Goal: Task Accomplishment & Management: Complete application form

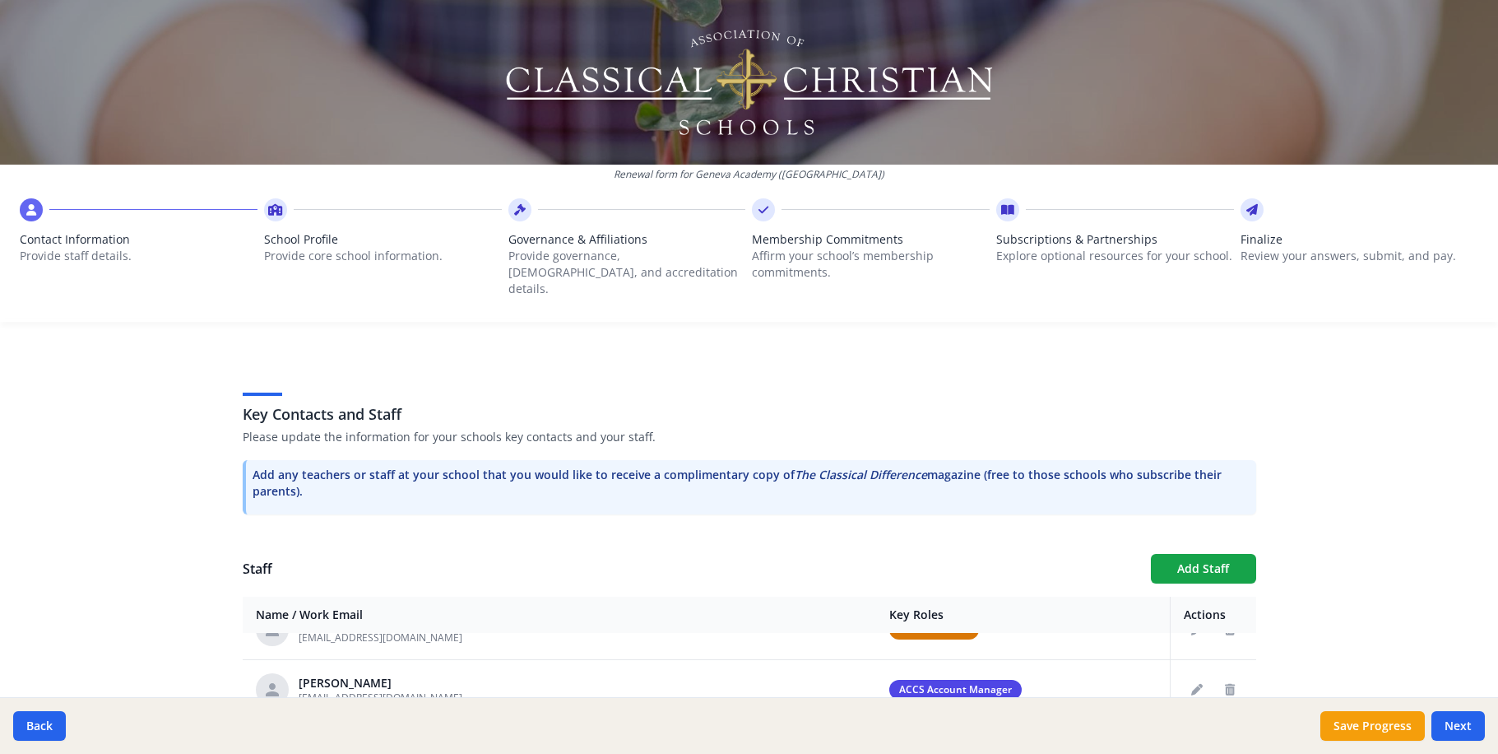
scroll to position [188, 0]
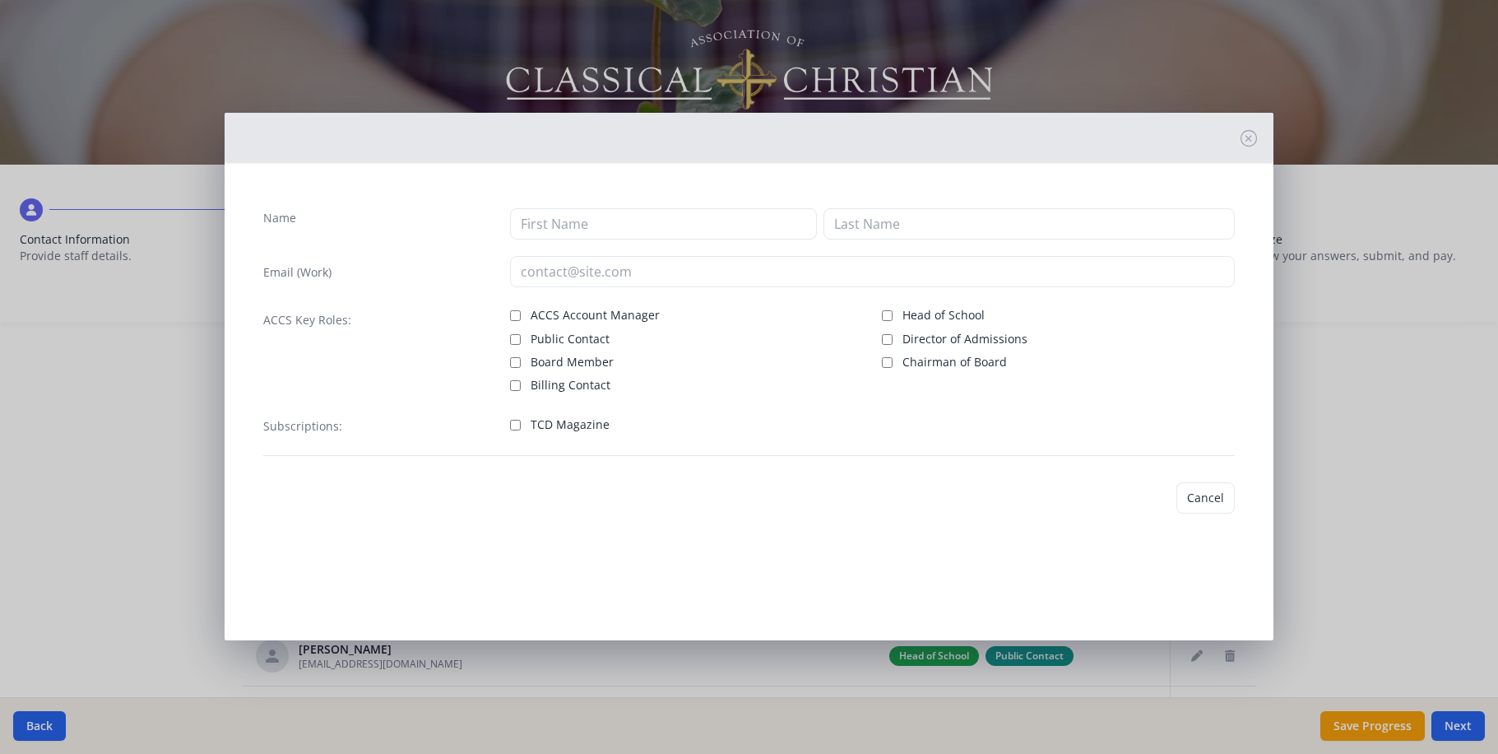
type input "[EMAIL_ADDRESS][DOMAIN_NAME]"
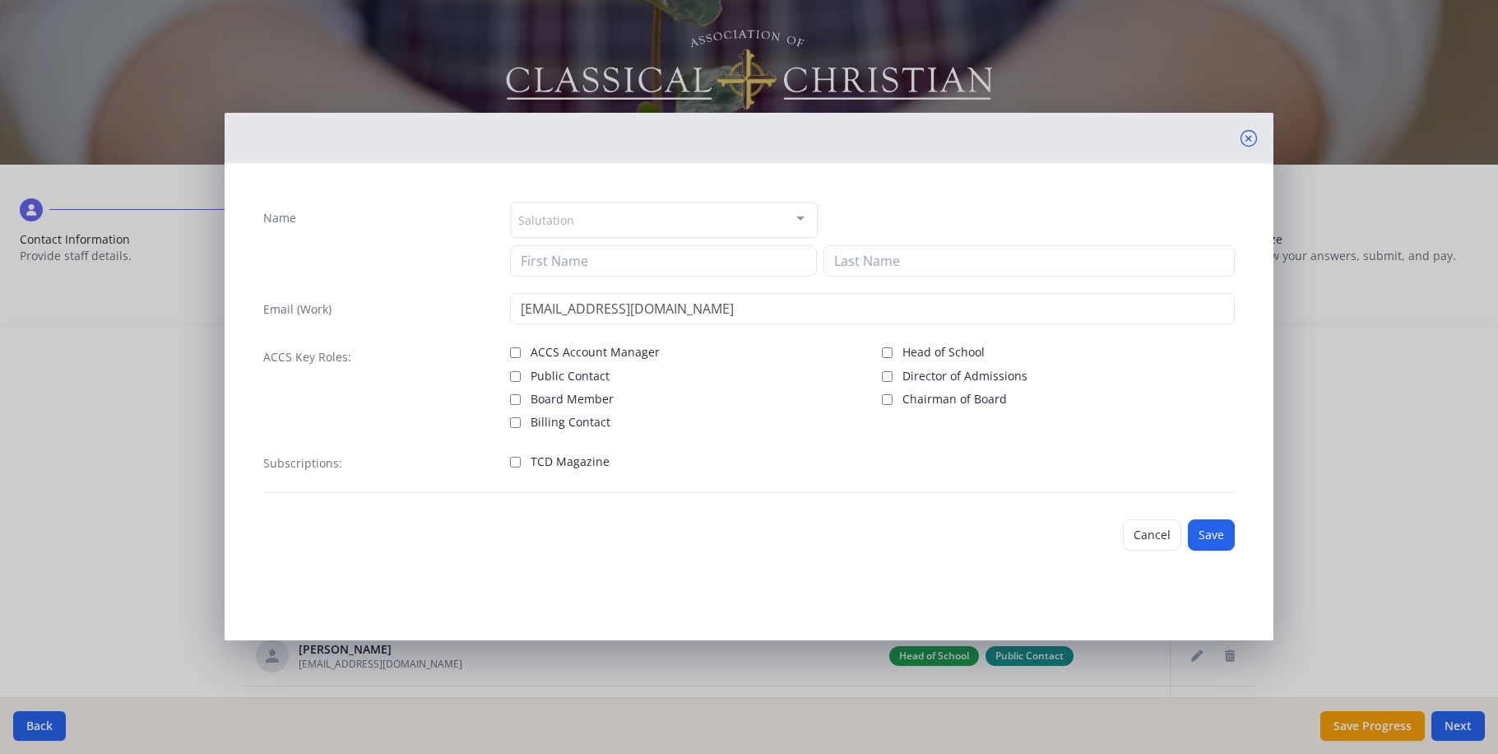
click at [1257, 133] on icon at bounding box center [1249, 138] width 16 height 16
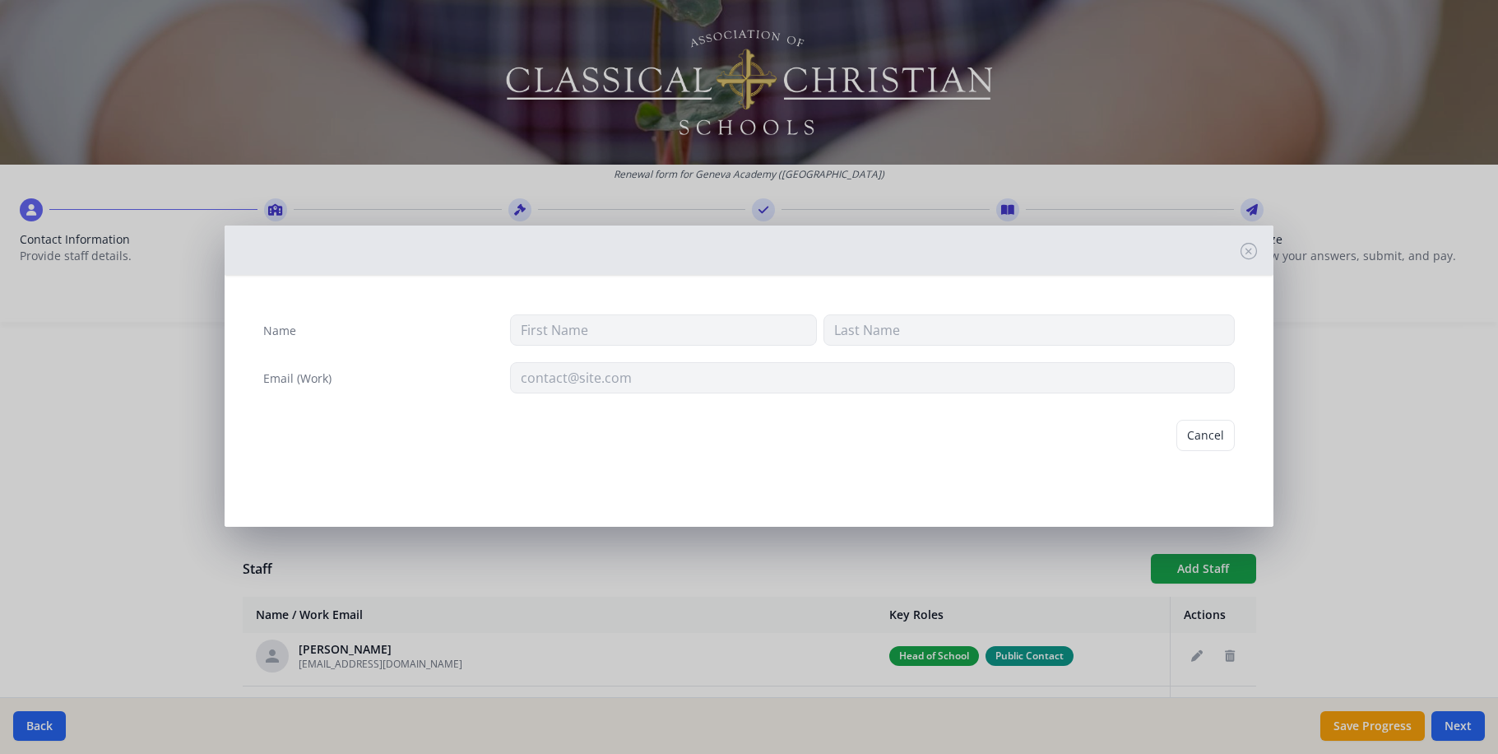
type input "[EMAIL_ADDRESS][DOMAIN_NAME]"
click at [1214, 420] on button "Delete" at bounding box center [1206, 435] width 57 height 31
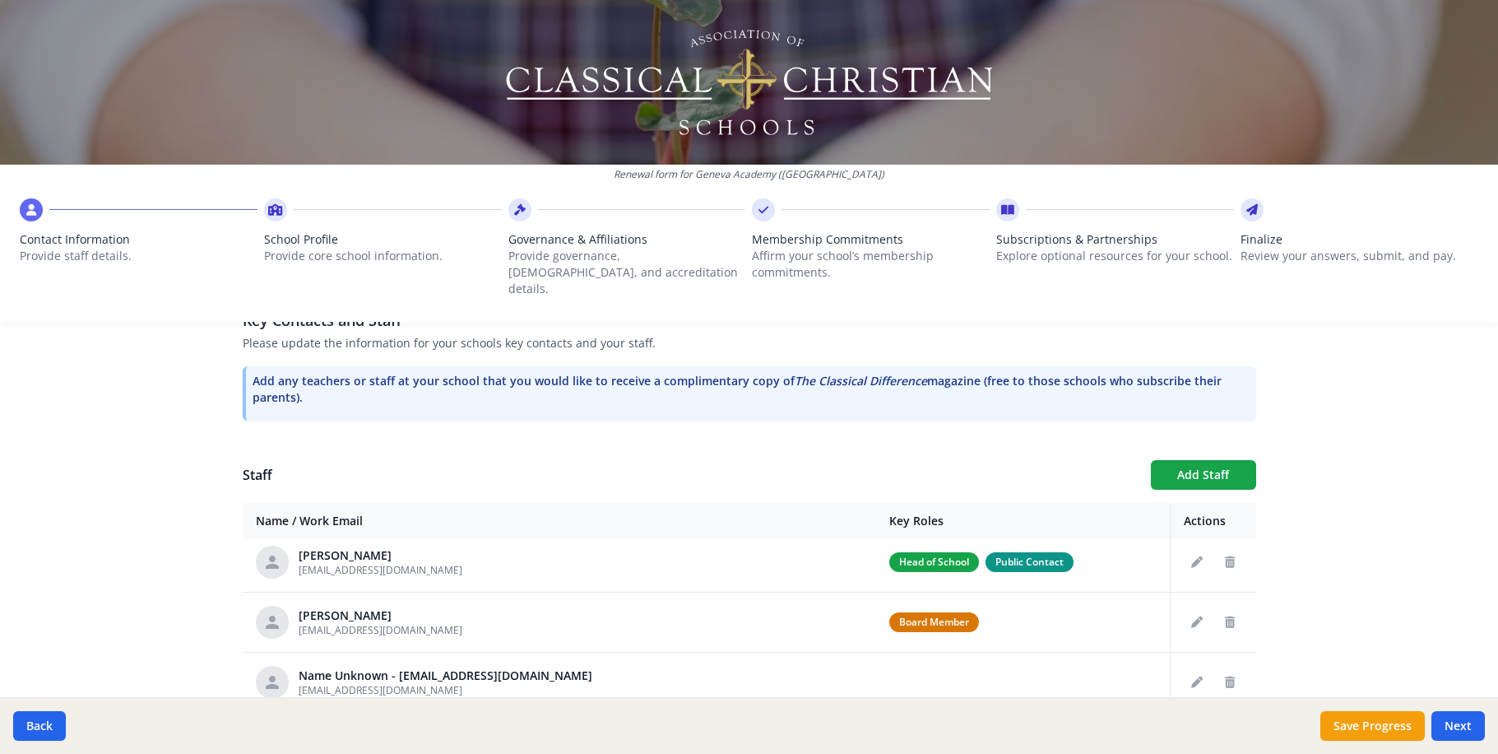
scroll to position [281, 0]
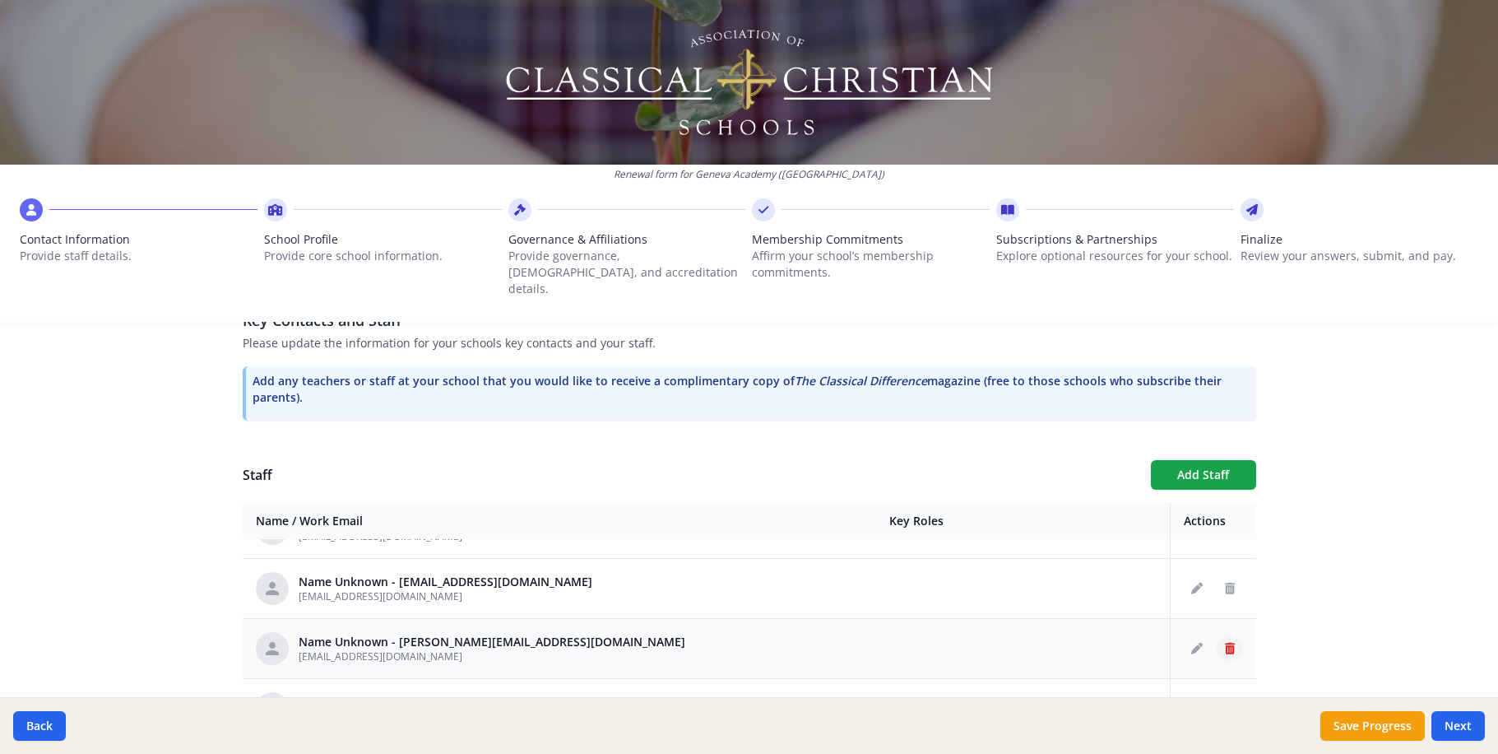
click at [1225, 643] on icon "Delete staff" at bounding box center [1230, 649] width 10 height 12
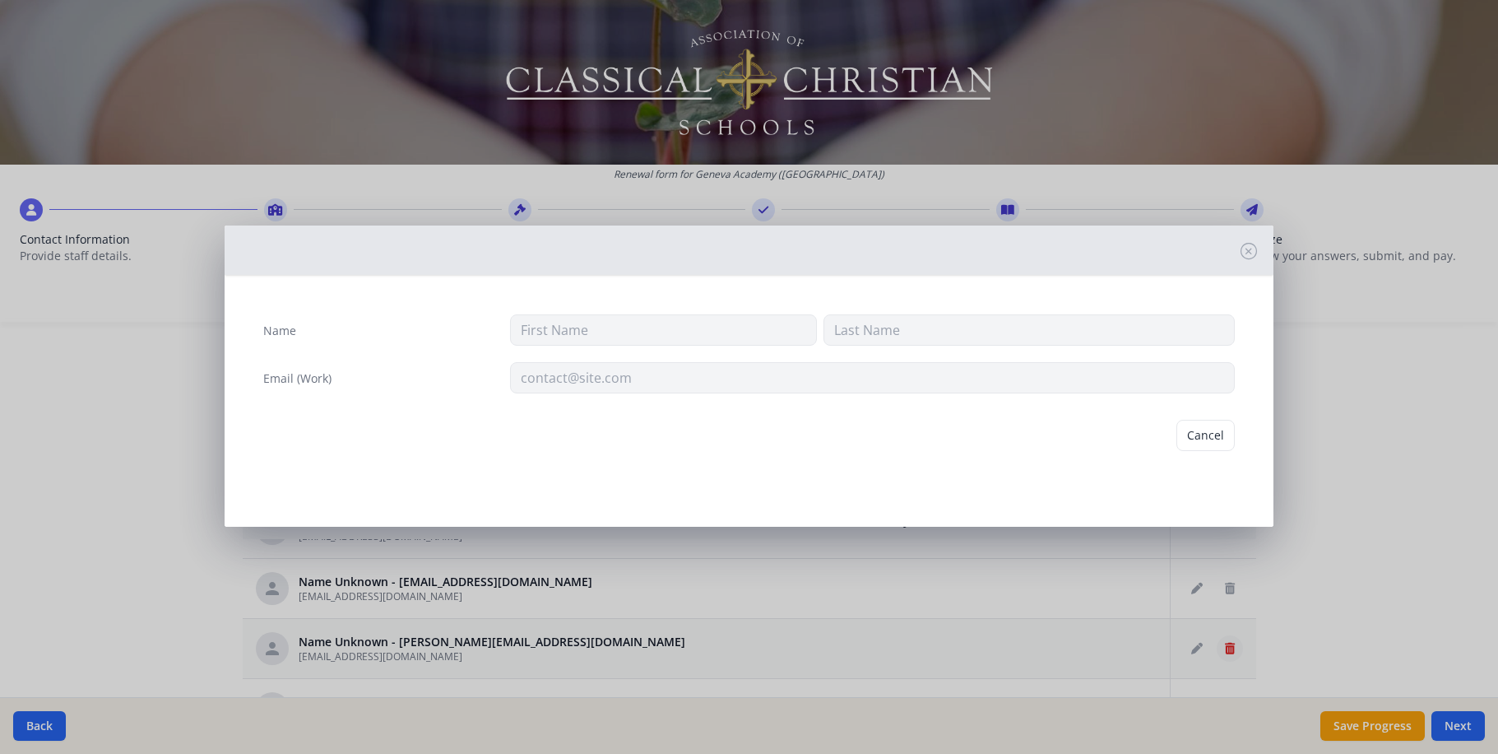
type input "[EMAIL_ADDRESS][DOMAIN_NAME]"
click at [1224, 421] on button "Delete" at bounding box center [1206, 435] width 57 height 31
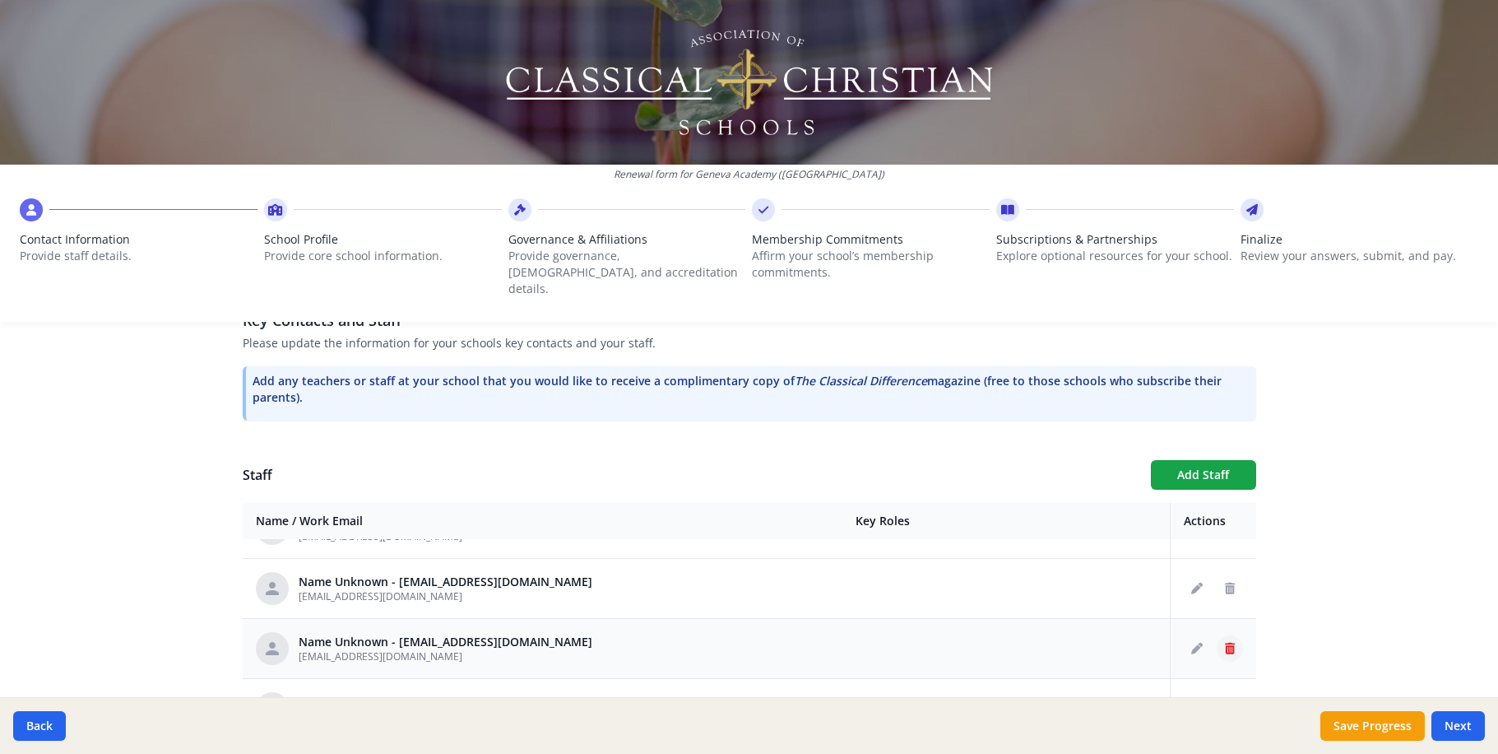
click at [1225, 643] on icon "Delete staff" at bounding box center [1230, 649] width 10 height 12
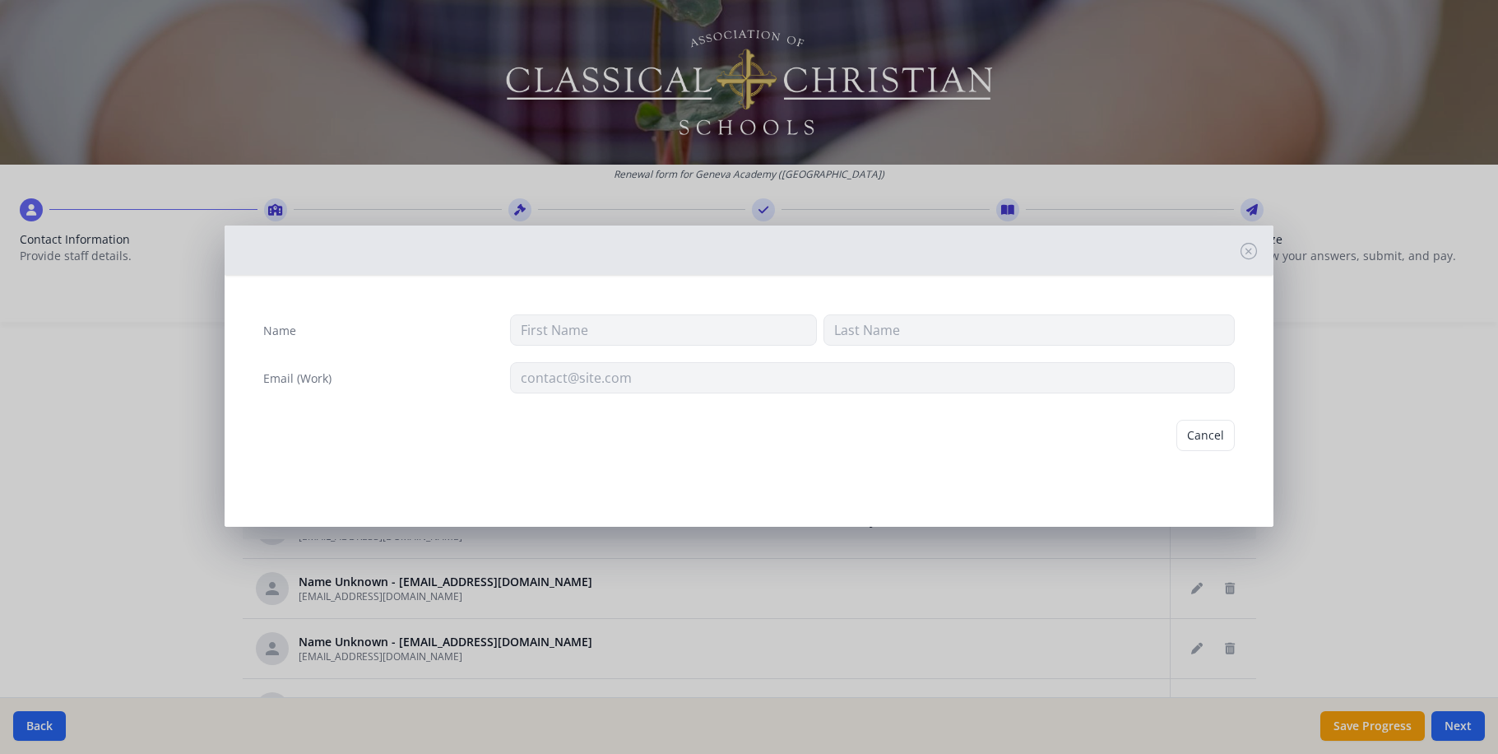
type input "[EMAIL_ADDRESS][DOMAIN_NAME]"
click at [1215, 420] on button "Delete" at bounding box center [1206, 435] width 57 height 31
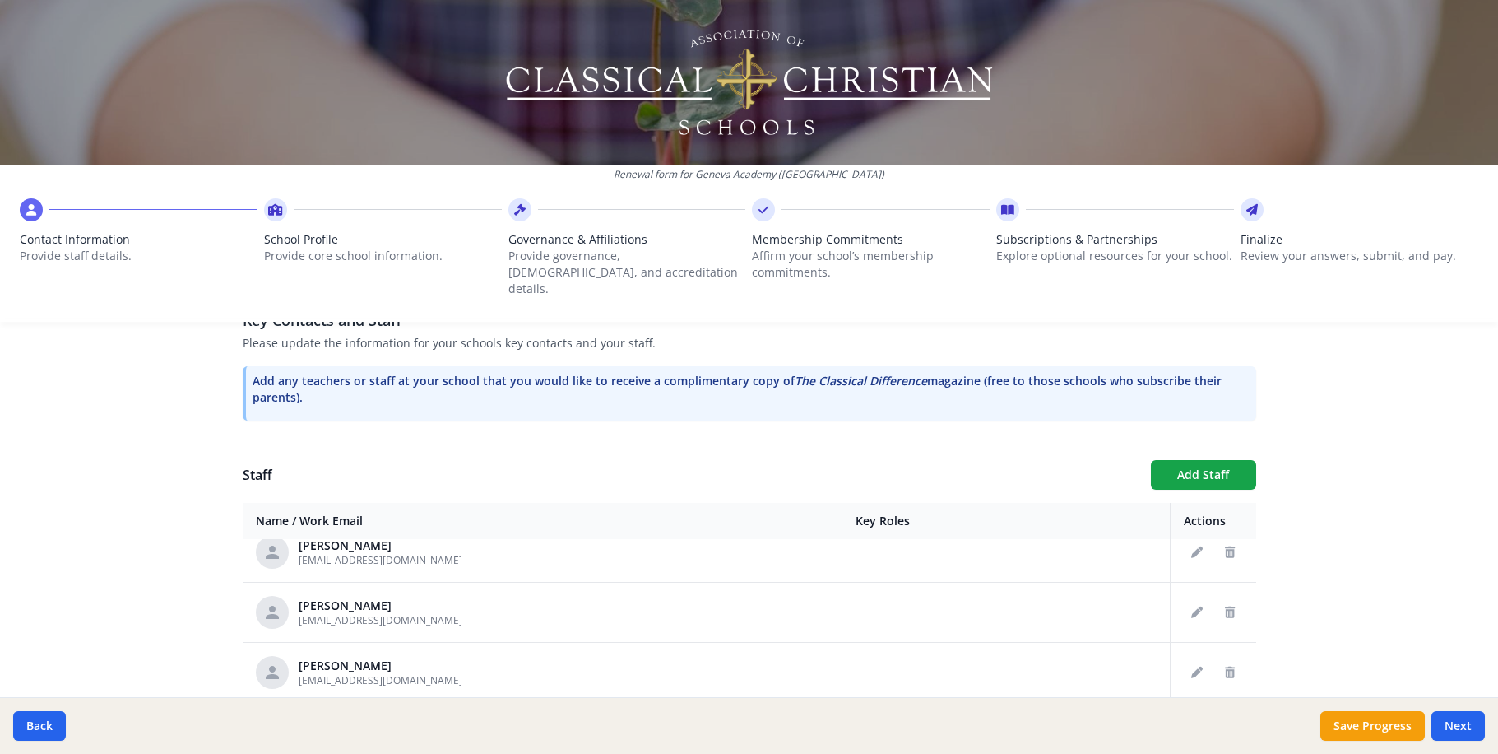
scroll to position [657, 0]
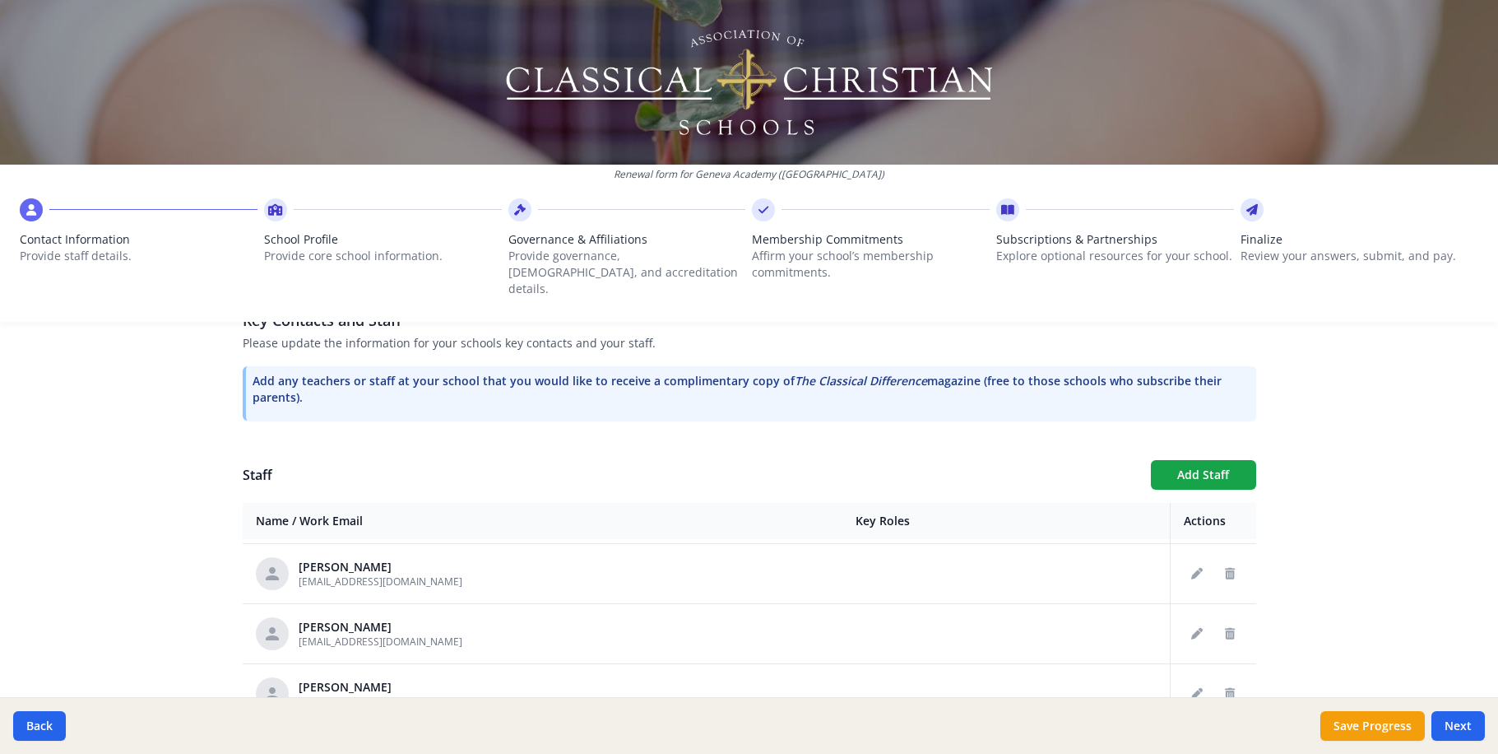
click at [1225, 748] on icon "Delete staff" at bounding box center [1230, 754] width 10 height 12
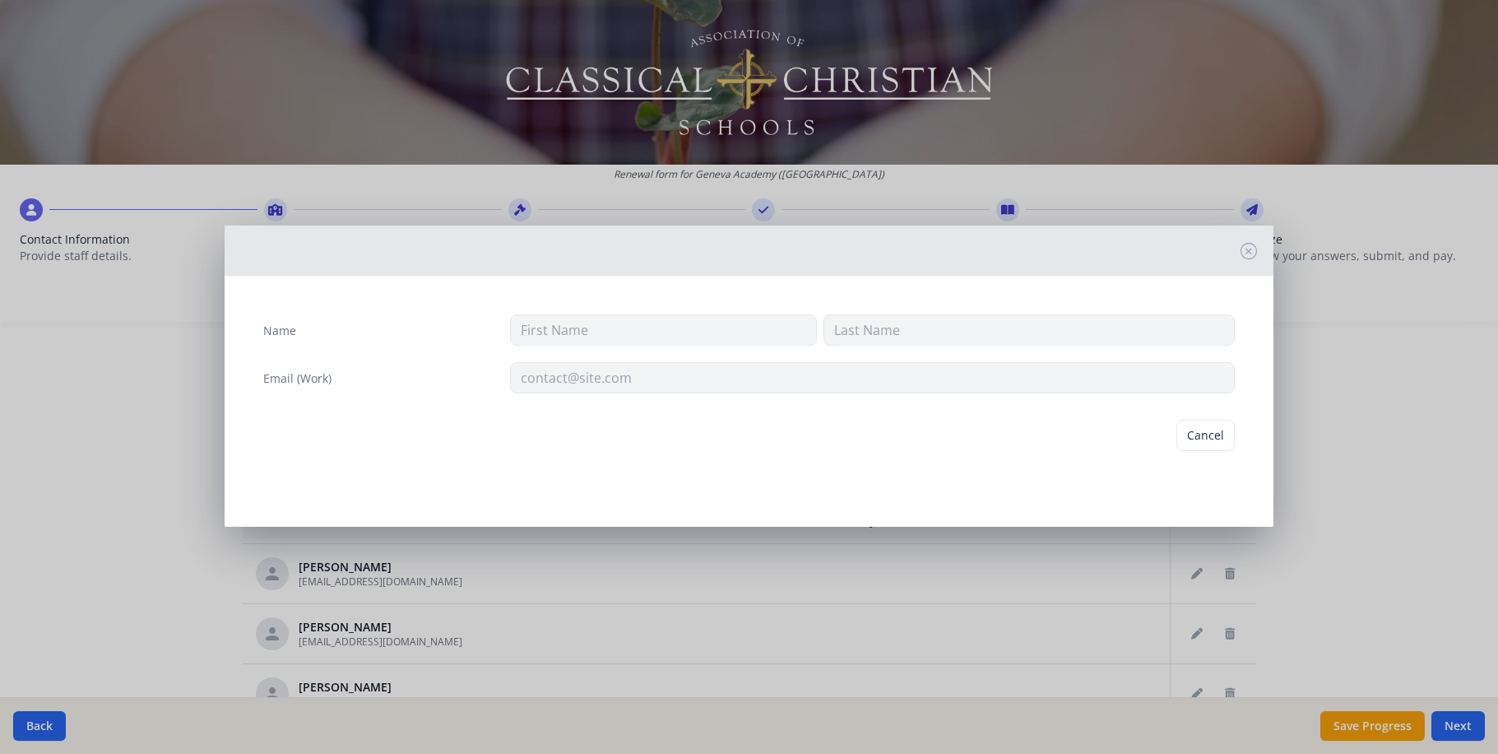
type input "[PERSON_NAME]"
type input "[EMAIL_ADDRESS][DOMAIN_NAME]"
click at [1213, 420] on button "Delete" at bounding box center [1206, 435] width 57 height 31
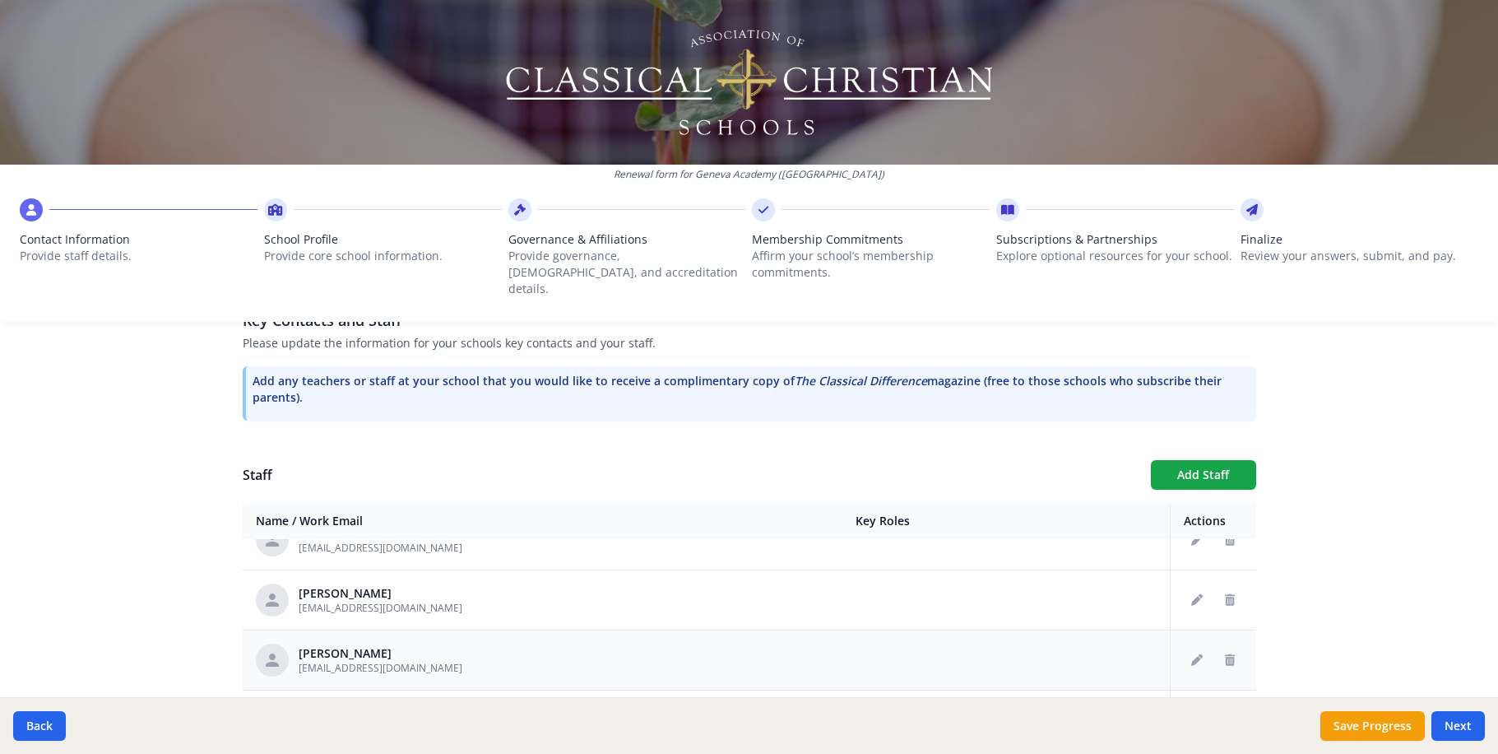
scroll to position [844, 0]
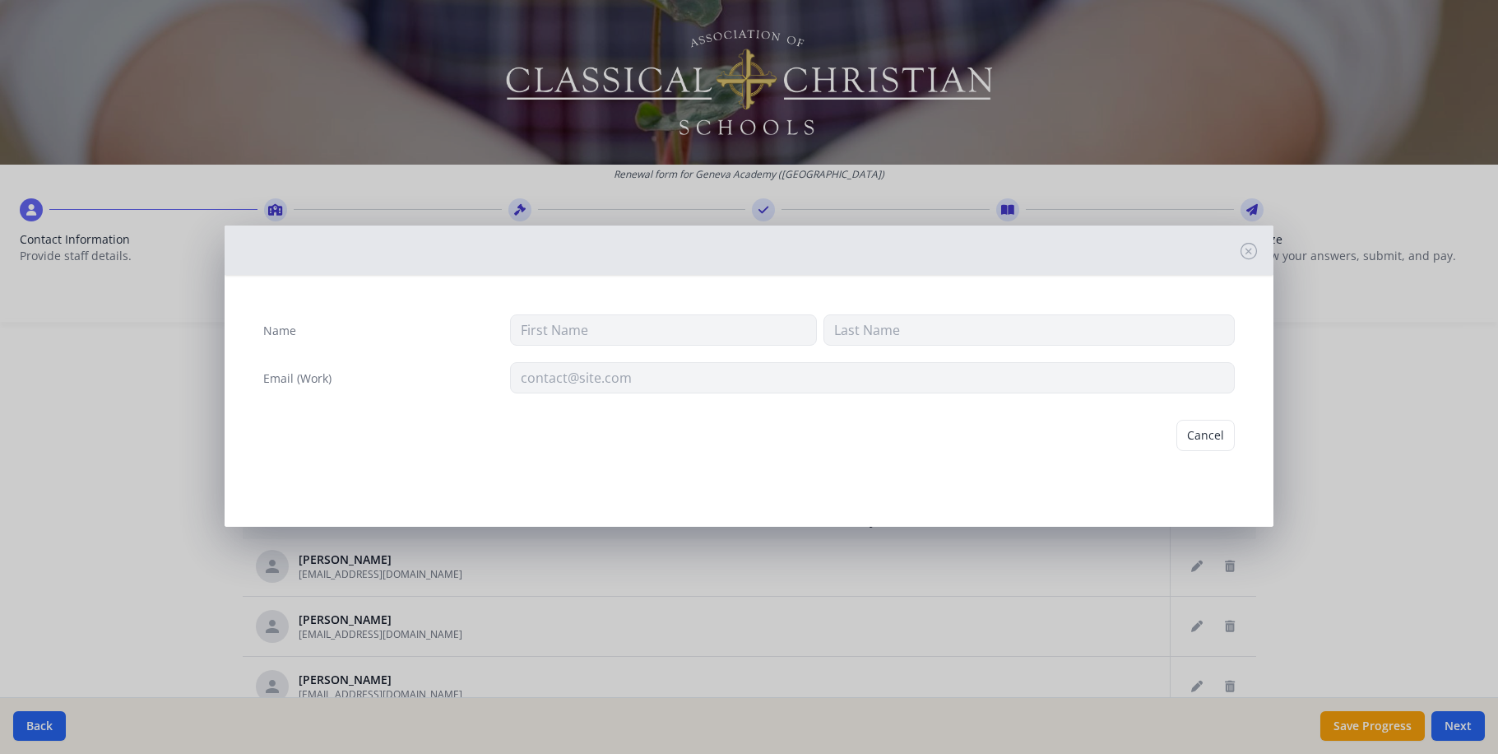
type input "[PERSON_NAME]"
type input "[EMAIL_ADDRESS][DOMAIN_NAME]"
click at [1214, 420] on button "Delete" at bounding box center [1206, 435] width 57 height 31
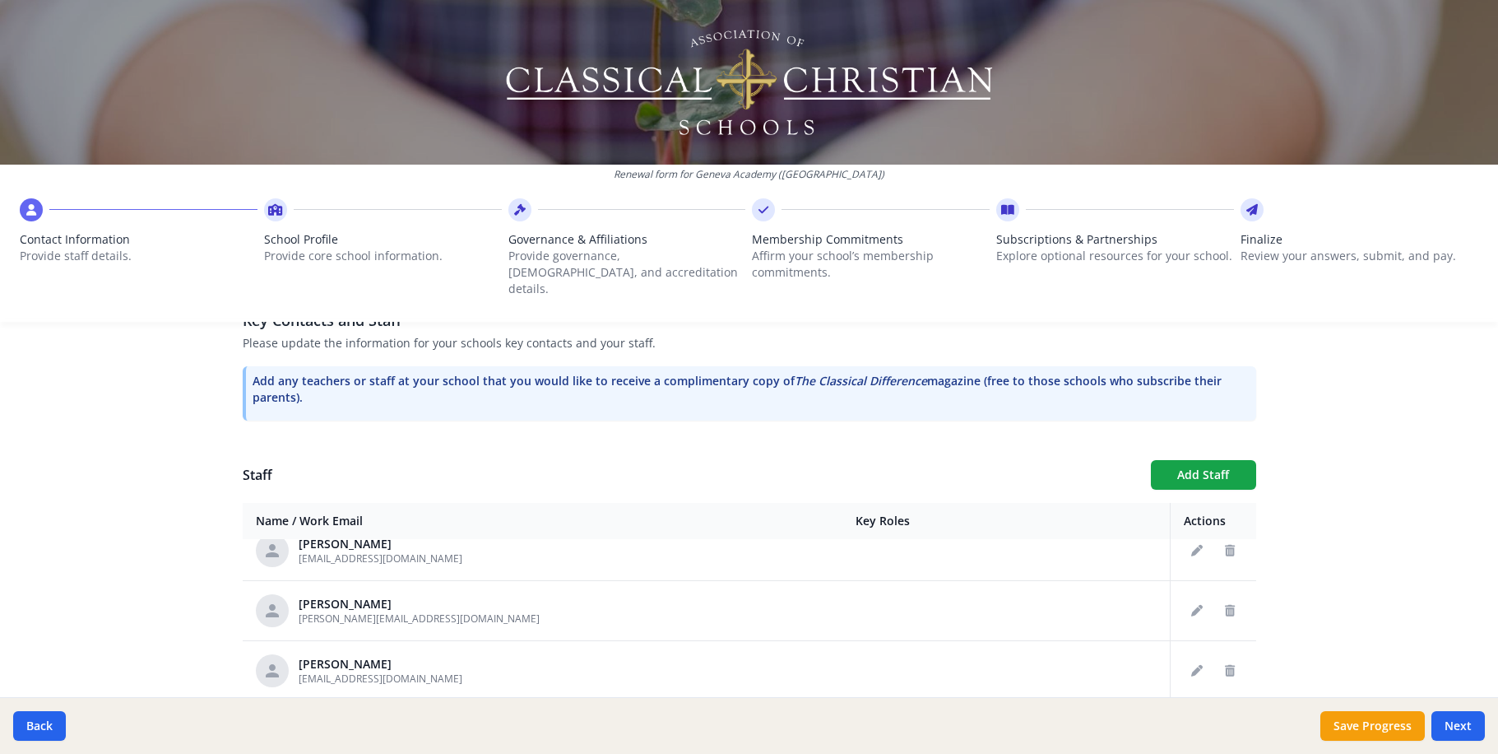
scroll to position [1126, 0]
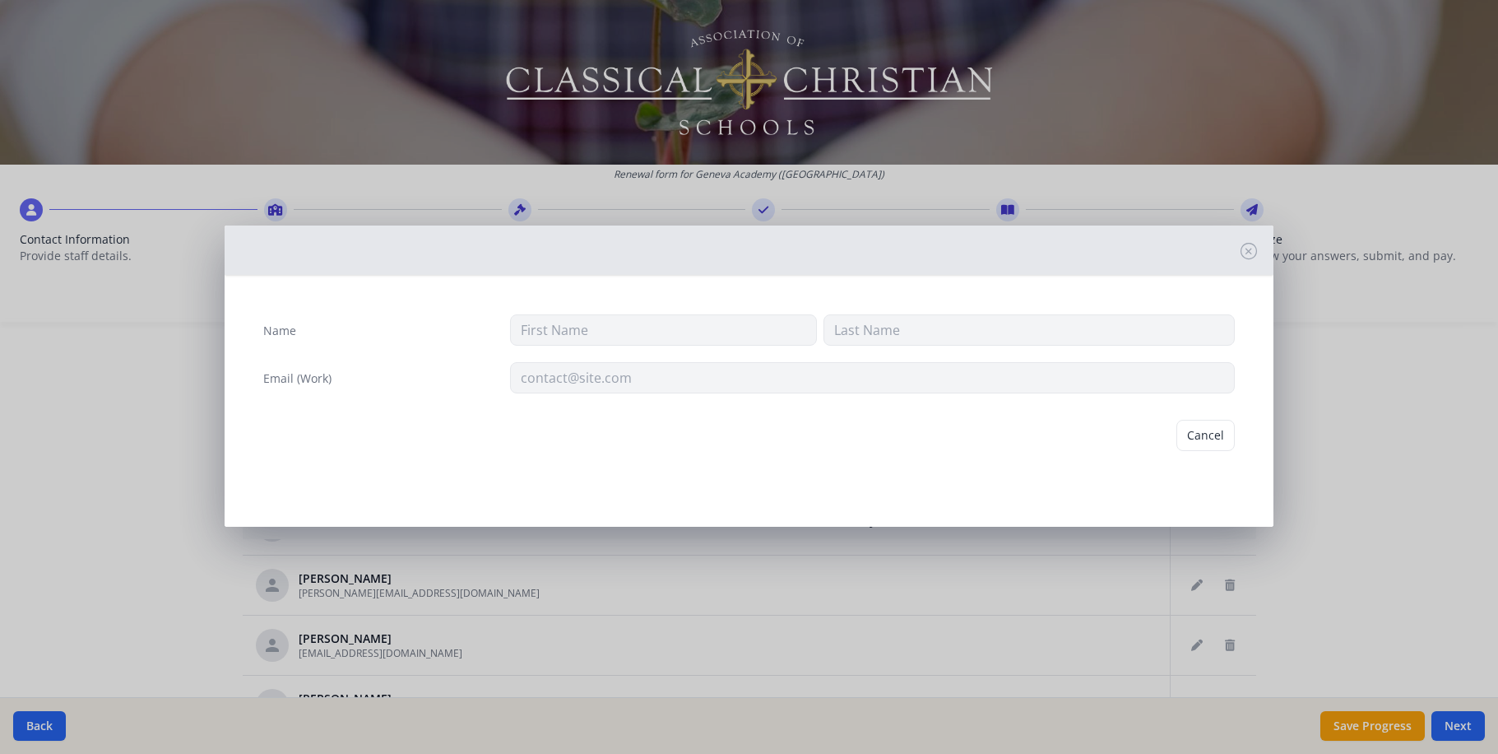
type input "[PERSON_NAME]"
type input "[EMAIL_ADDRESS][DOMAIN_NAME]"
drag, startPoint x: 1214, startPoint y: 407, endPoint x: 838, endPoint y: 532, distance: 396.3
click at [1213, 420] on button "Delete" at bounding box center [1206, 435] width 57 height 31
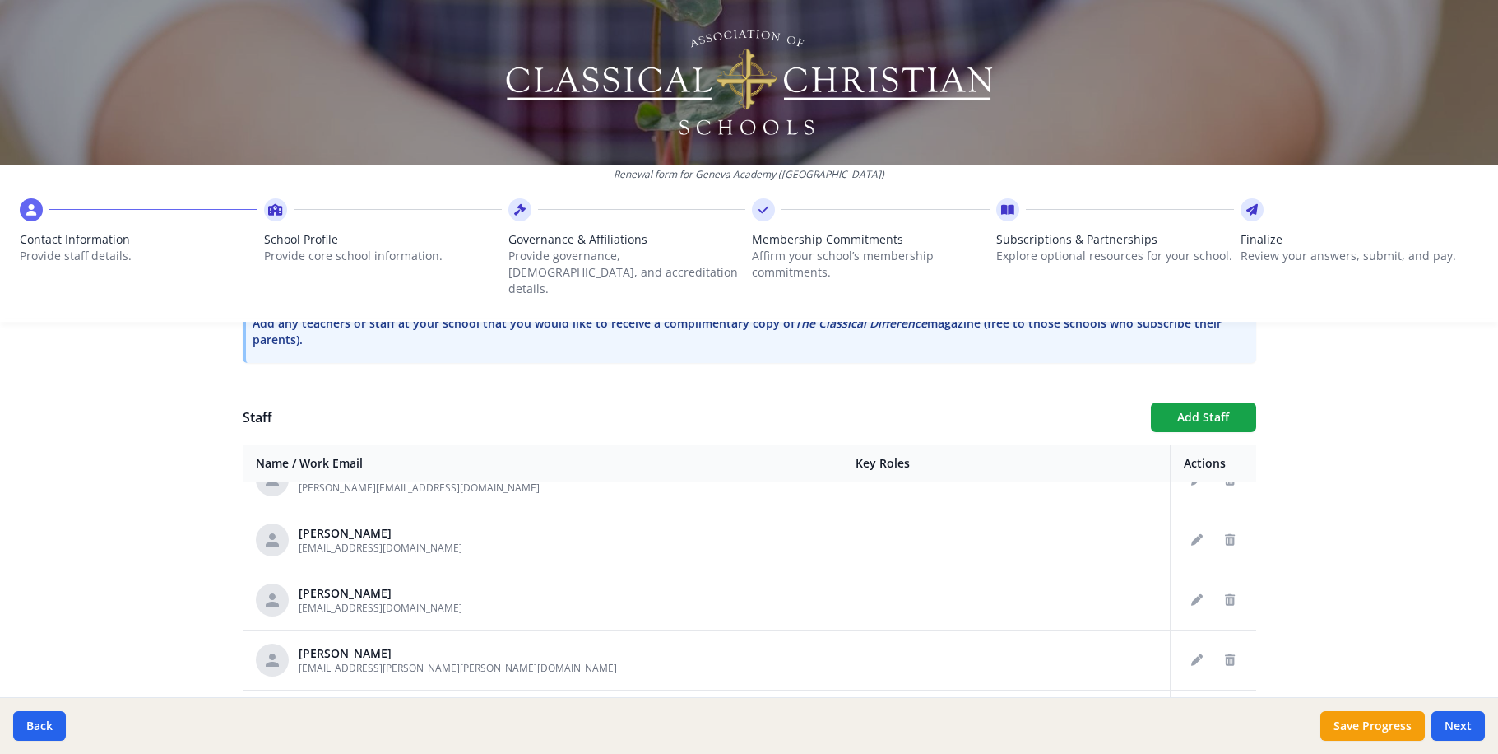
scroll to position [563, 0]
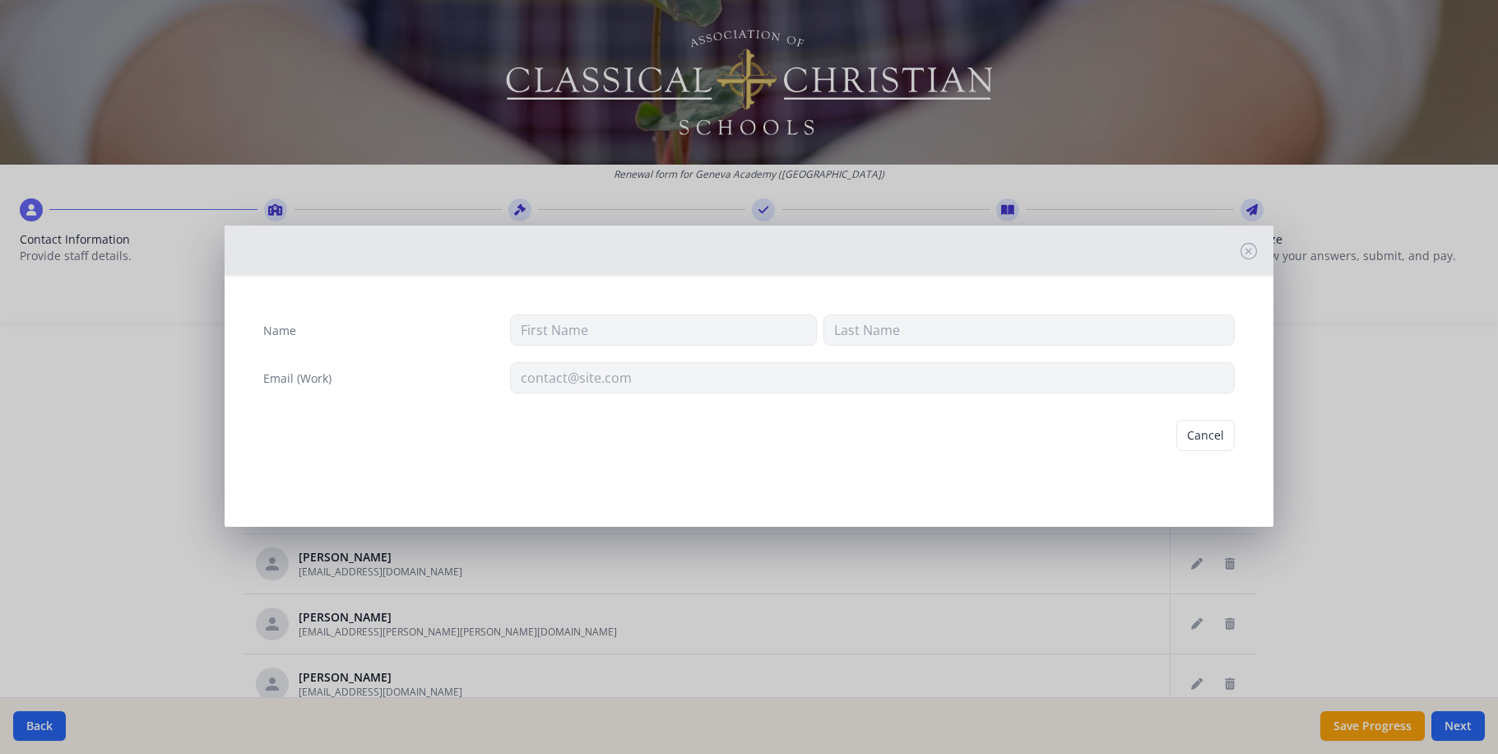
type input "[PERSON_NAME]"
type input "[EMAIL_ADDRESS][DOMAIN_NAME]"
click at [1217, 420] on button "Delete" at bounding box center [1206, 435] width 57 height 31
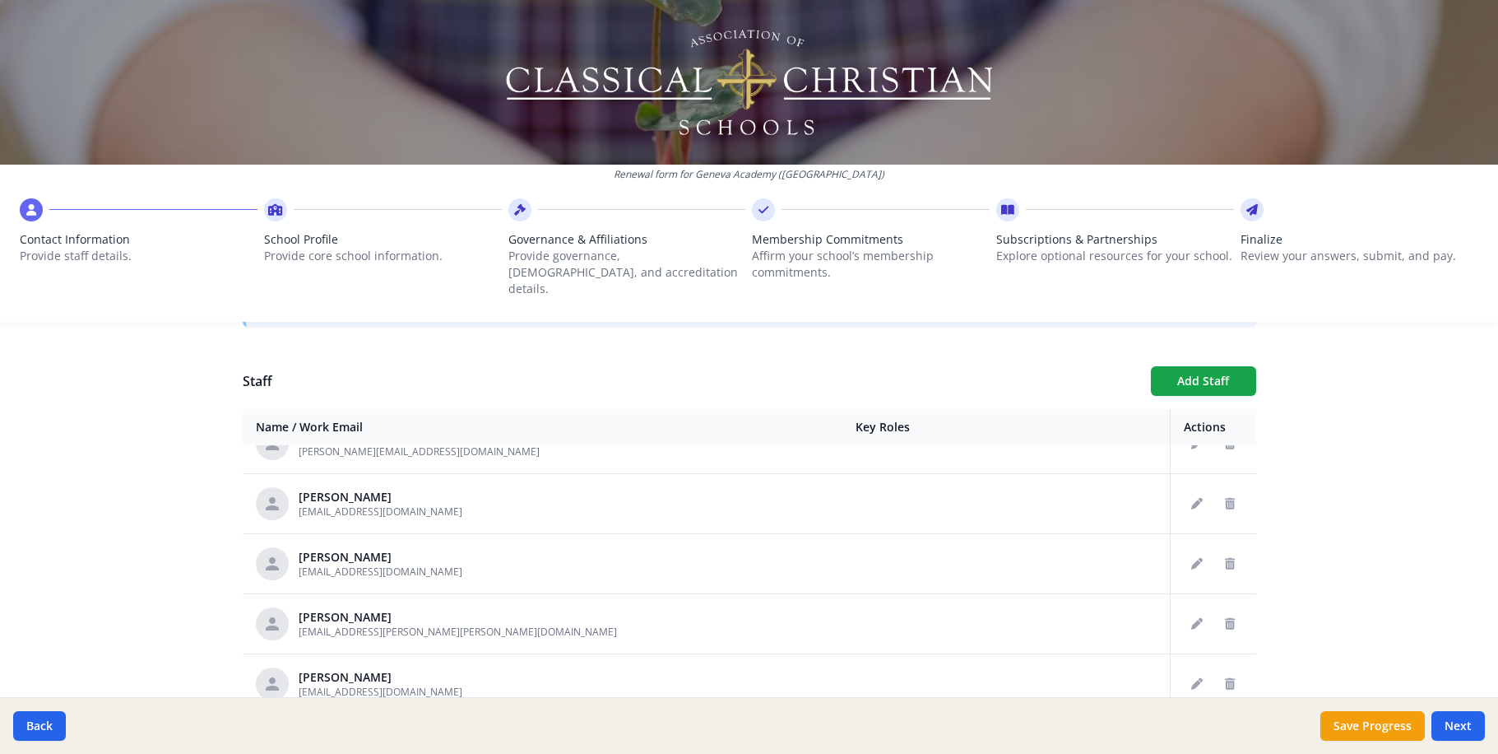
scroll to position [1361, 0]
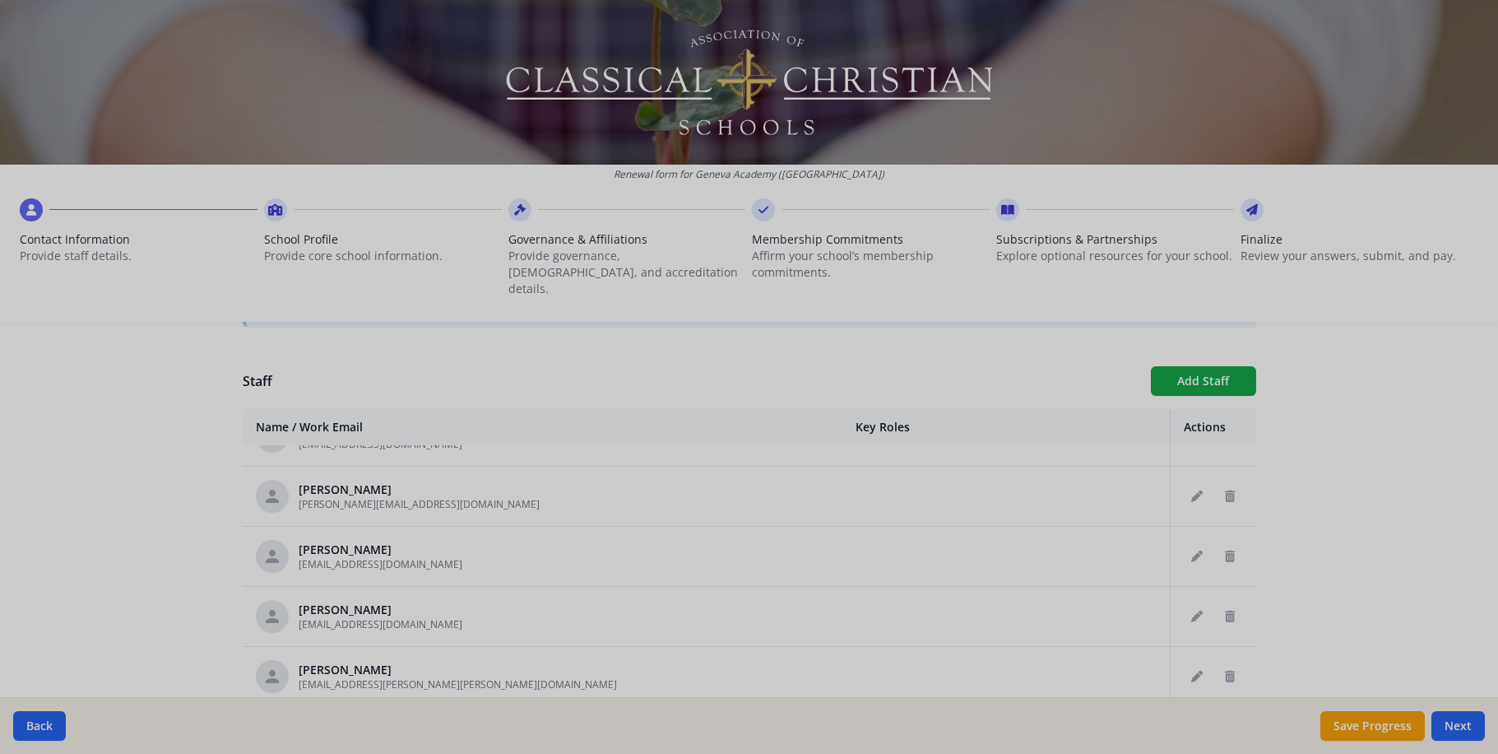
type input "[PERSON_NAME]"
type input "[EMAIL_ADDRESS][DOMAIN_NAME]"
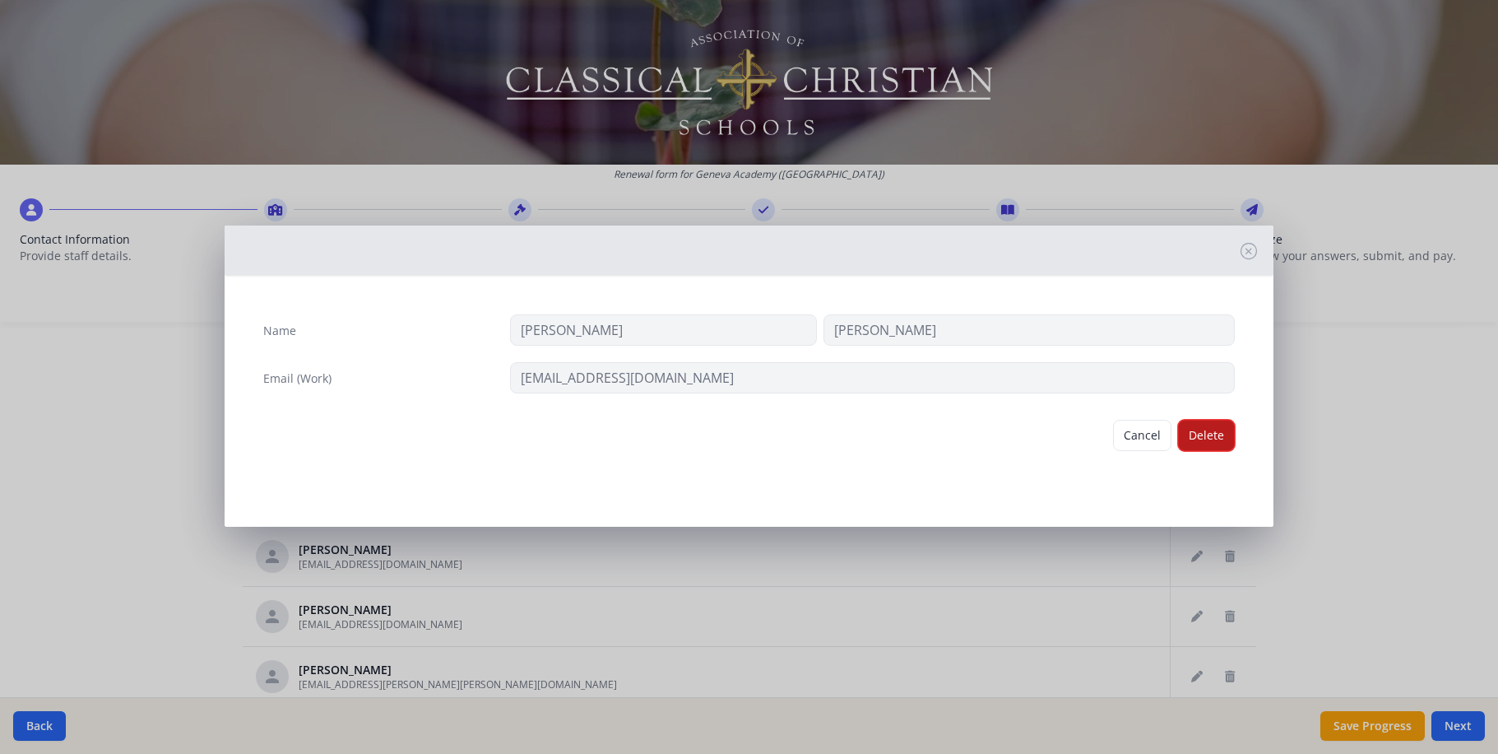
click at [1223, 420] on button "Delete" at bounding box center [1206, 435] width 57 height 31
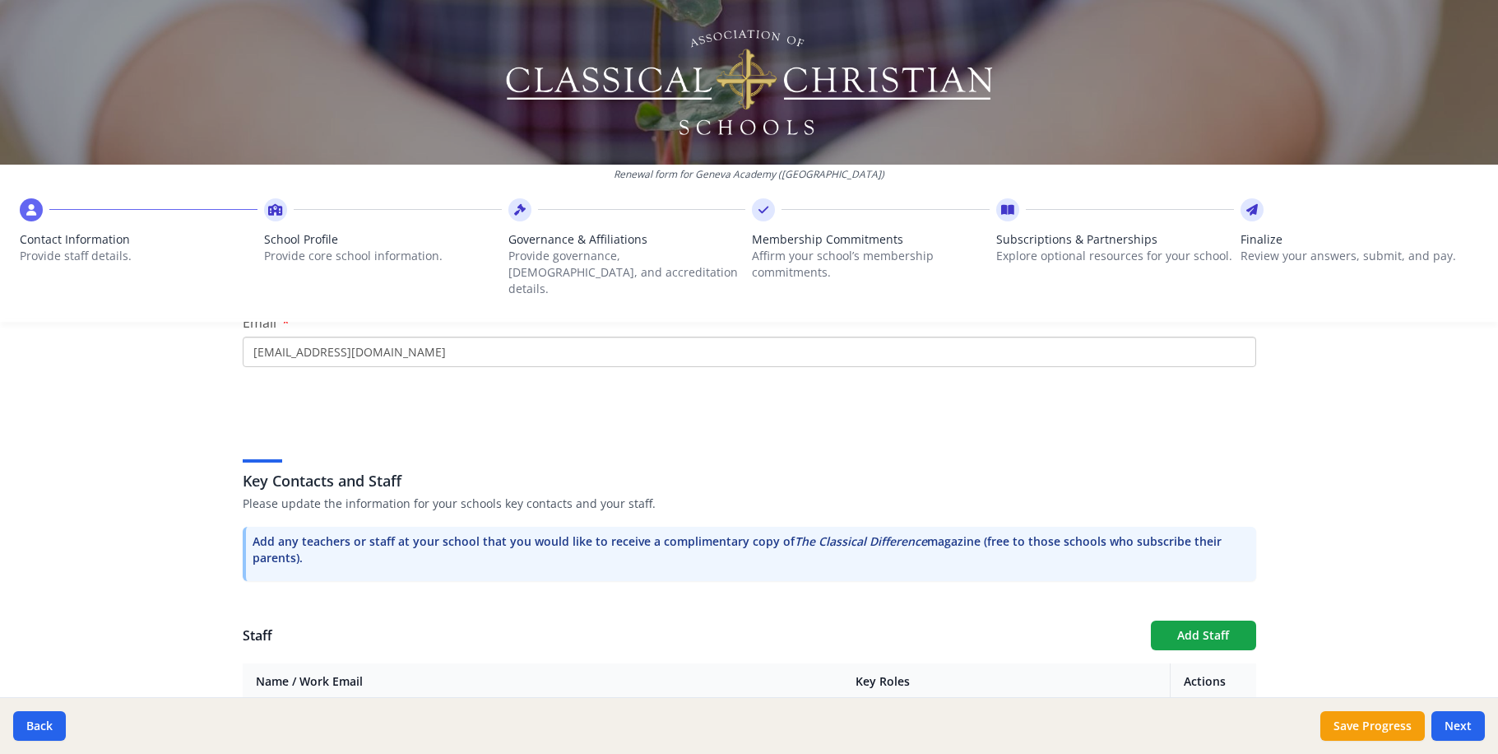
scroll to position [294, 0]
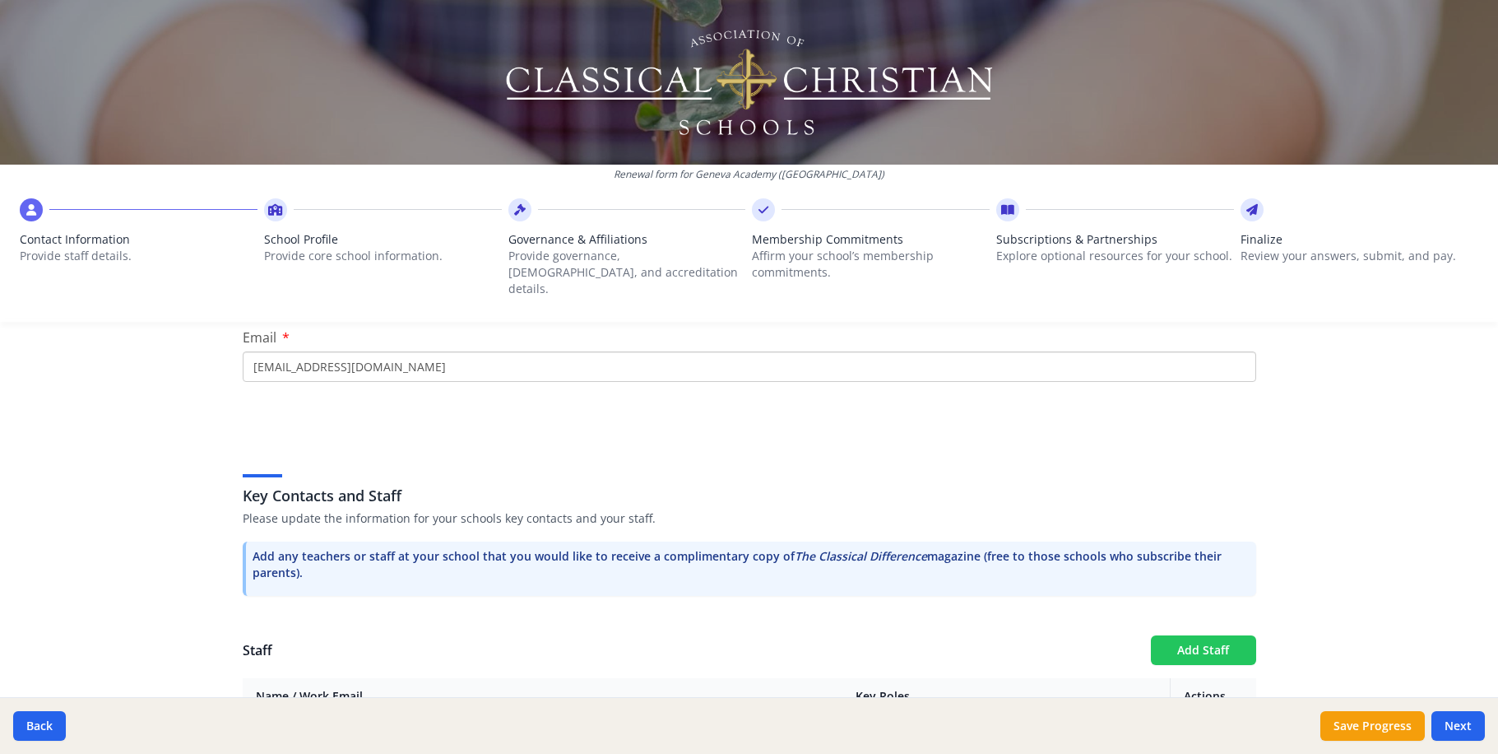
click at [1189, 635] on button "Add Staff" at bounding box center [1203, 650] width 105 height 30
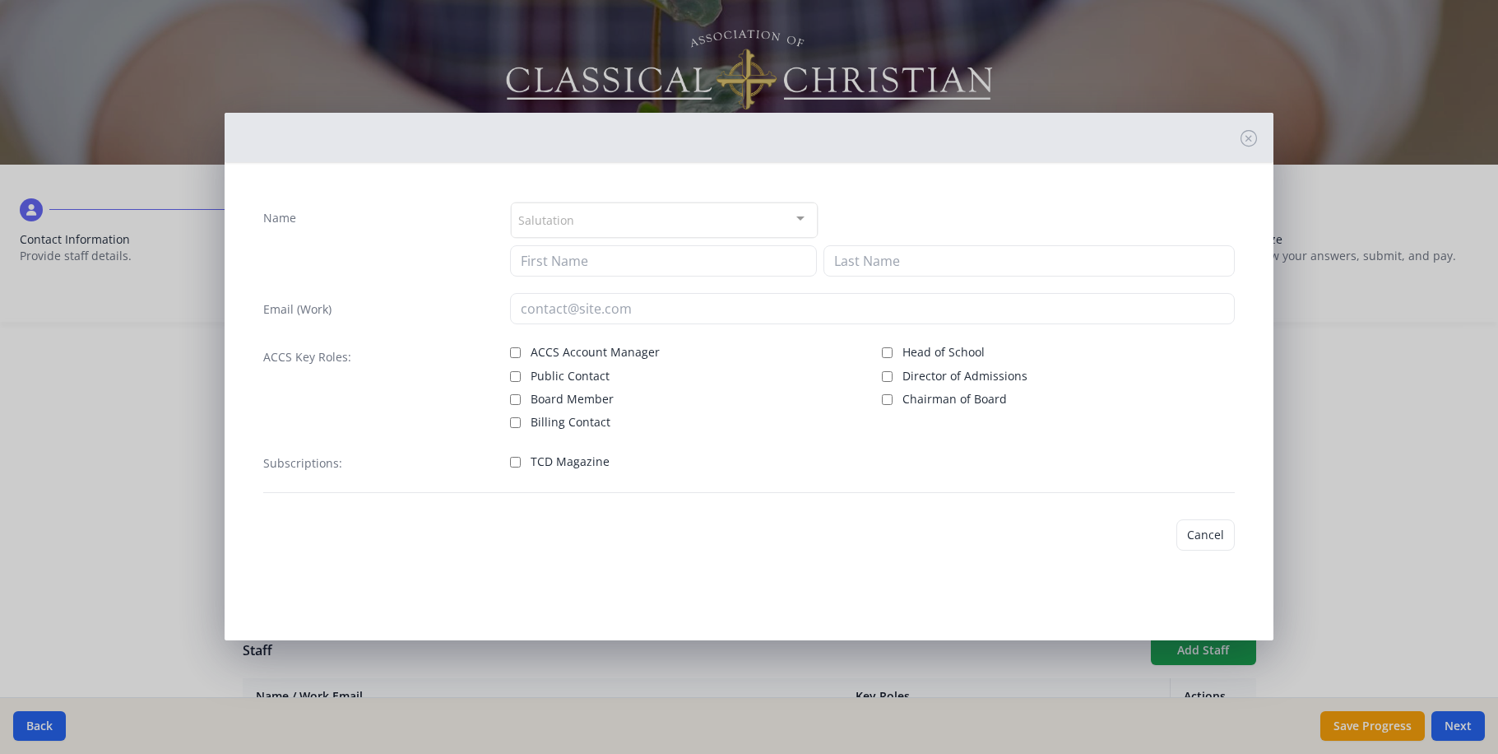
checkbox input "false"
click at [577, 249] on input at bounding box center [663, 260] width 307 height 31
type input "Ben"
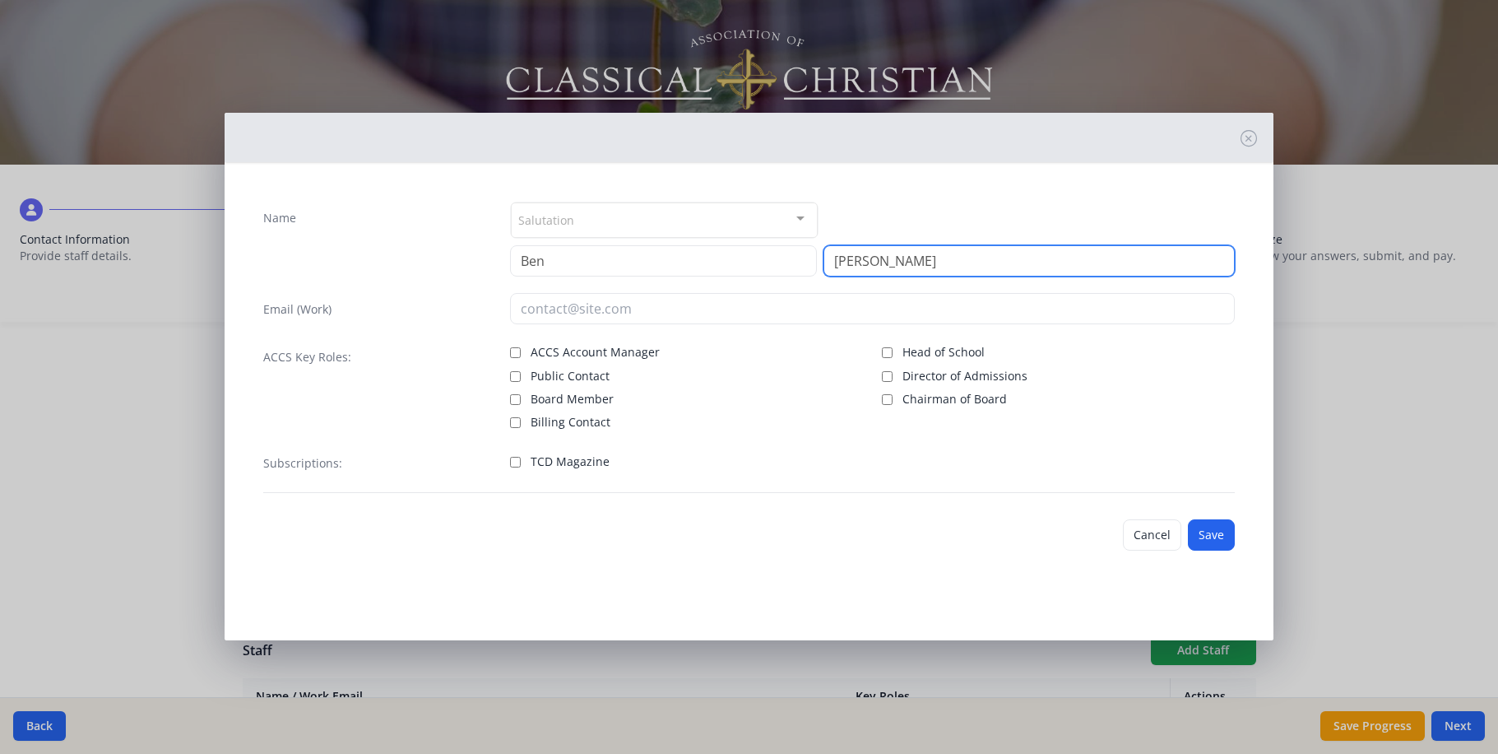
type input "[PERSON_NAME]"
click at [811, 211] on div at bounding box center [800, 218] width 33 height 31
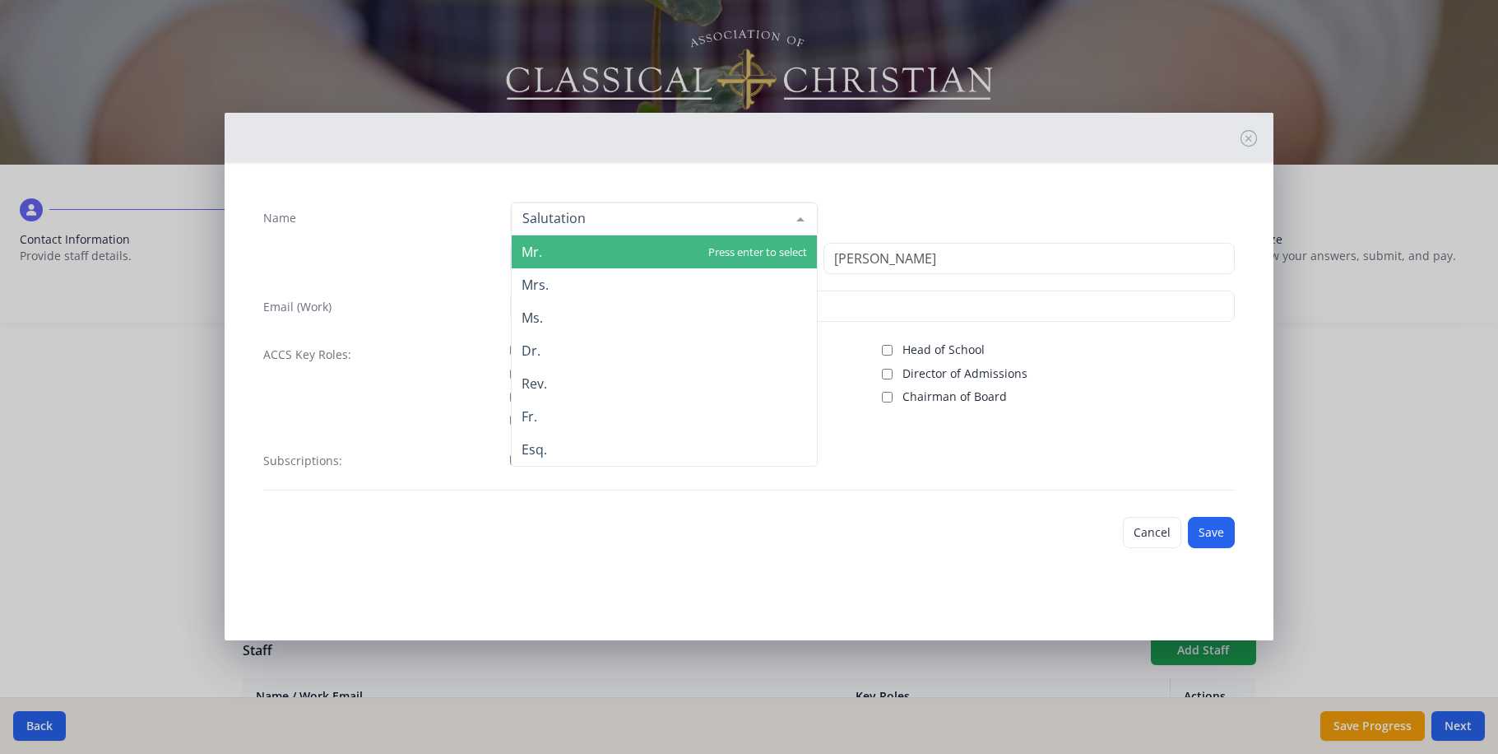
click at [581, 240] on span "Mr." at bounding box center [664, 251] width 305 height 33
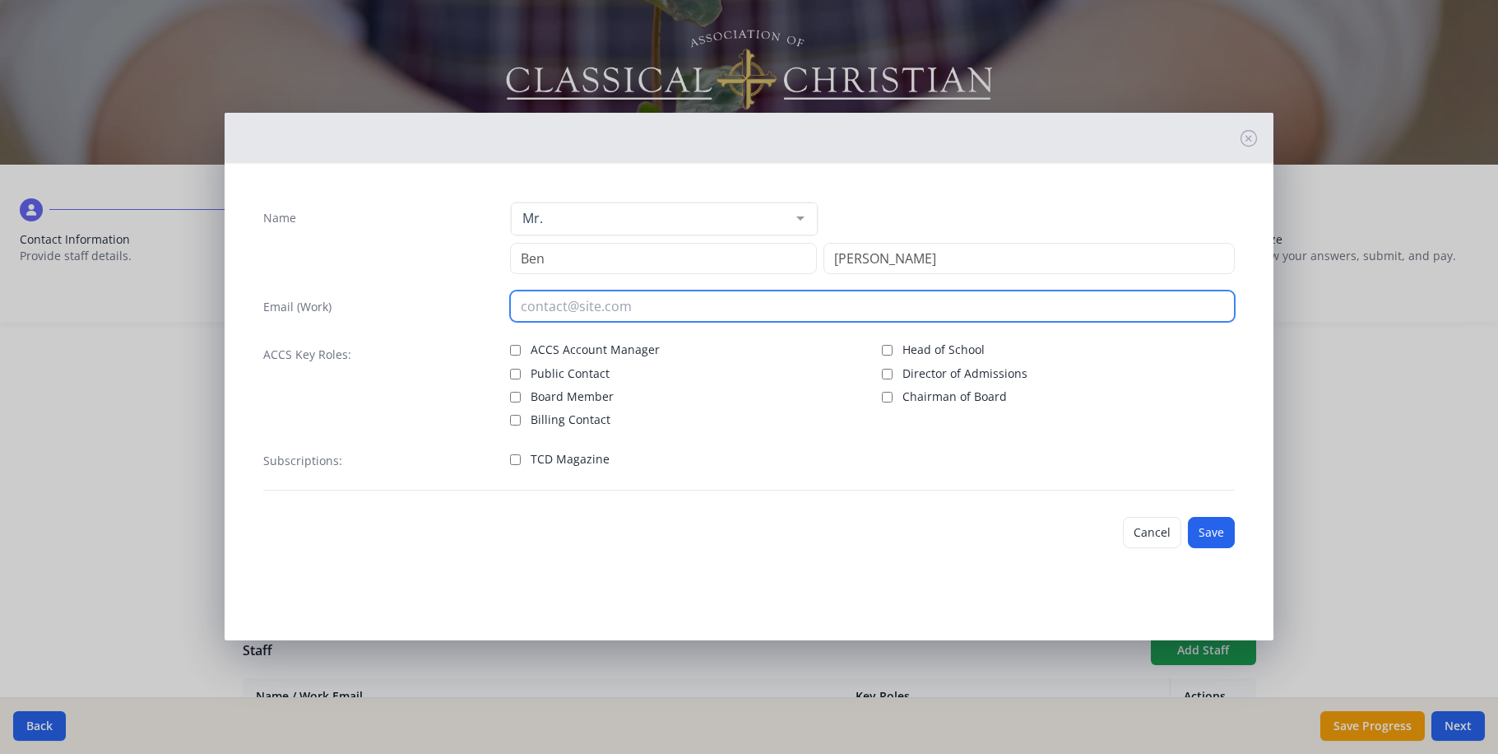
click at [580, 290] on input "email" at bounding box center [872, 305] width 725 height 31
type input "[EMAIL_ADDRESS][DOMAIN_NAME]"
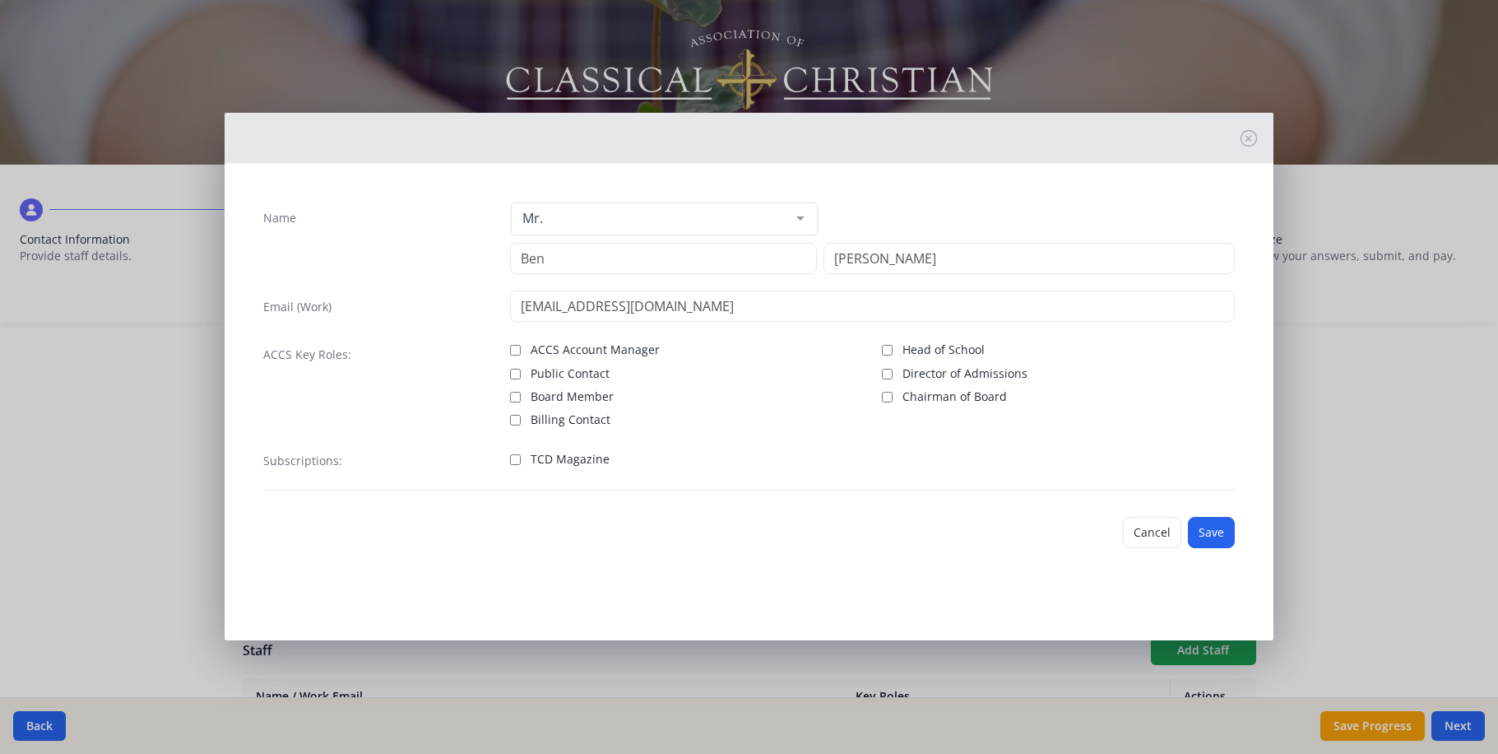
click at [513, 454] on input "TCD Magazine" at bounding box center [515, 459] width 11 height 11
checkbox input "true"
click at [1223, 517] on button "Save" at bounding box center [1211, 532] width 47 height 31
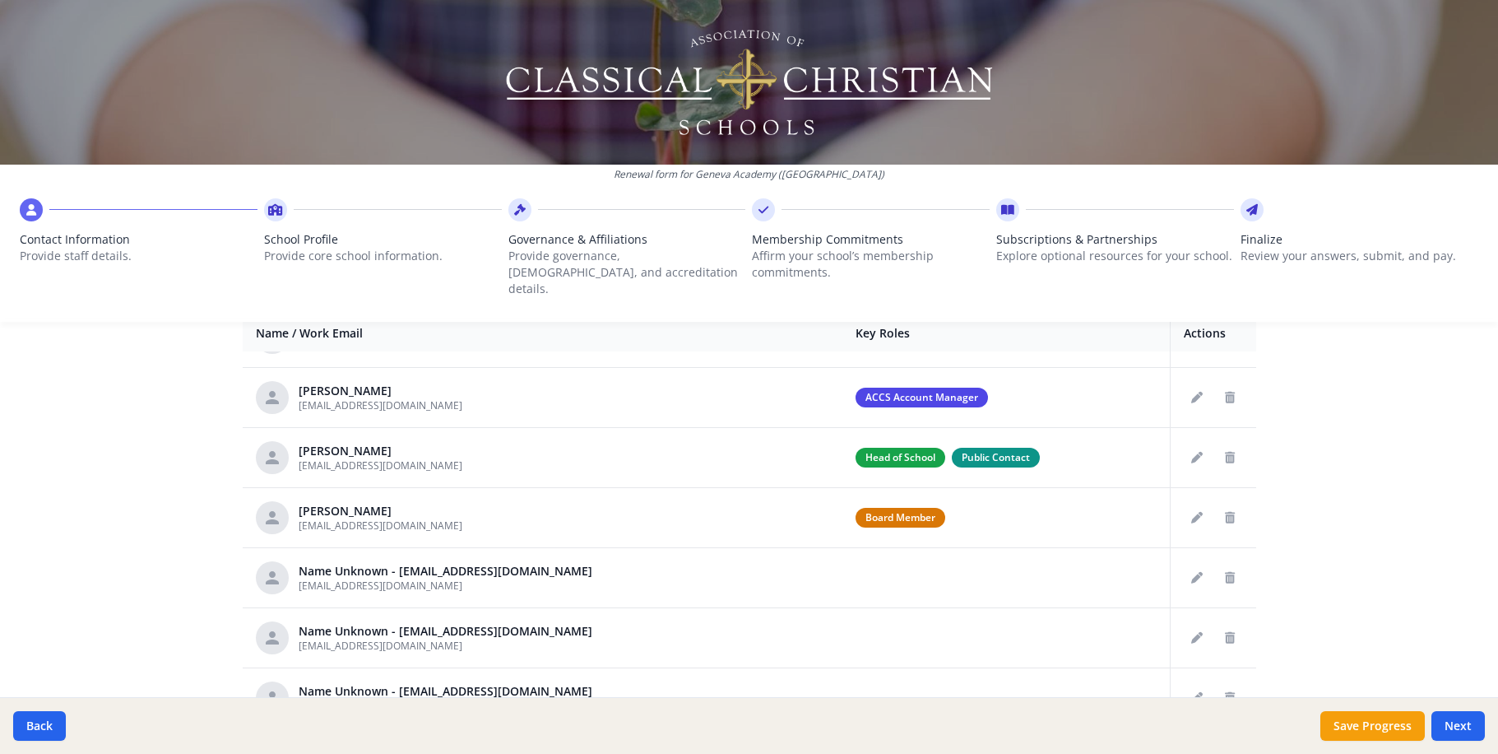
scroll to position [188, 0]
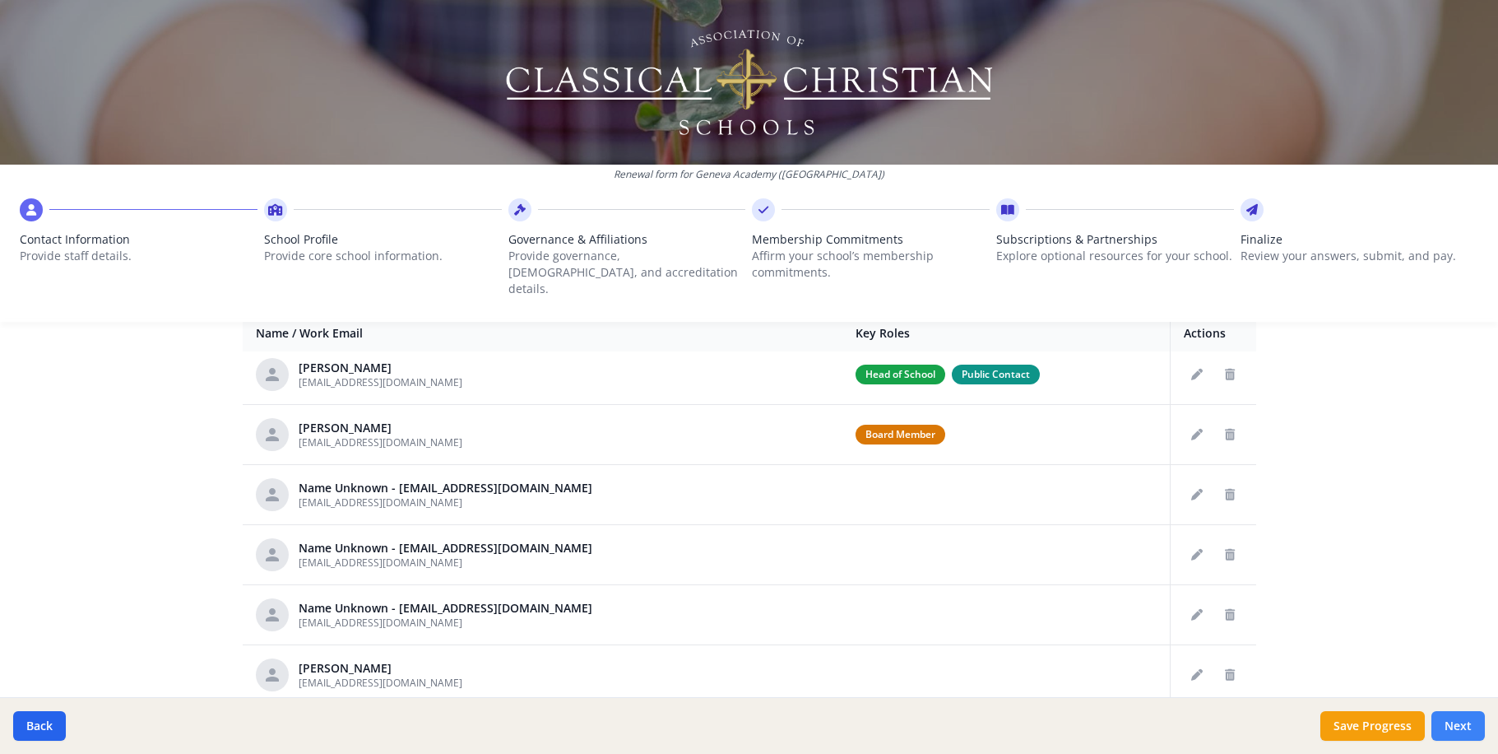
click at [1474, 732] on button "Next" at bounding box center [1458, 726] width 53 height 30
type input "[PHONE_NUMBER]"
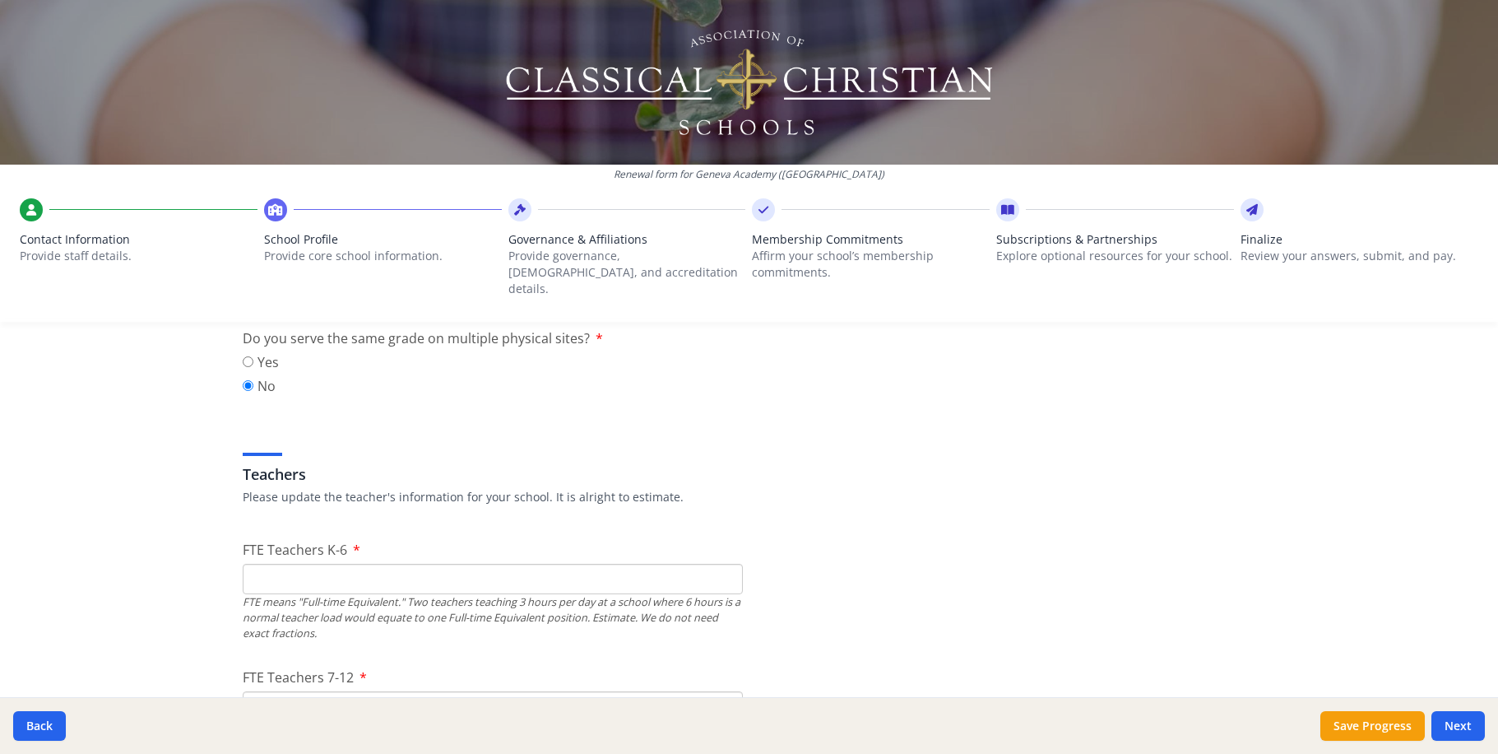
scroll to position [844, 0]
click at [285, 560] on input "FTE Teachers K-6" at bounding box center [493, 575] width 500 height 30
type input "8"
click at [324, 688] on input "FTE Teachers 7-12" at bounding box center [493, 703] width 500 height 30
click at [323, 688] on input "FTE Teachers 7-12" at bounding box center [493, 703] width 500 height 30
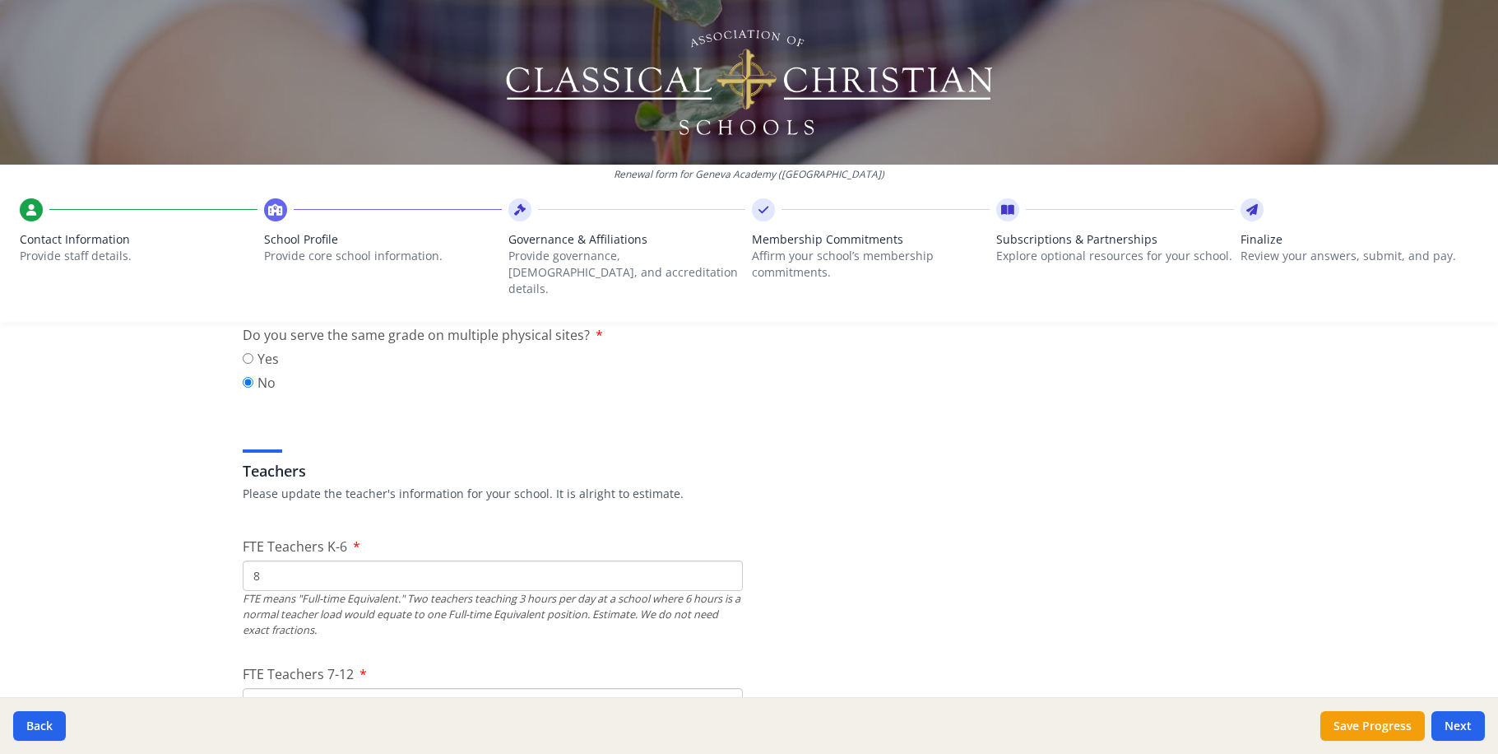
type input "7"
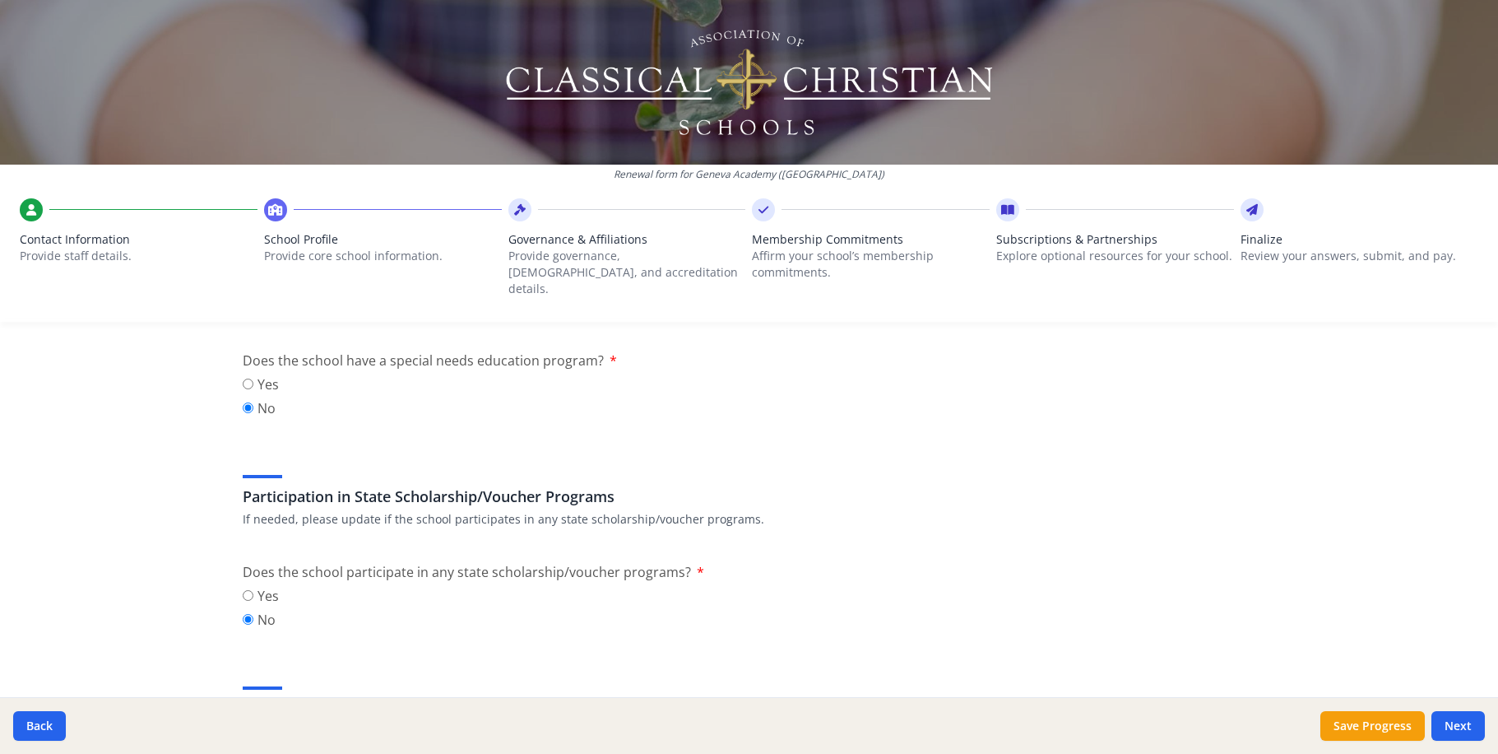
scroll to position [1970, 0]
type input "2"
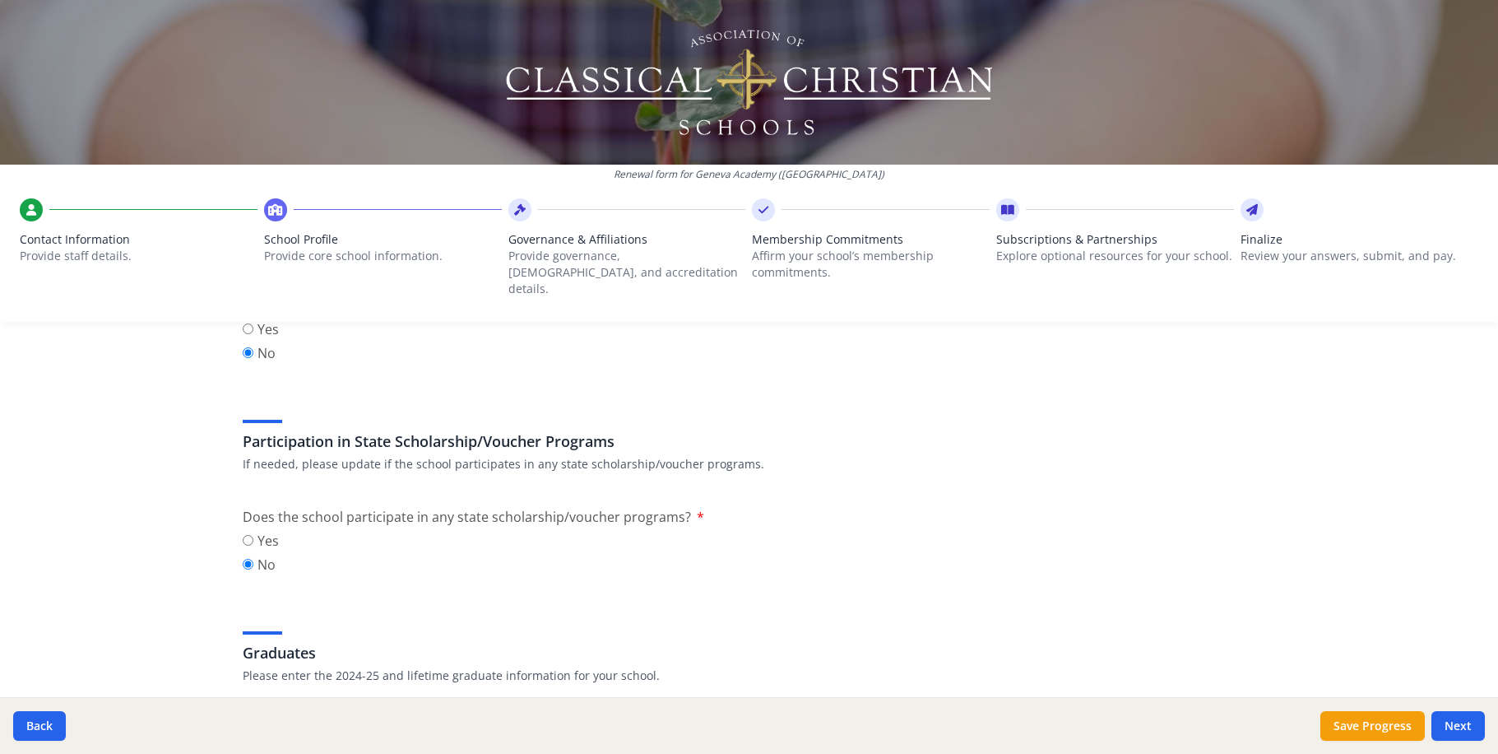
scroll to position [2064, 0]
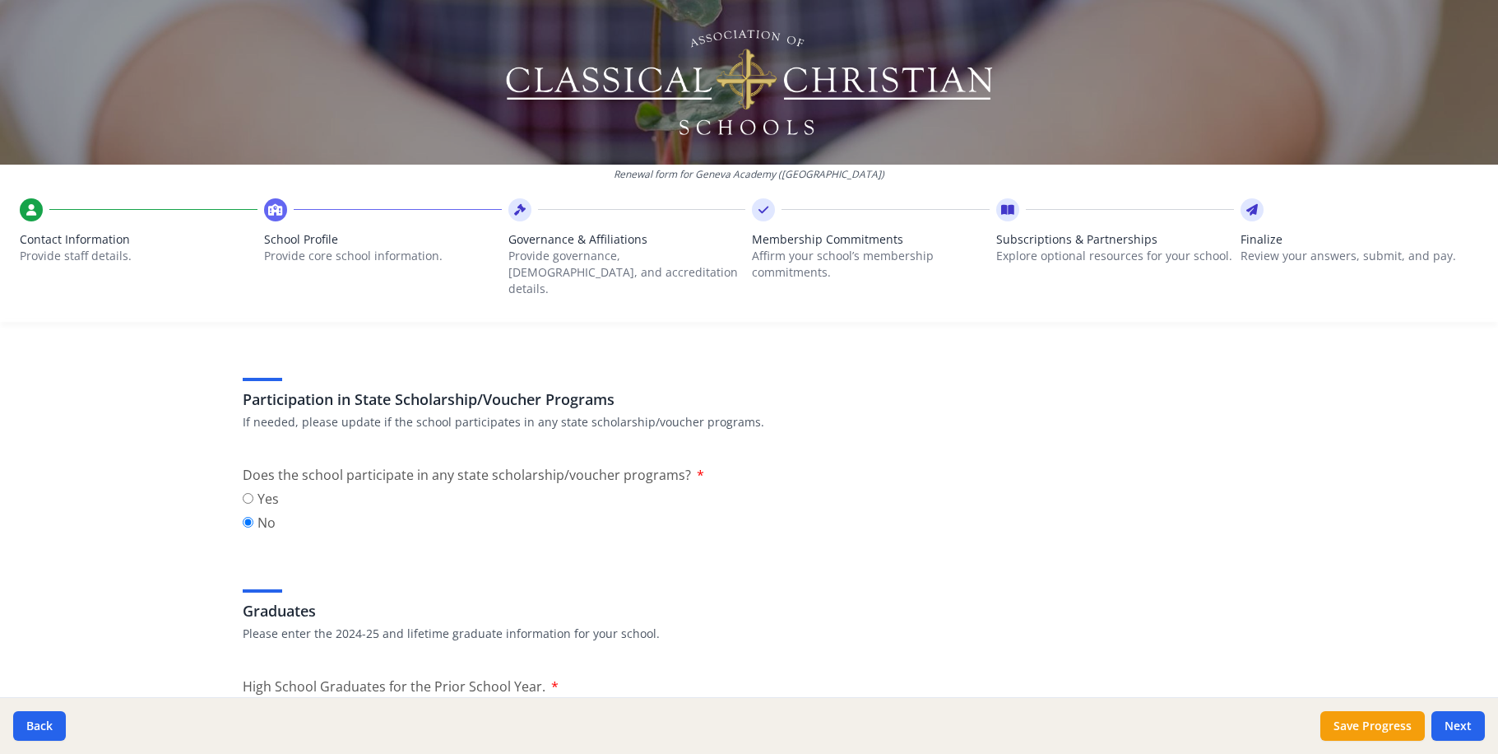
type input "20"
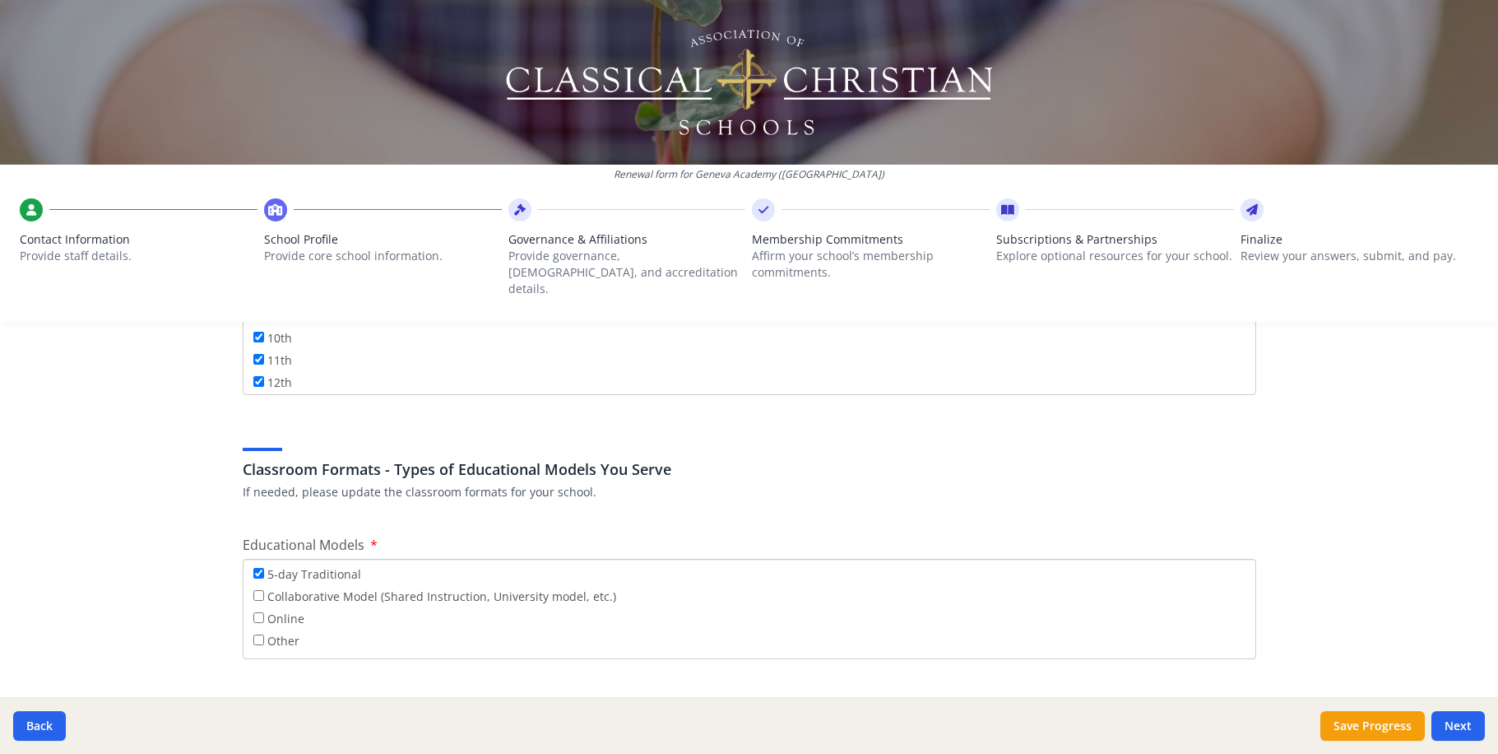
scroll to position [2908, 0]
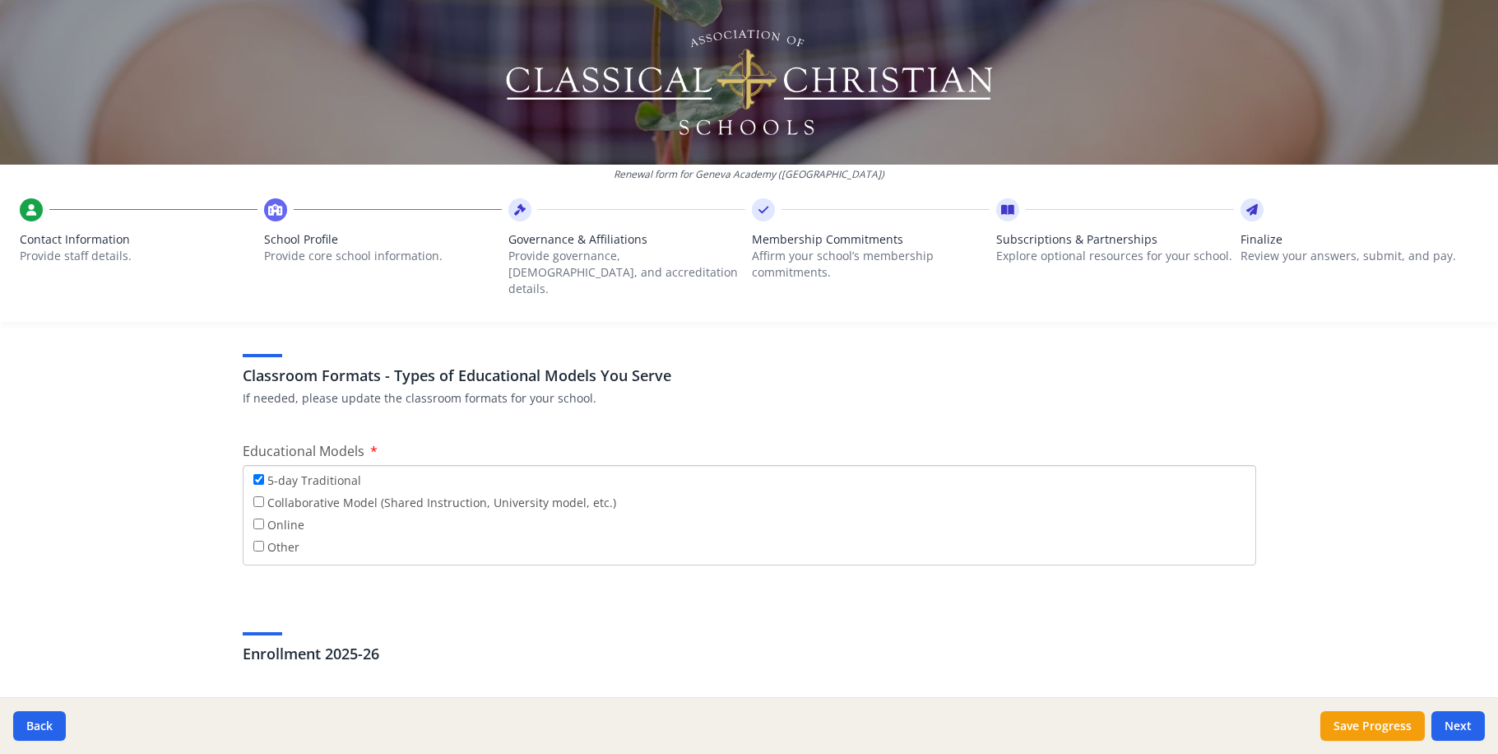
type input "5"
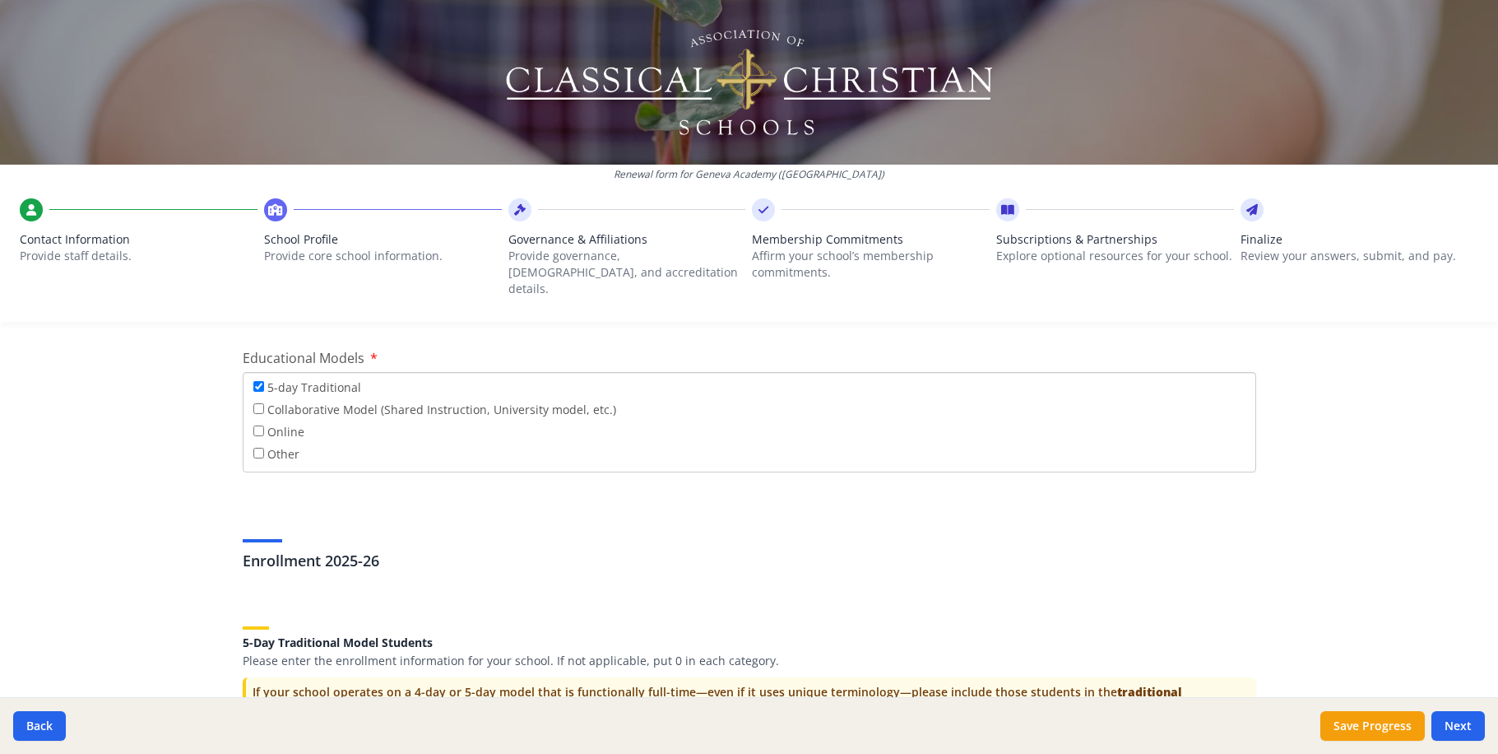
scroll to position [3002, 0]
type input "72"
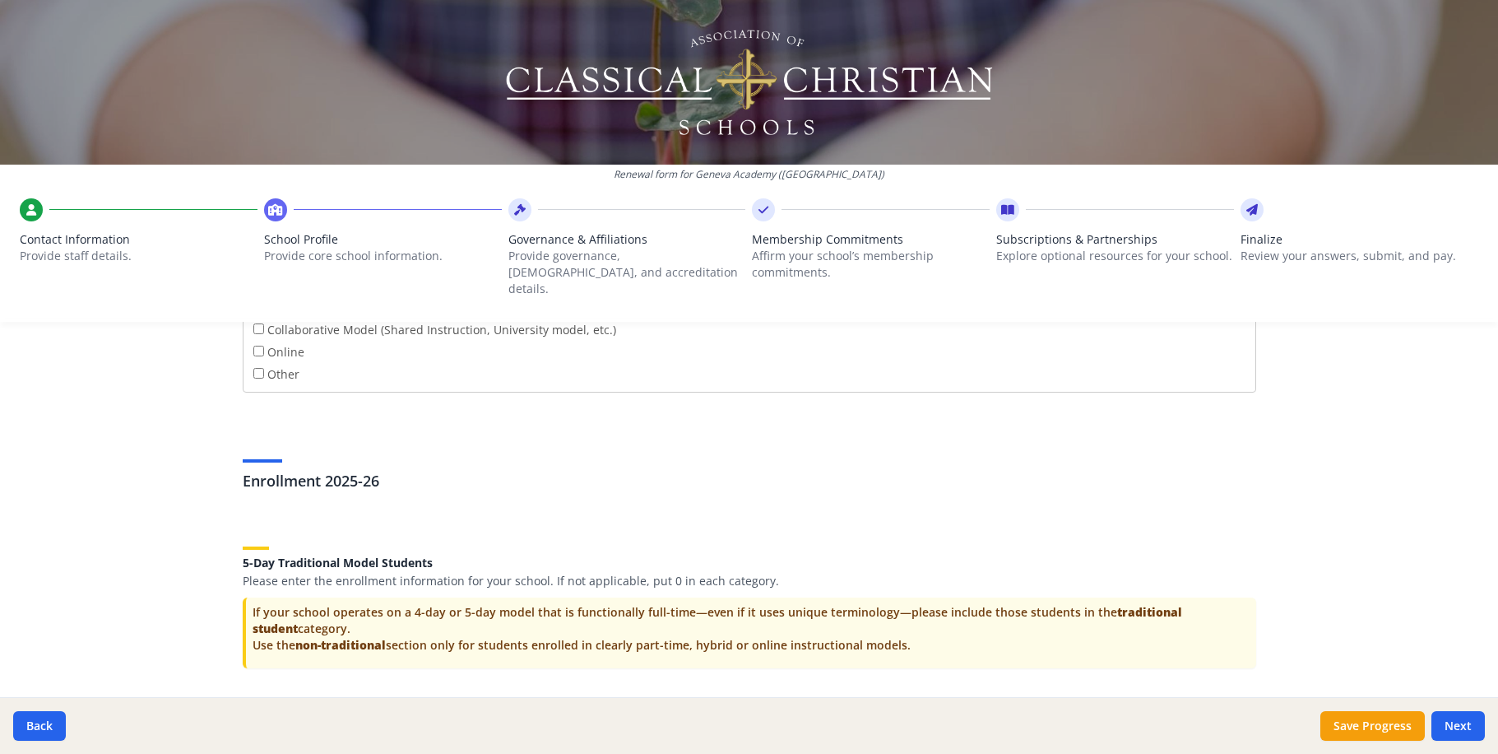
scroll to position [3096, 0]
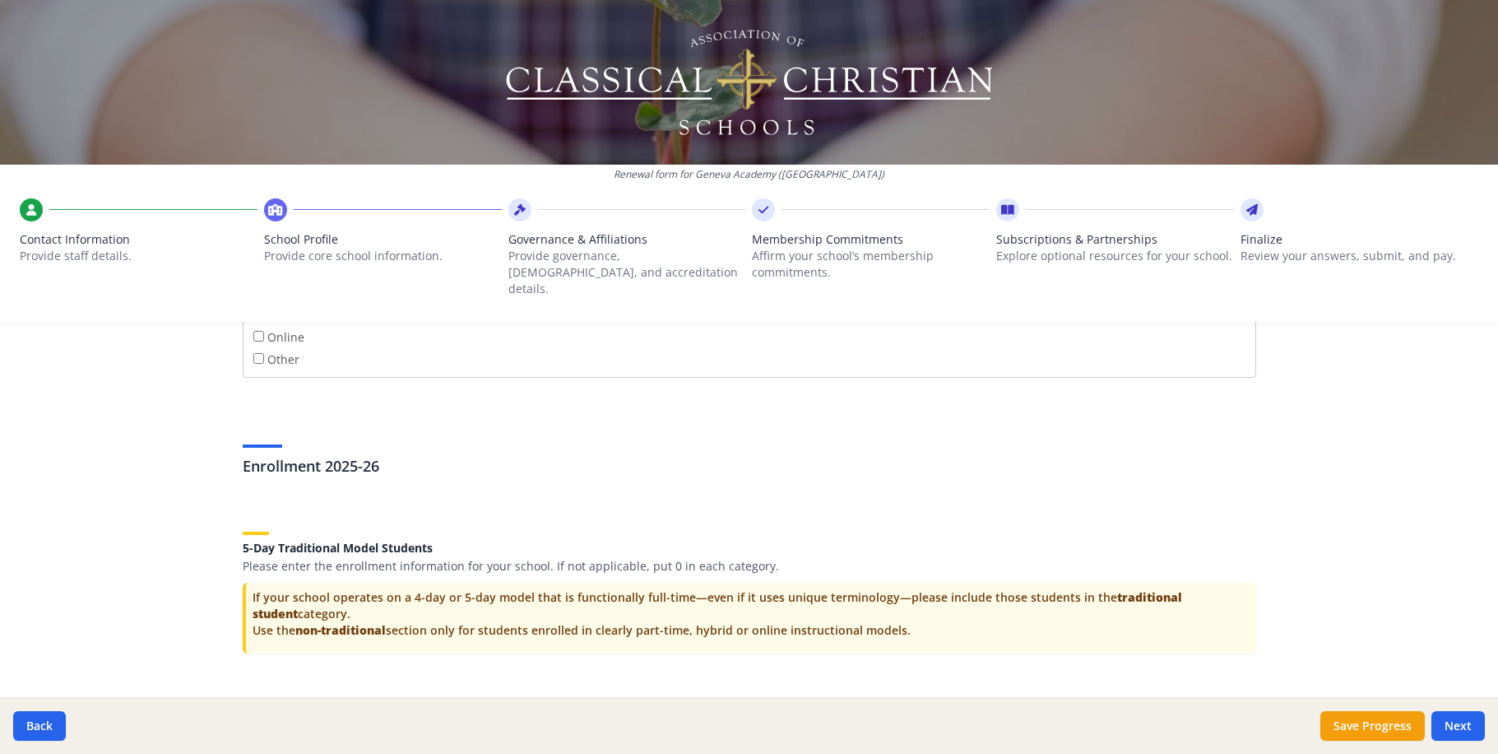
type input "39"
click at [944, 559] on div "Federal Employer Identification Number If needed, please update Federal Employe…" at bounding box center [749, 156] width 1053 height 5755
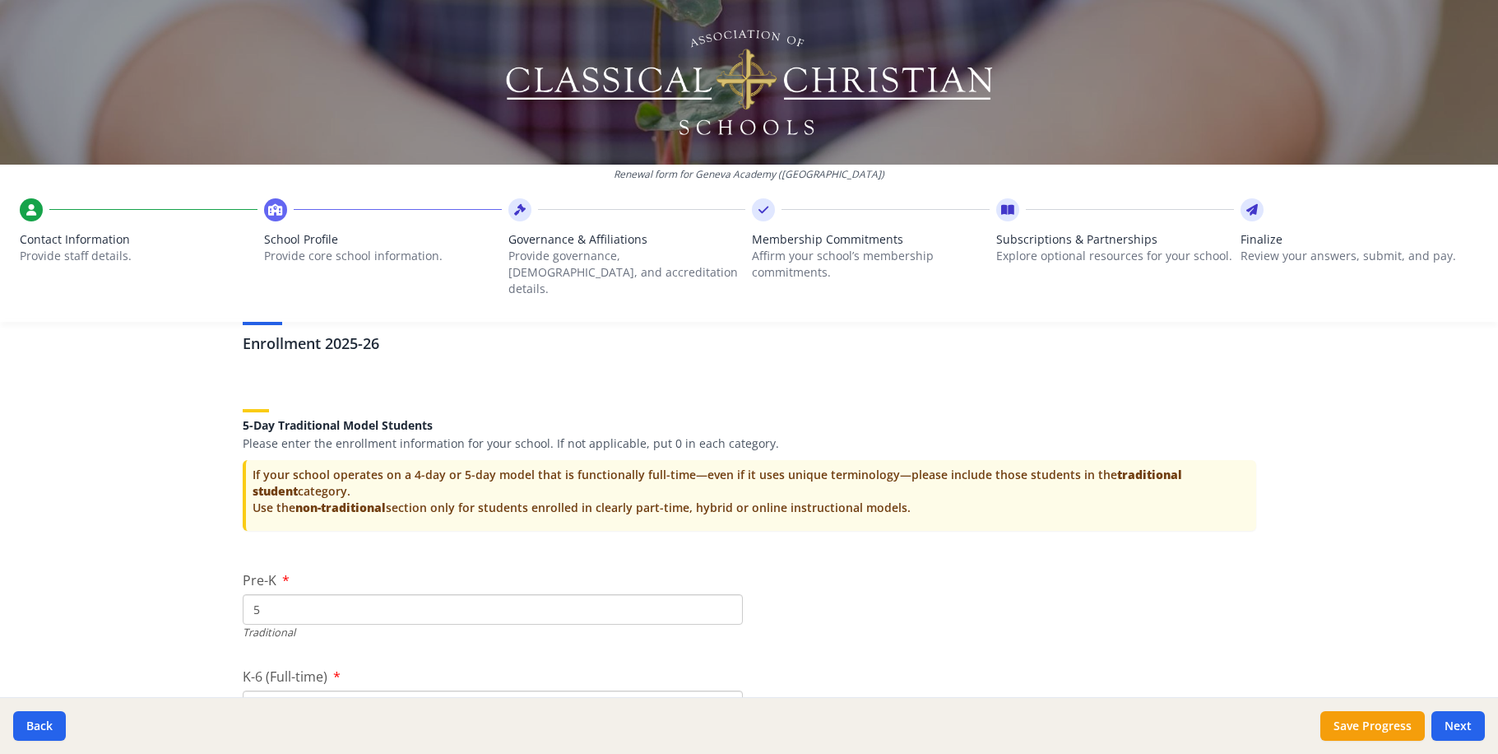
scroll to position [3190, 0]
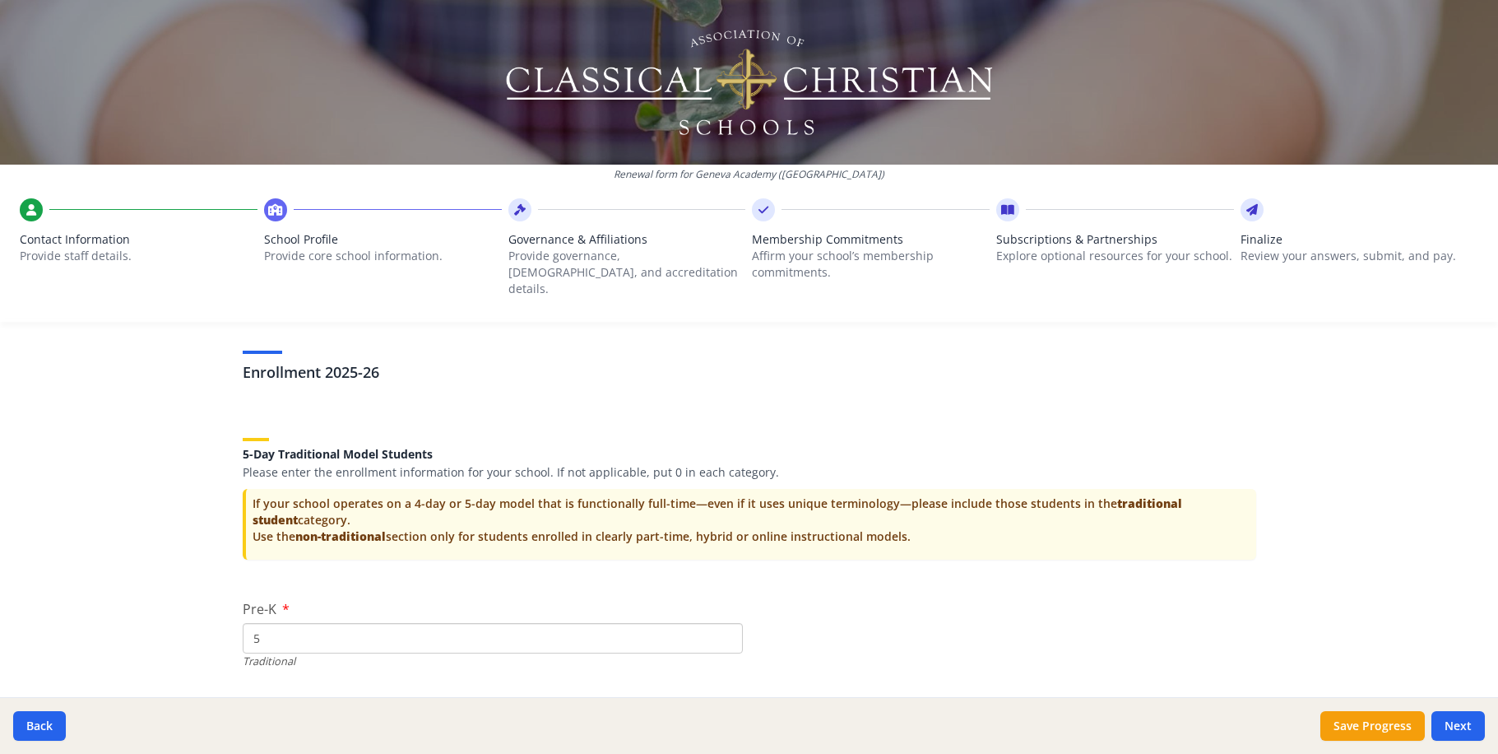
drag, startPoint x: 276, startPoint y: 486, endPoint x: 213, endPoint y: 481, distance: 63.6
type input "8"
drag, startPoint x: 763, startPoint y: 563, endPoint x: 1048, endPoint y: 576, distance: 285.8
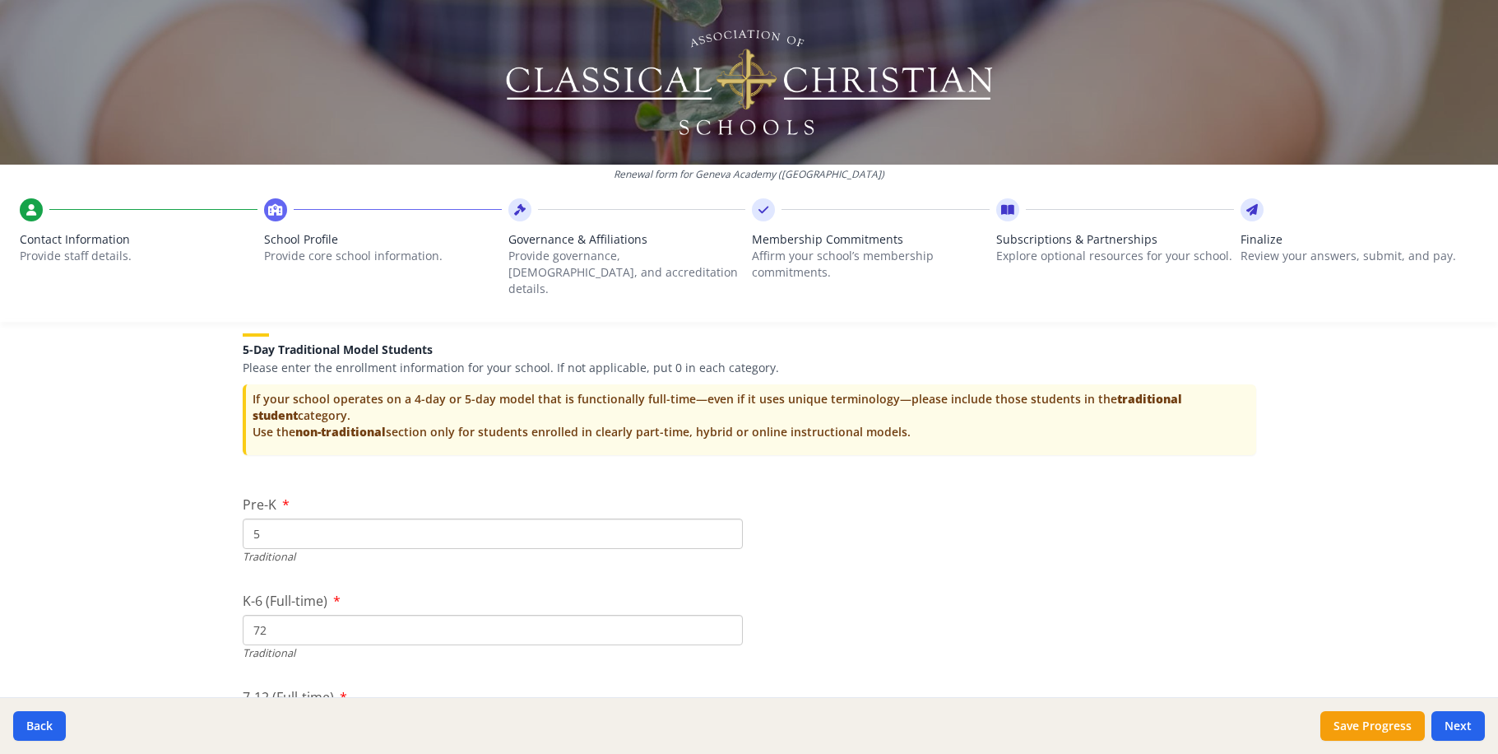
scroll to position [3377, 0]
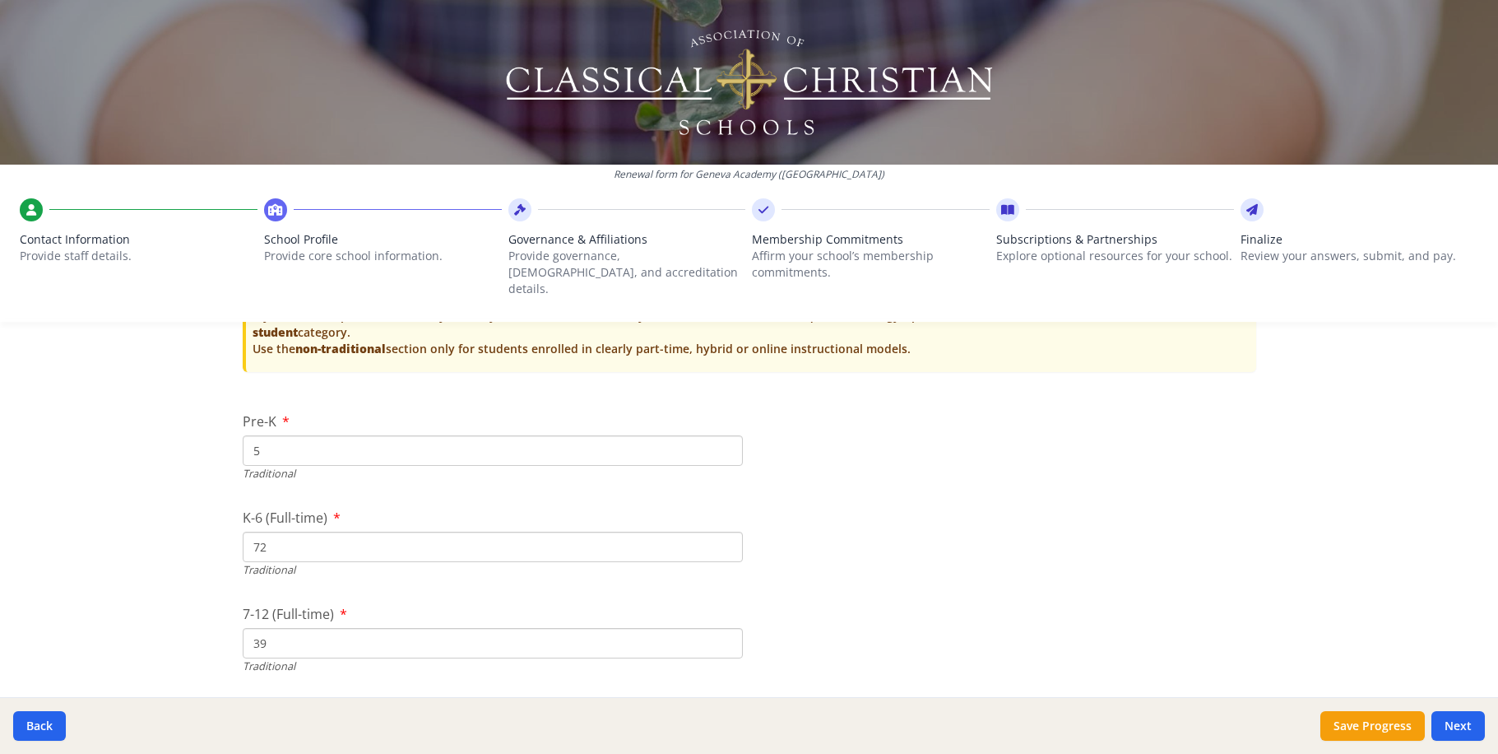
type input "8"
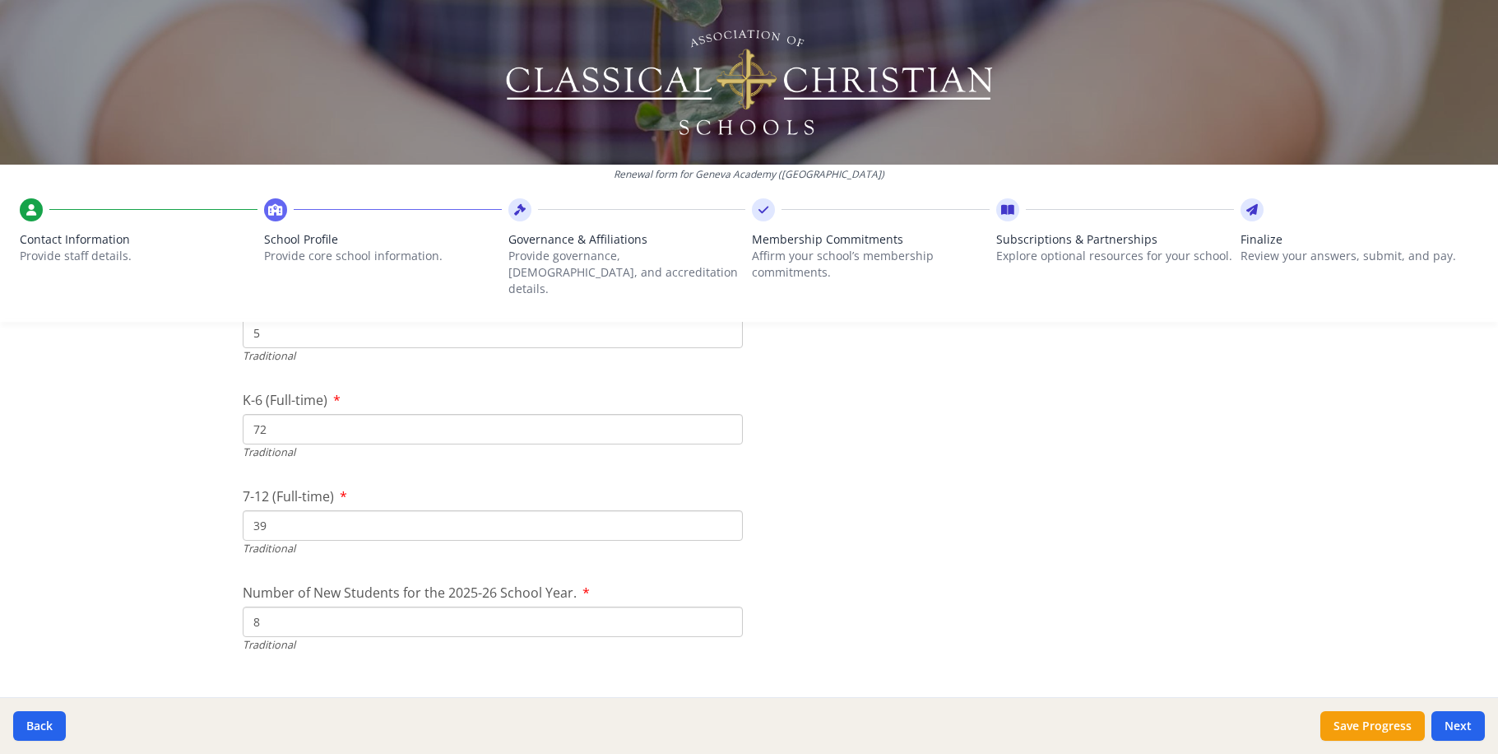
scroll to position [3565, 0]
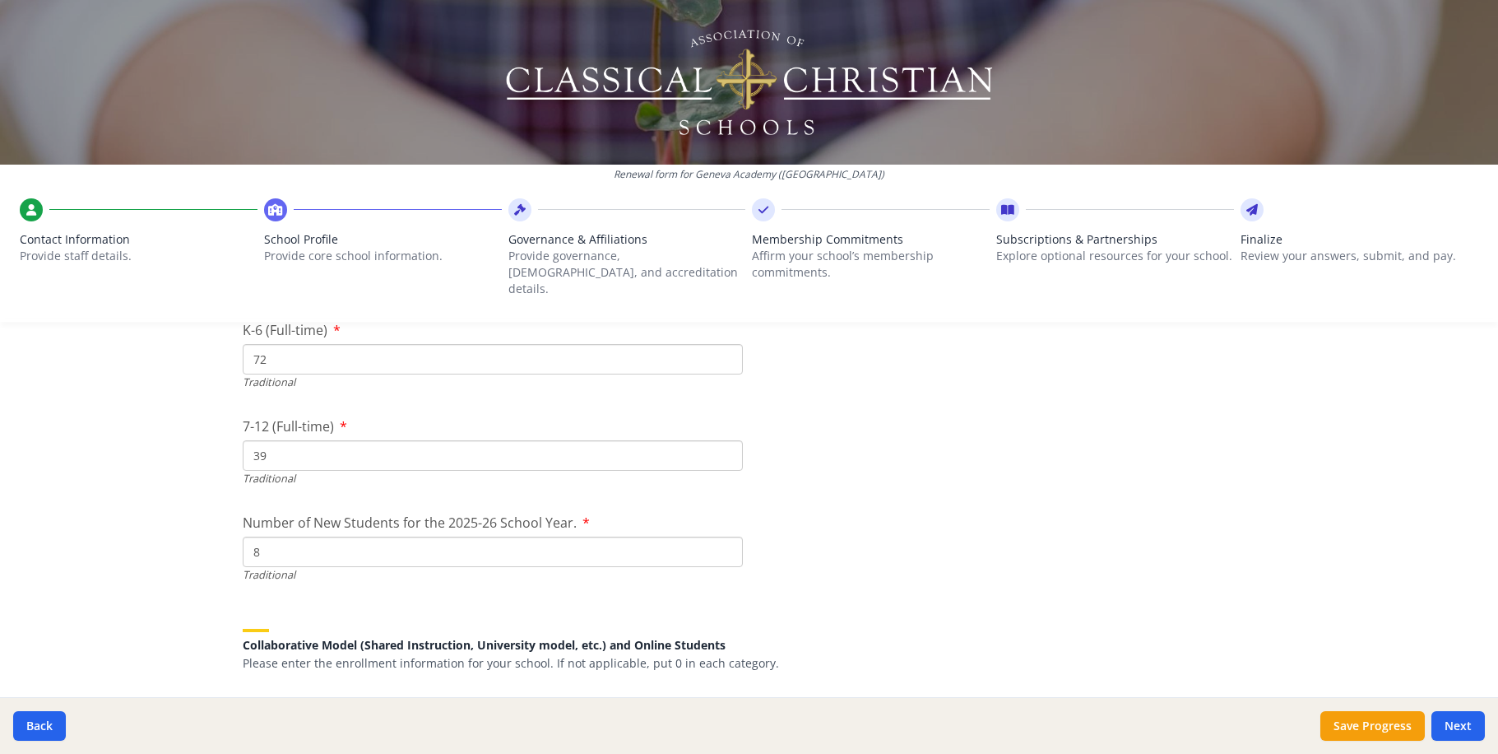
type input "1"
click at [317, 537] on input "Number of New Students for the 2025-26 School Year." at bounding box center [493, 552] width 500 height 30
type input "2"
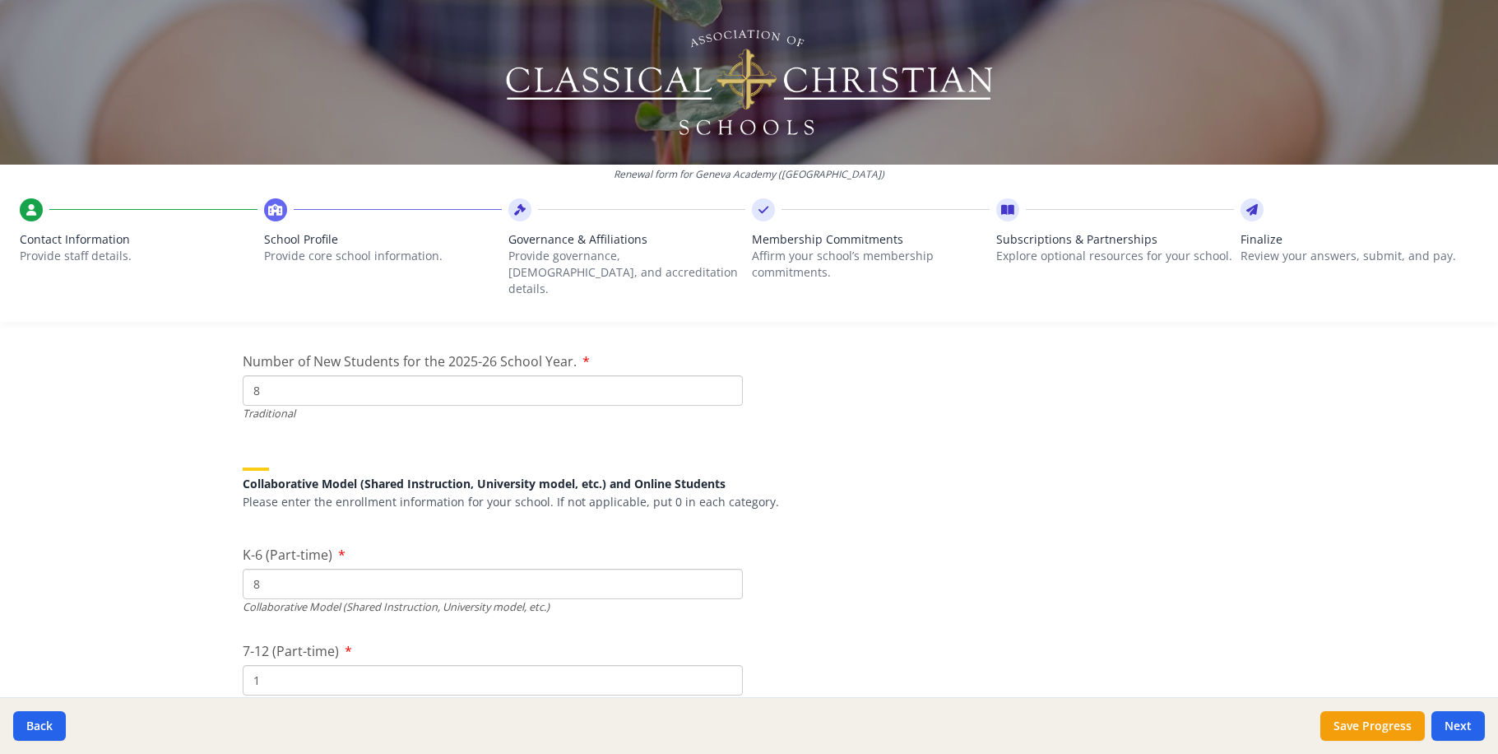
scroll to position [3752, 0]
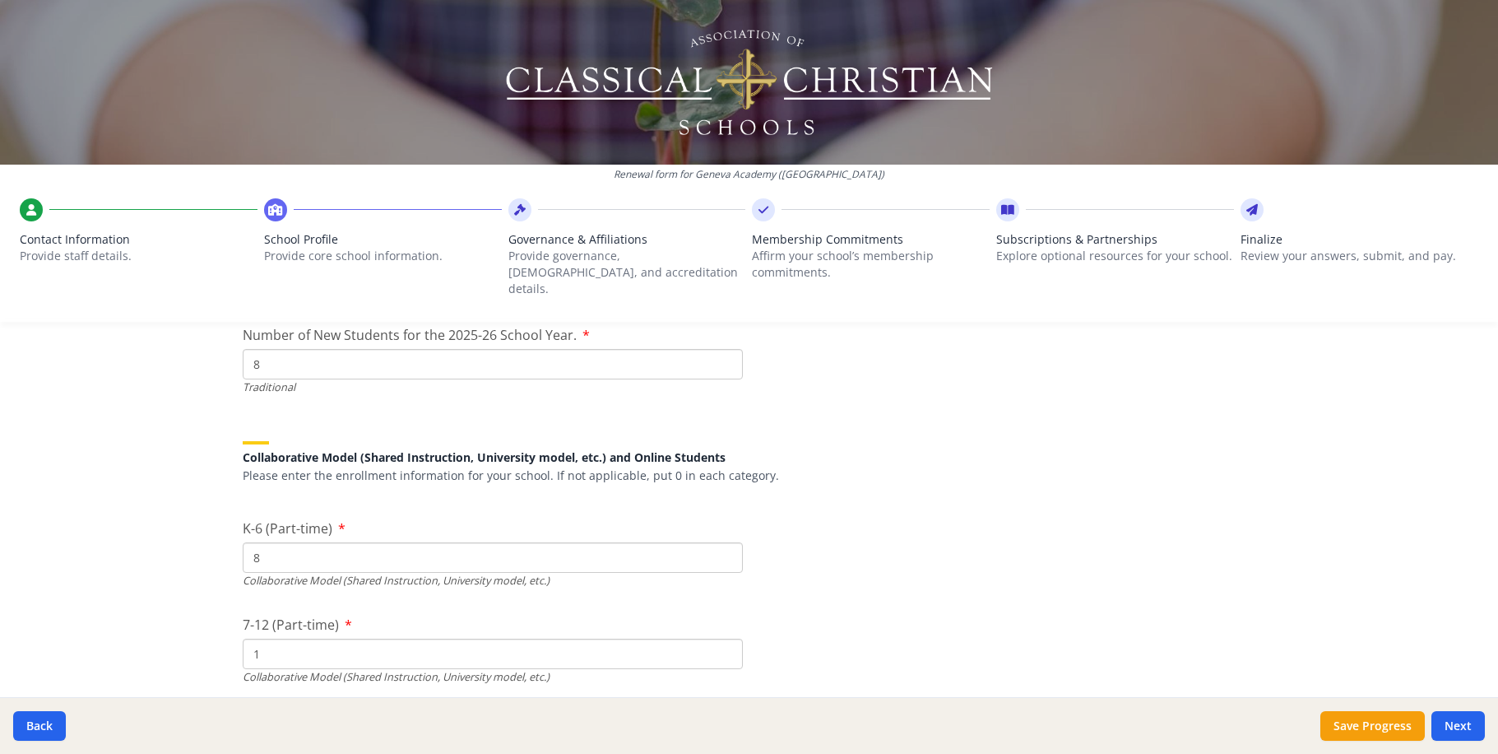
type input "$6 800"
type input "$4 400"
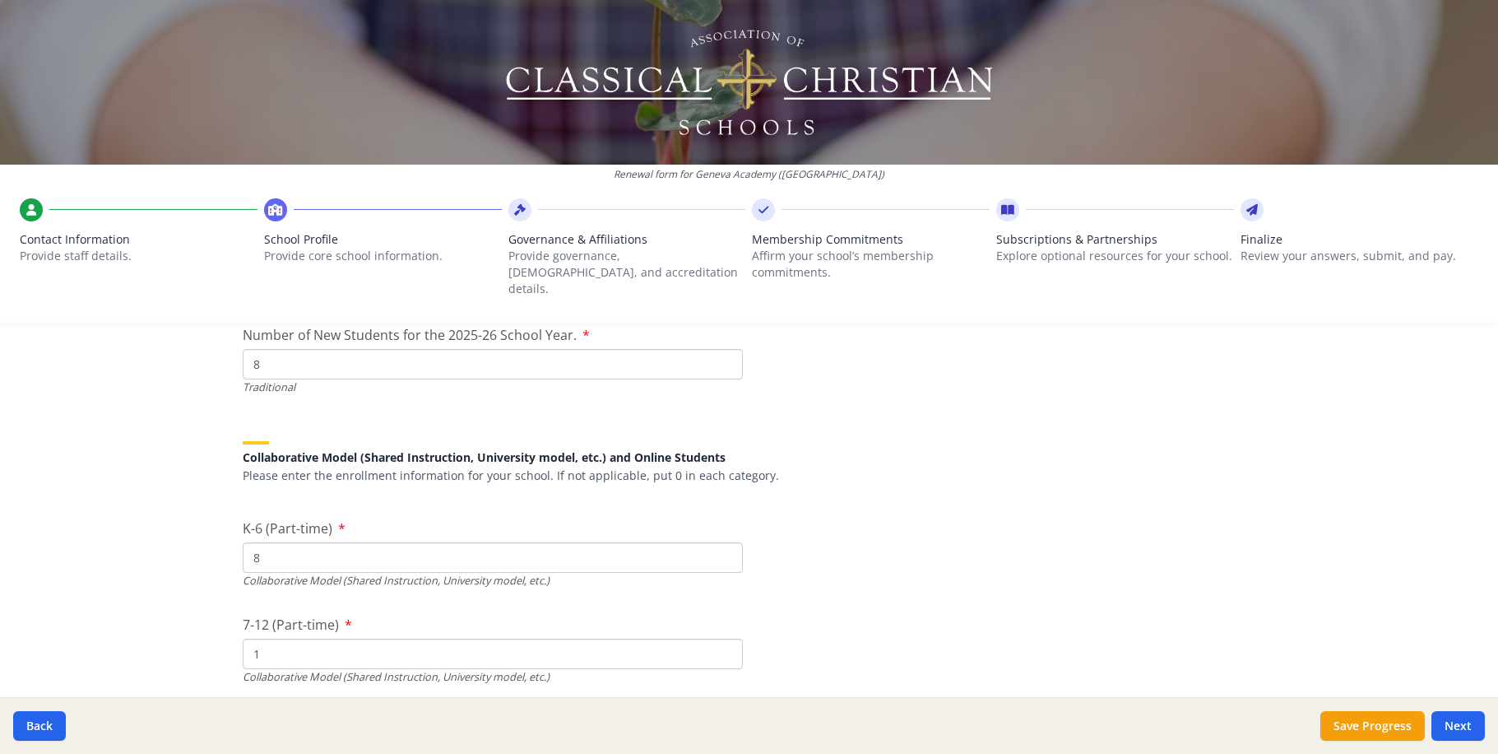
scroll to position [3846, 0]
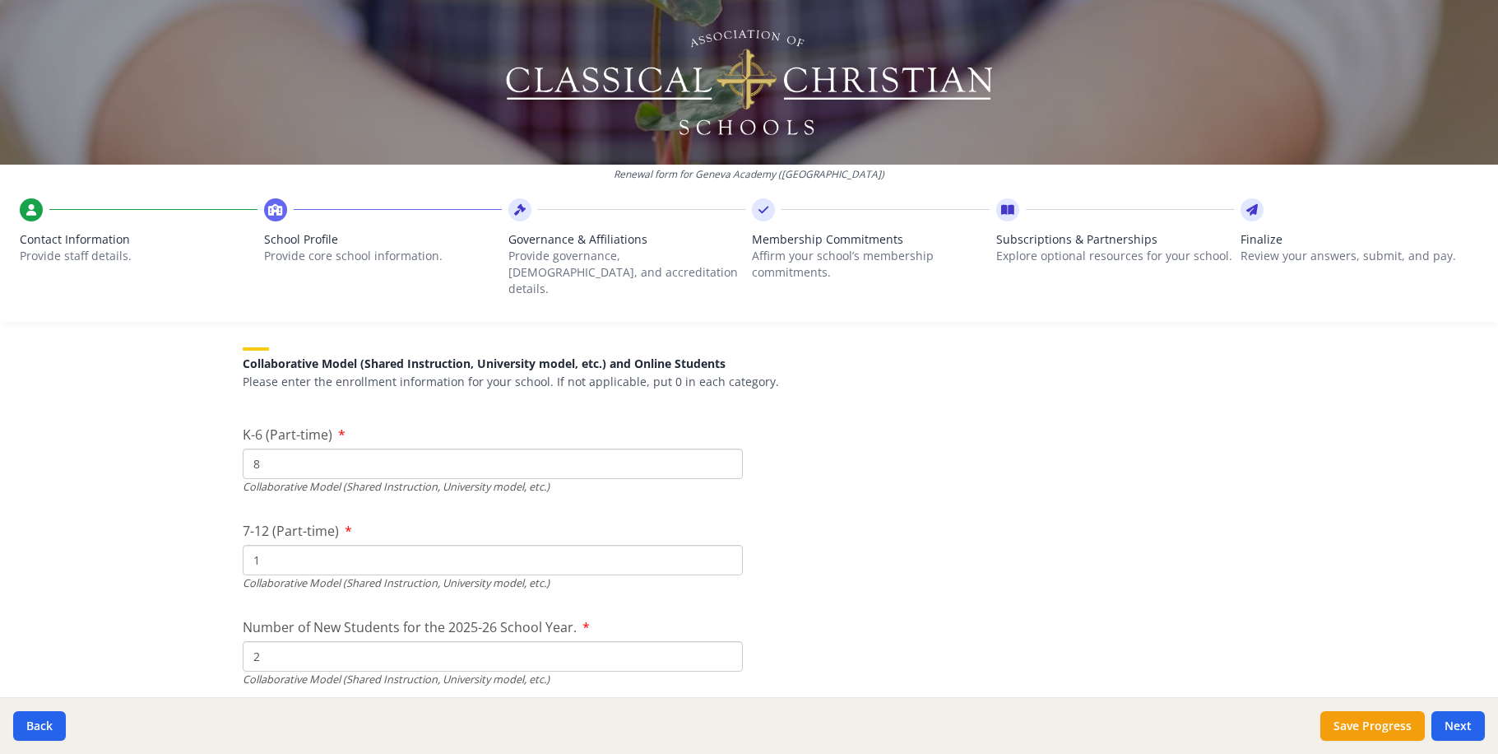
type input "$6 800"
type input "$7 500"
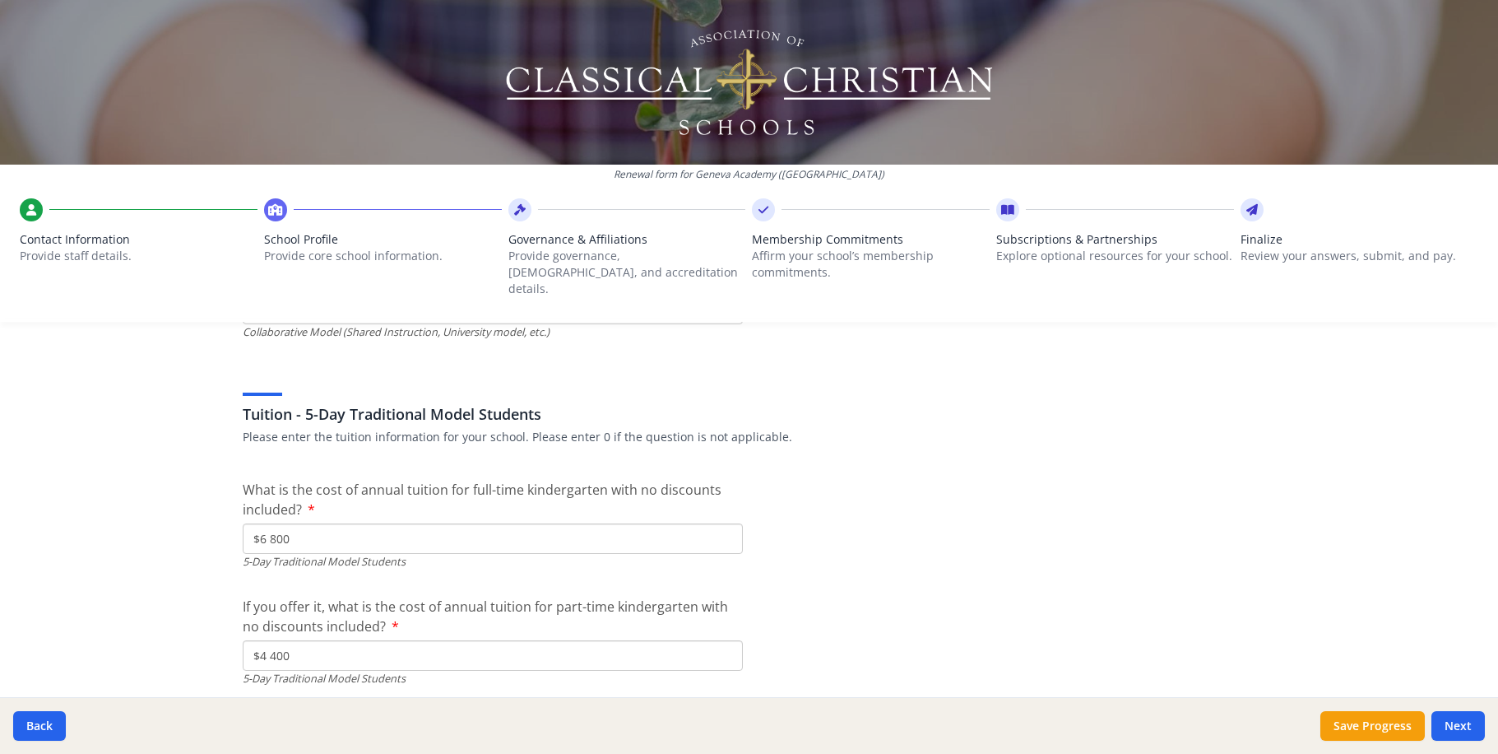
scroll to position [4221, 0]
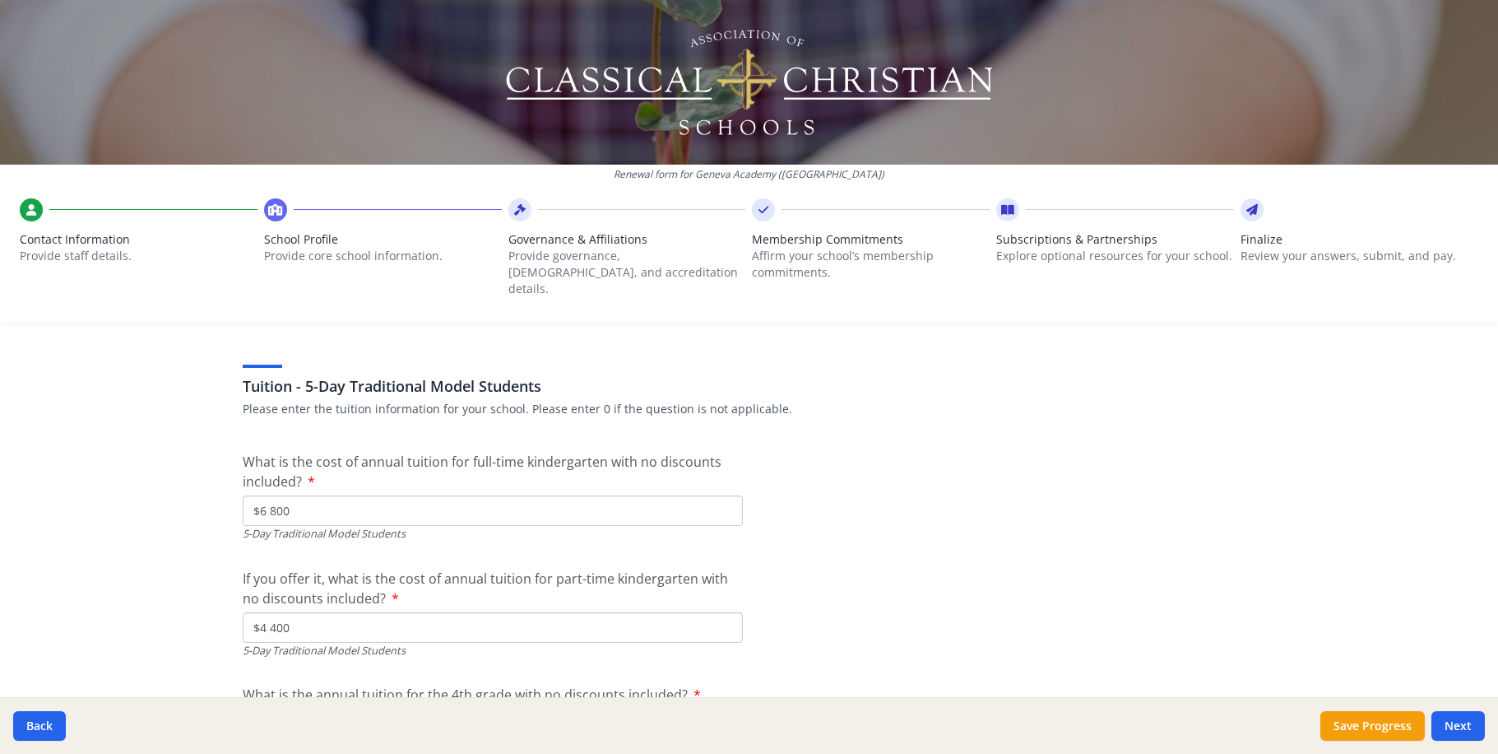
type input "$7 500"
type input "$100"
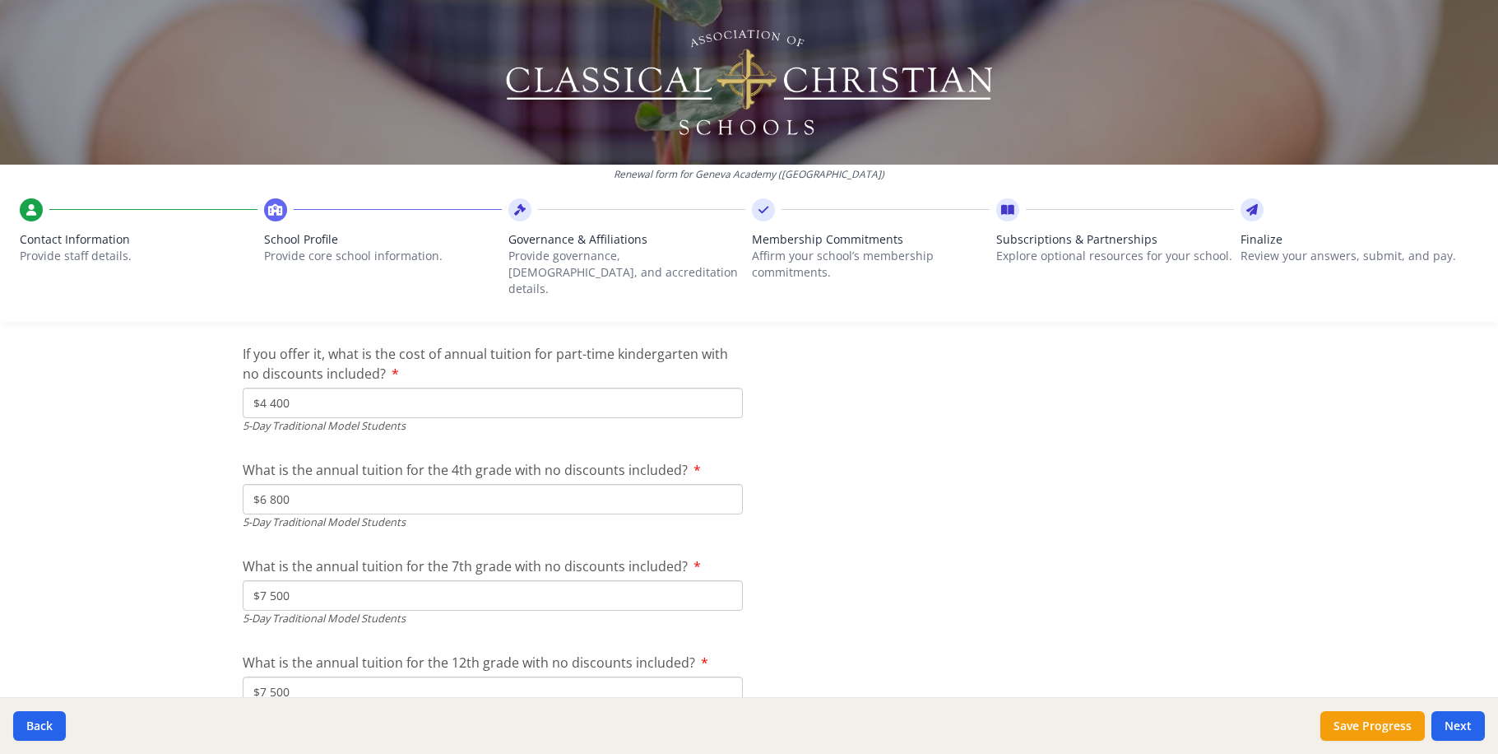
scroll to position [4409, 0]
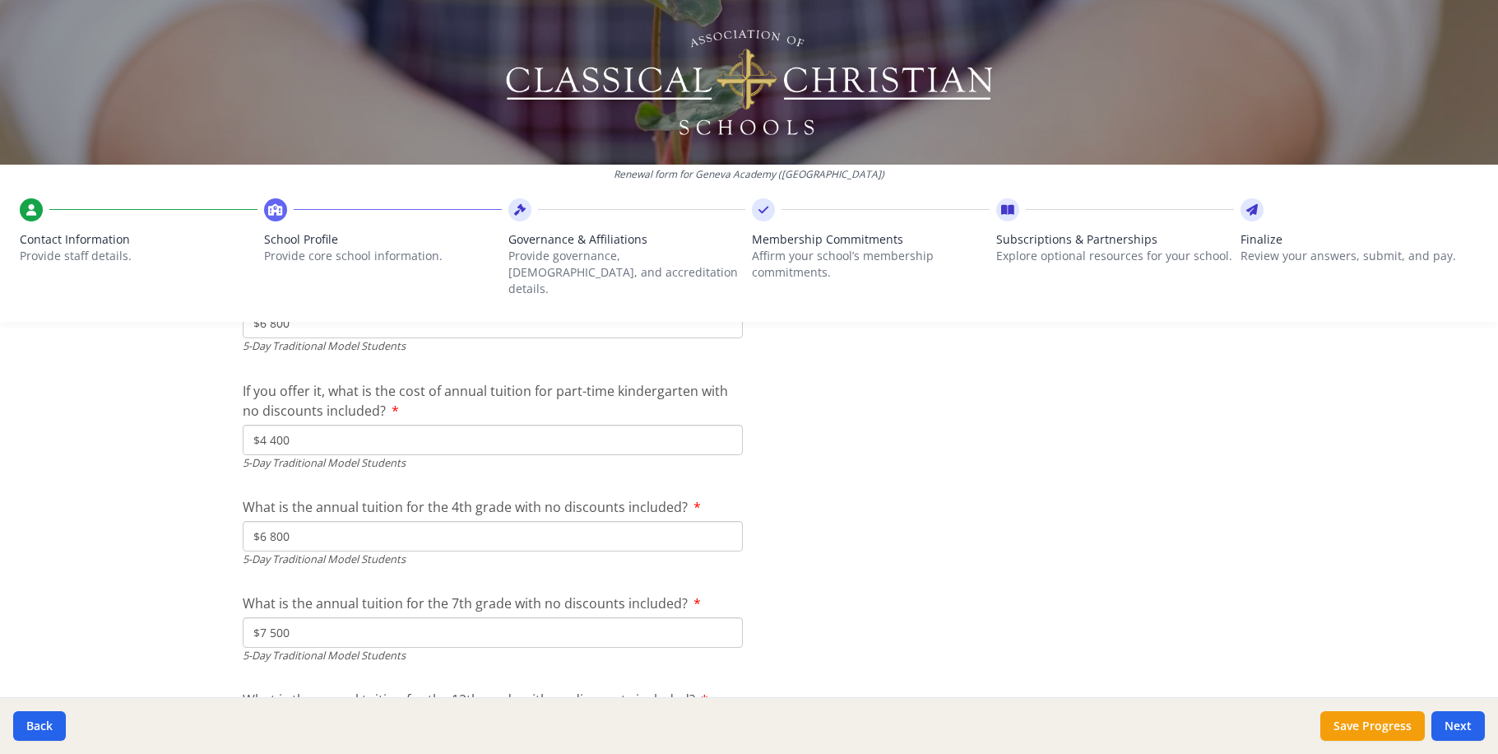
click at [522, 338] on input "$" at bounding box center [493, 323] width 500 height 30
type input "$0"
click at [360, 455] on input "$" at bounding box center [493, 440] width 500 height 30
type input "$0"
click at [329, 551] on input "$" at bounding box center [493, 536] width 500 height 30
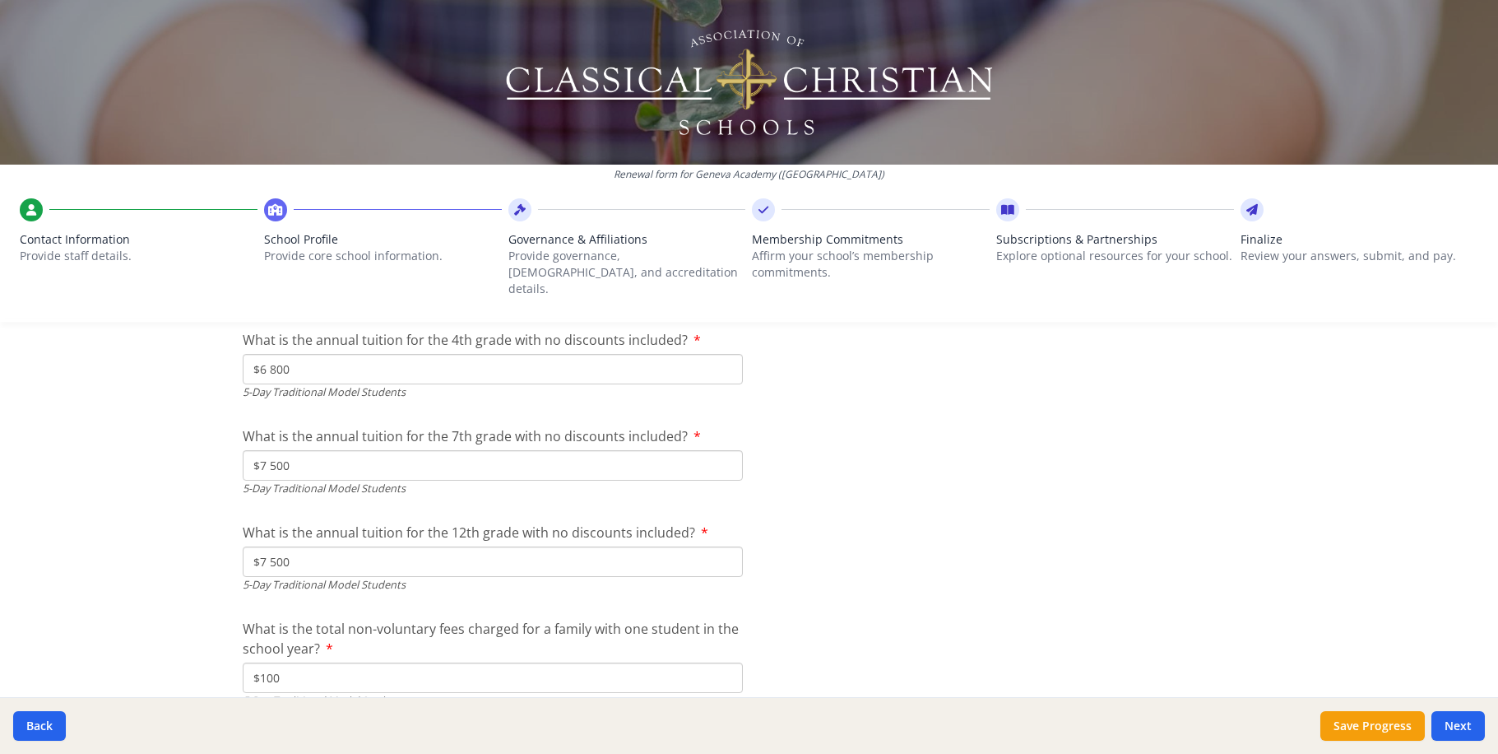
scroll to position [4597, 0]
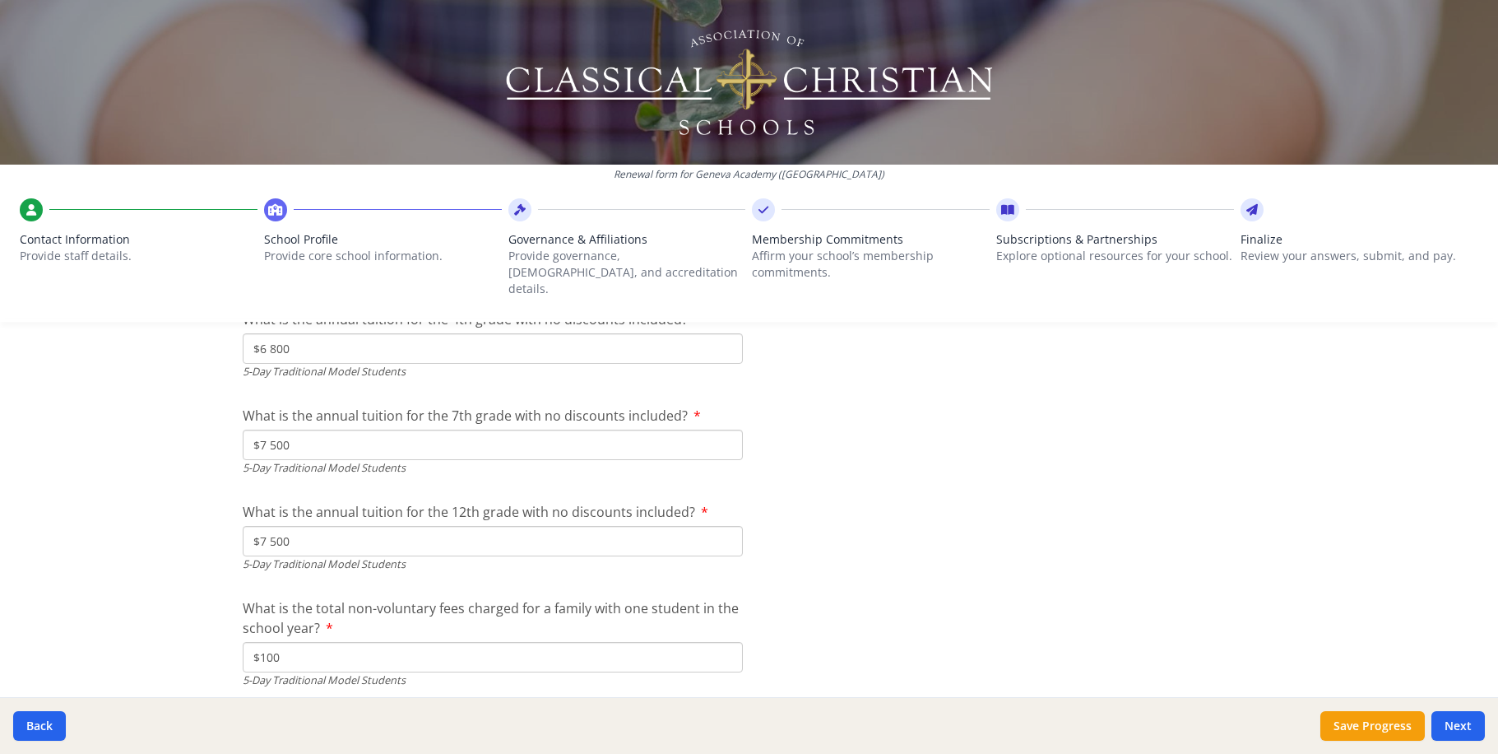
type input "$0"
click at [334, 460] on input "$" at bounding box center [493, 445] width 500 height 30
type input "$0"
click at [331, 556] on input "$" at bounding box center [493, 541] width 500 height 30
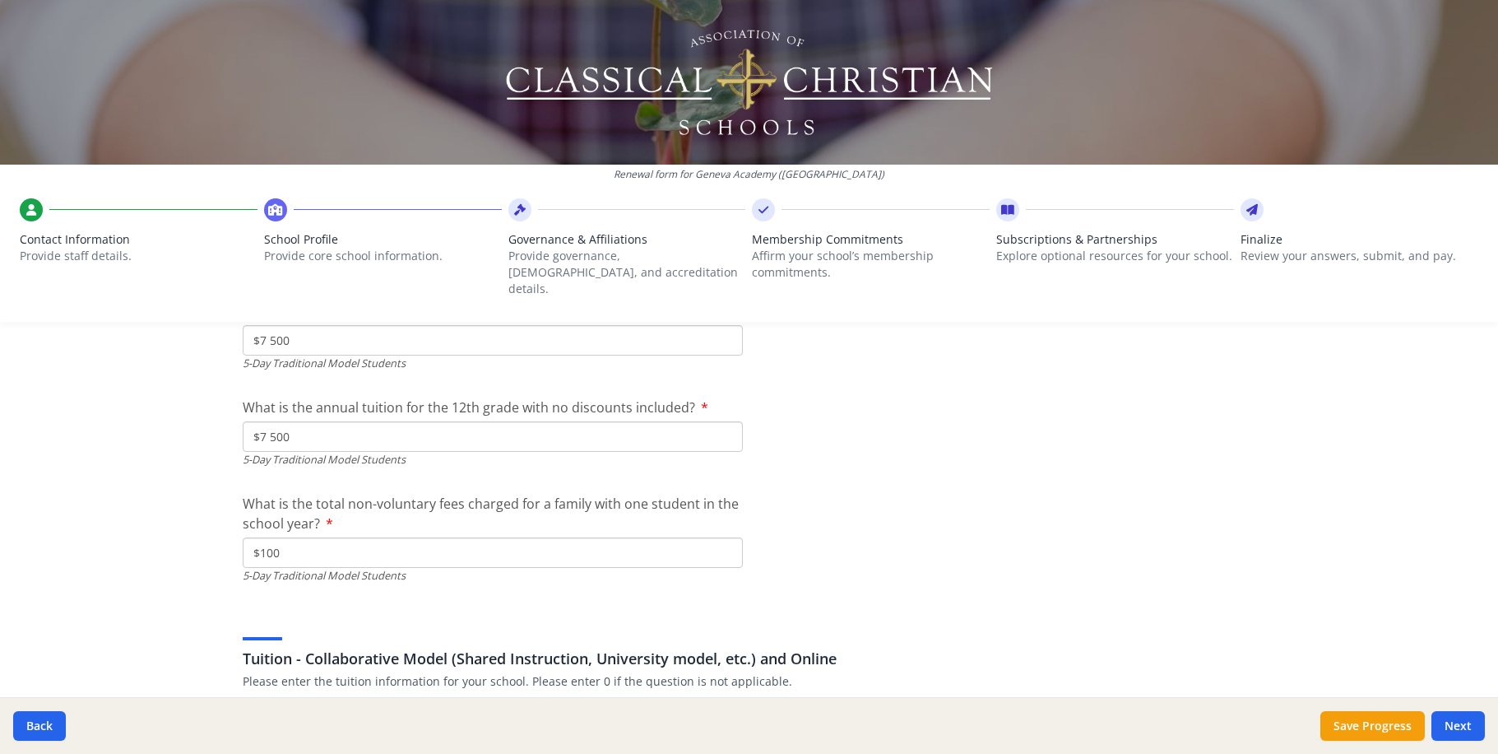
scroll to position [4749, 0]
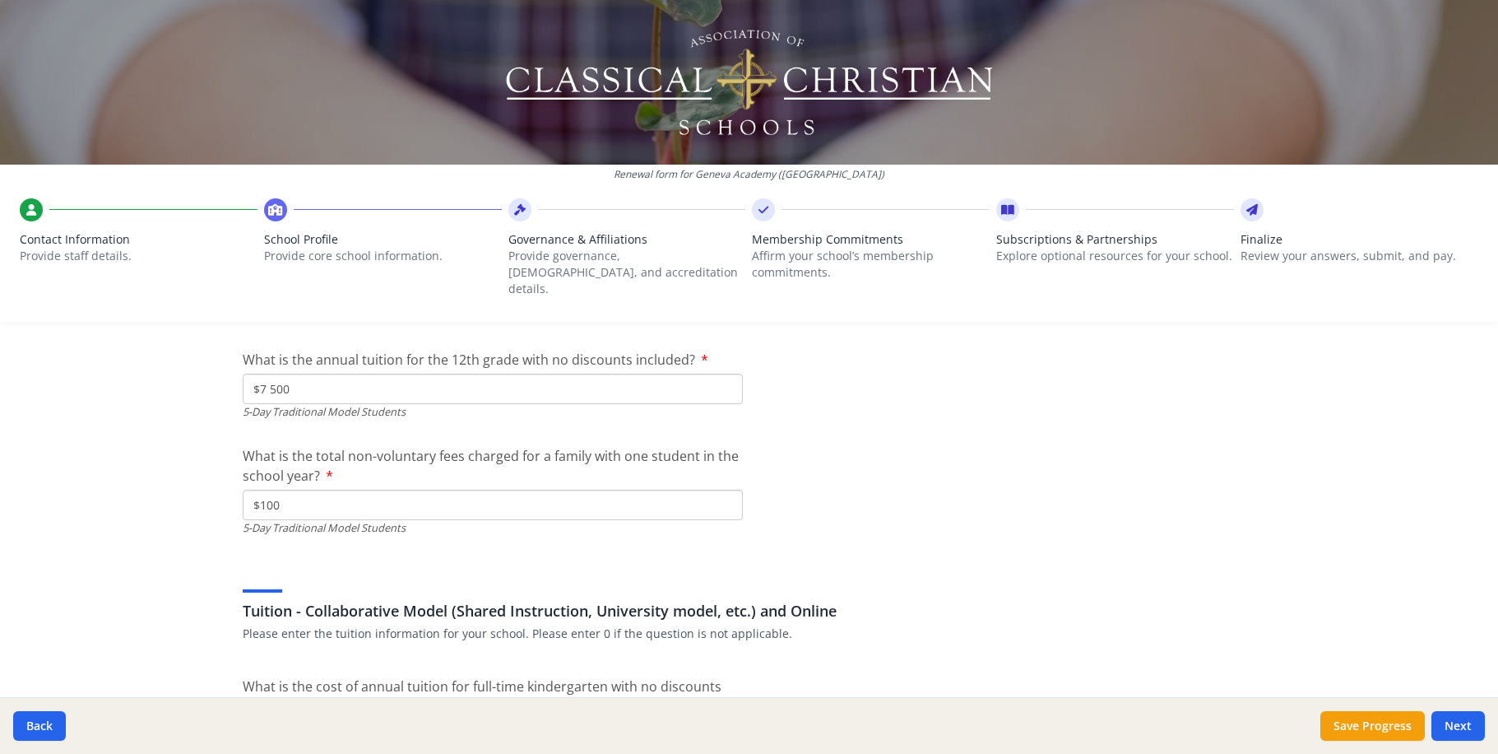
type input "$0"
click at [1470, 734] on button "Next" at bounding box center [1458, 726] width 53 height 30
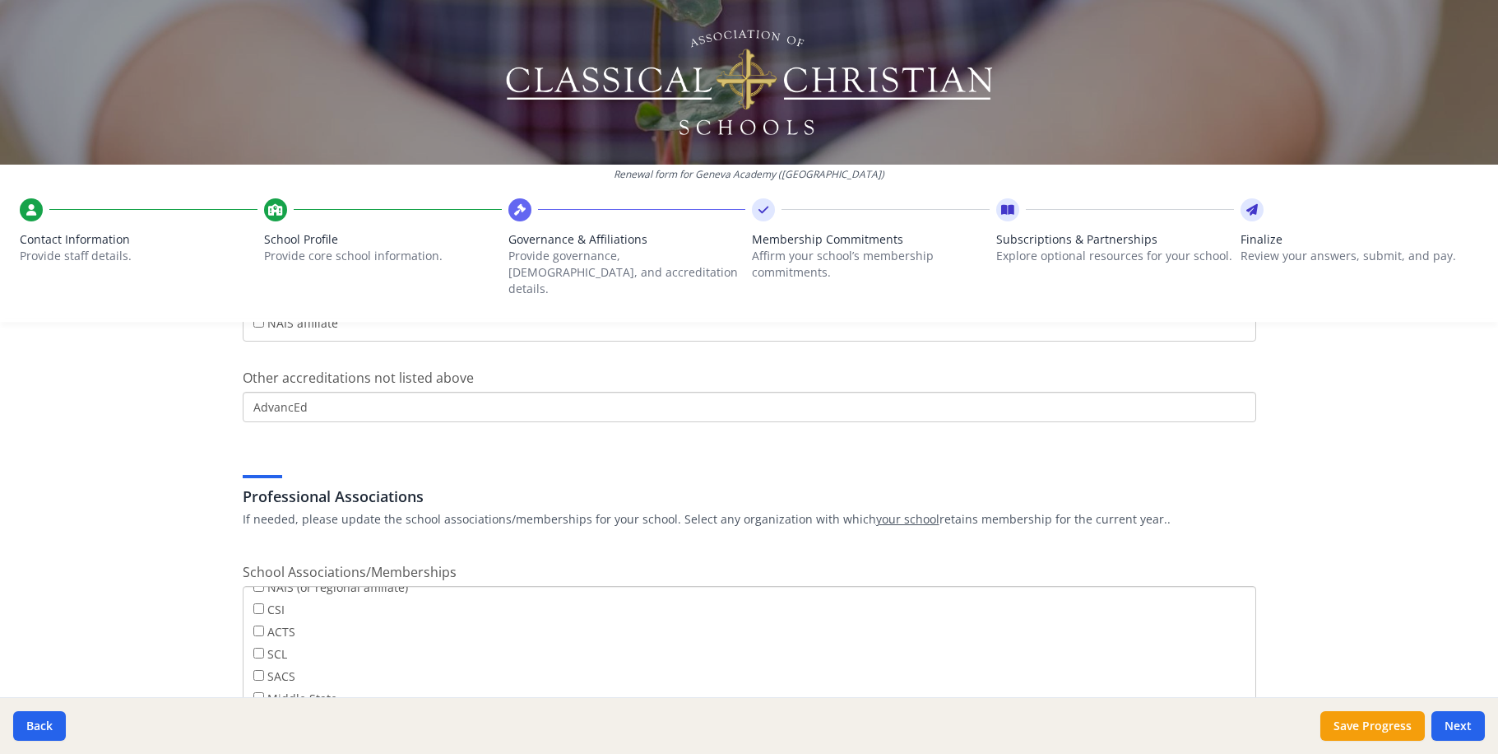
scroll to position [35, 0]
click at [253, 649] on input "SCL" at bounding box center [258, 654] width 11 height 11
checkbox input "true"
click at [1459, 731] on button "Next" at bounding box center [1458, 726] width 53 height 30
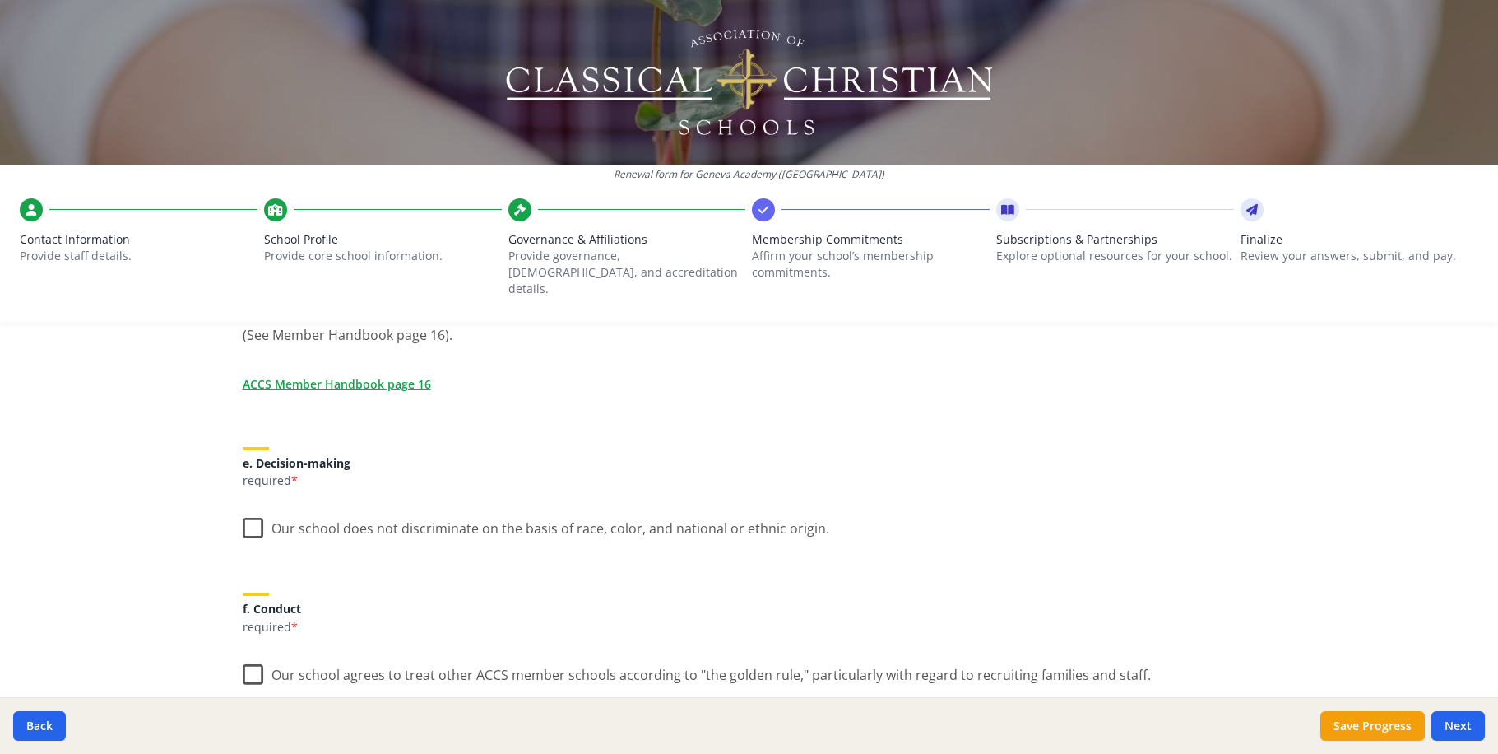
click at [243, 507] on label "Our school does not discriminate on the basis of race, color, and national or e…" at bounding box center [536, 524] width 587 height 35
click at [0, 0] on input "Our school does not discriminate on the basis of race, color, and national or e…" at bounding box center [0, 0] width 0 height 0
click at [243, 653] on label "Our school agrees to treat other ACCS member schools according to "the golden r…" at bounding box center [697, 670] width 908 height 35
click at [0, 0] on input "Our school agrees to treat other ACCS member schools according to "the golden r…" at bounding box center [0, 0] width 0 height 0
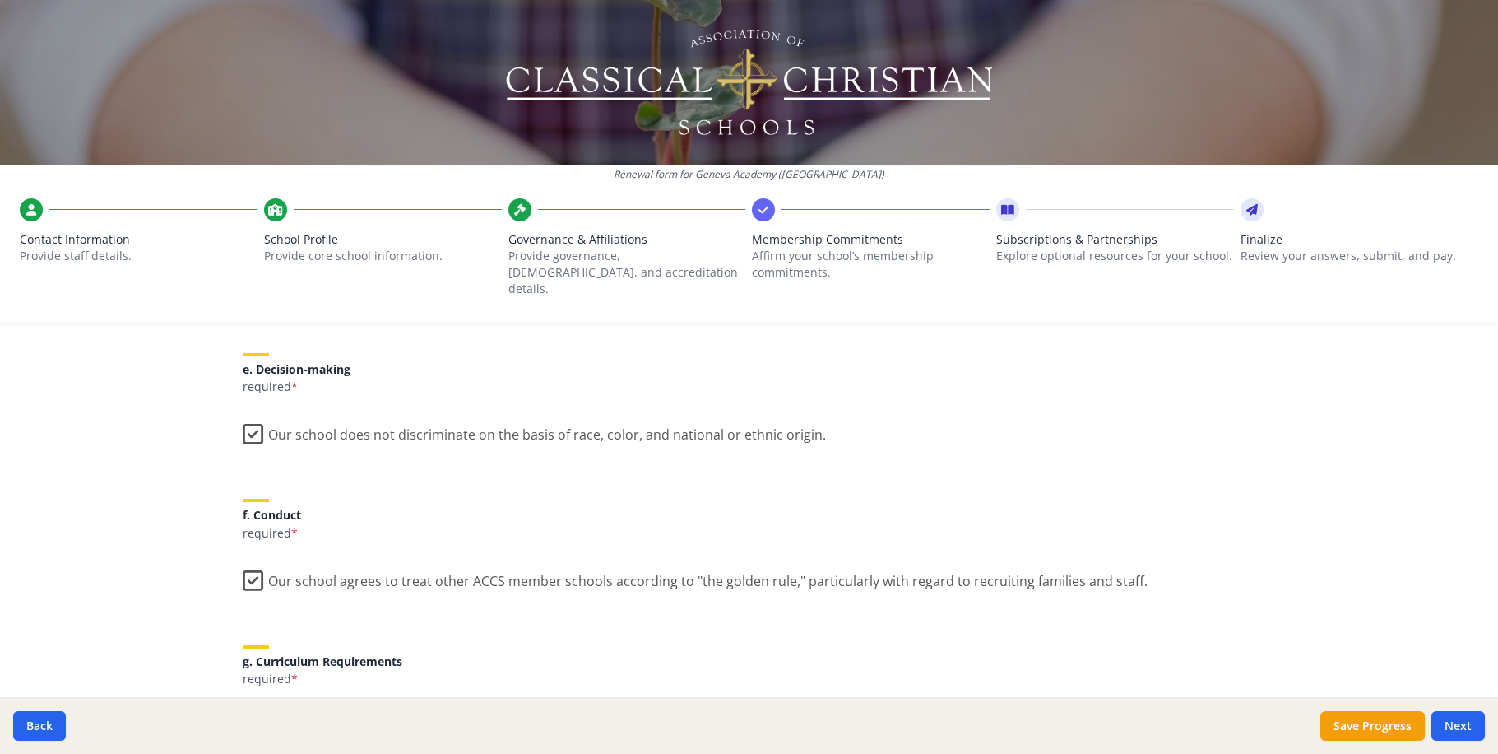
click at [243, 705] on label "In the grades we serve, our school will conform to the Trivium, as well as prov…" at bounding box center [750, 732] width 1014 height 55
click at [0, 0] on input "In the grades we serve, our school will conform to the Trivium, as well as prov…" at bounding box center [0, 0] width 0 height 0
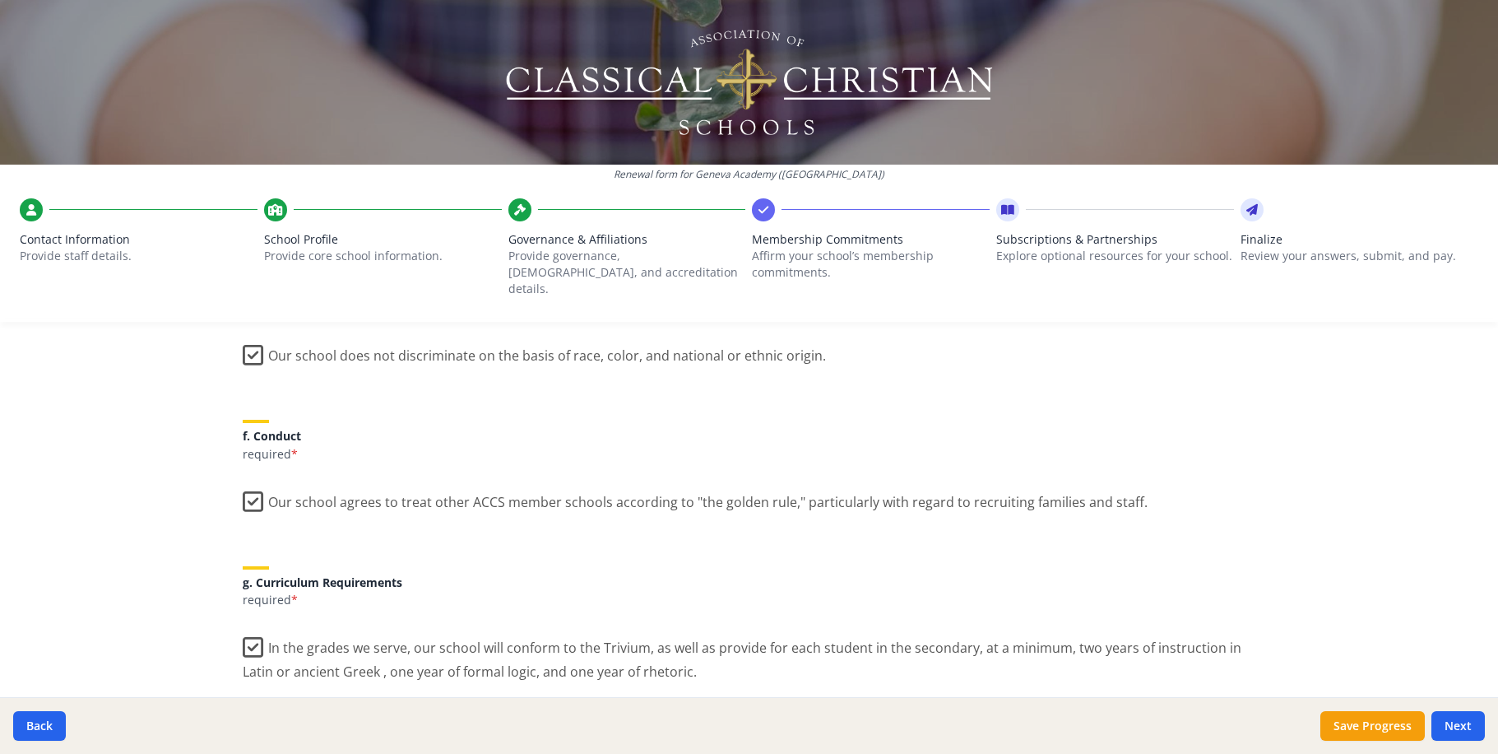
scroll to position [1109, 0]
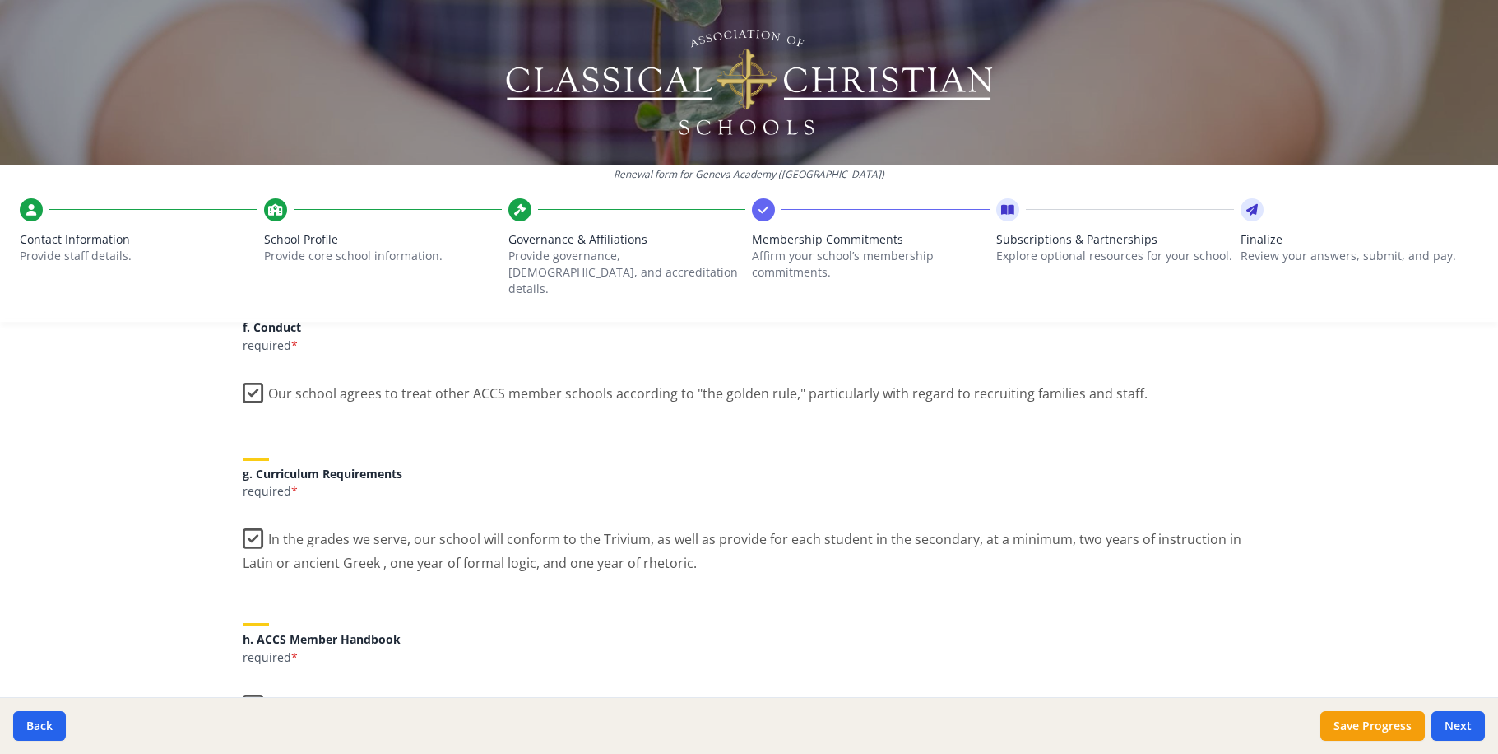
click at [243, 684] on label "We have received and will comply with the terms for ACCS Membership as indicate…" at bounding box center [617, 701] width 749 height 35
click at [0, 0] on input "We have received and will comply with the terms for ACCS Membership as indicate…" at bounding box center [0, 0] width 0 height 0
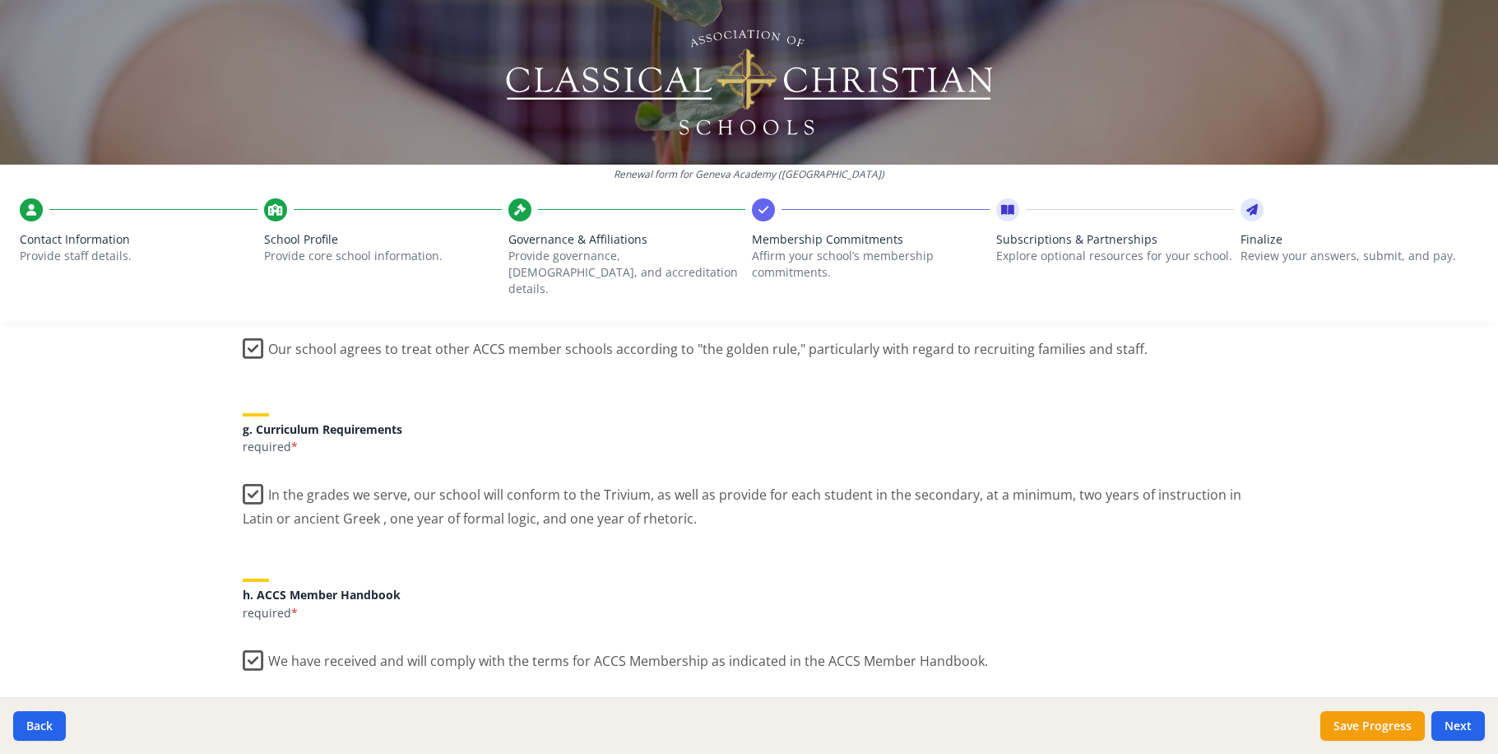
scroll to position [1173, 0]
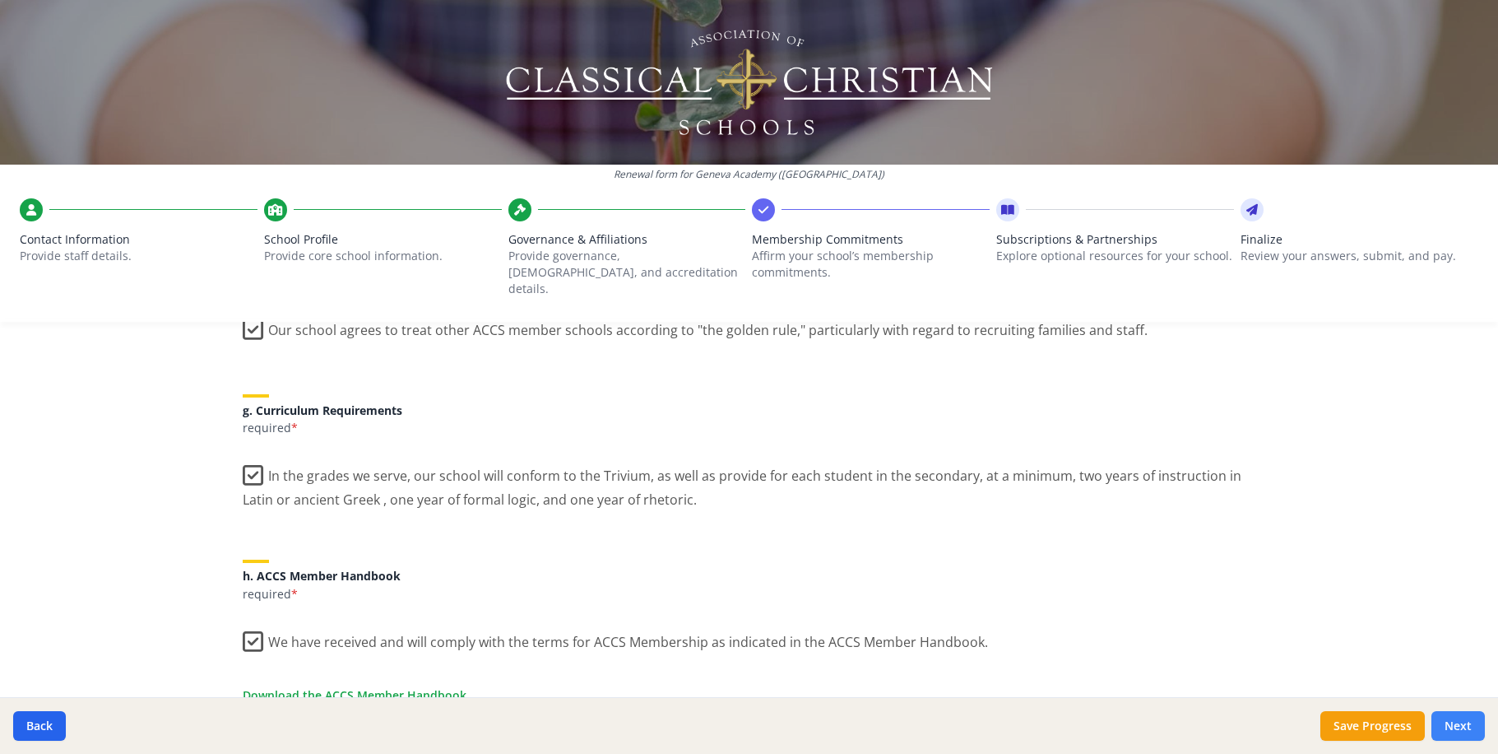
click at [1466, 732] on button "Next" at bounding box center [1458, 726] width 53 height 30
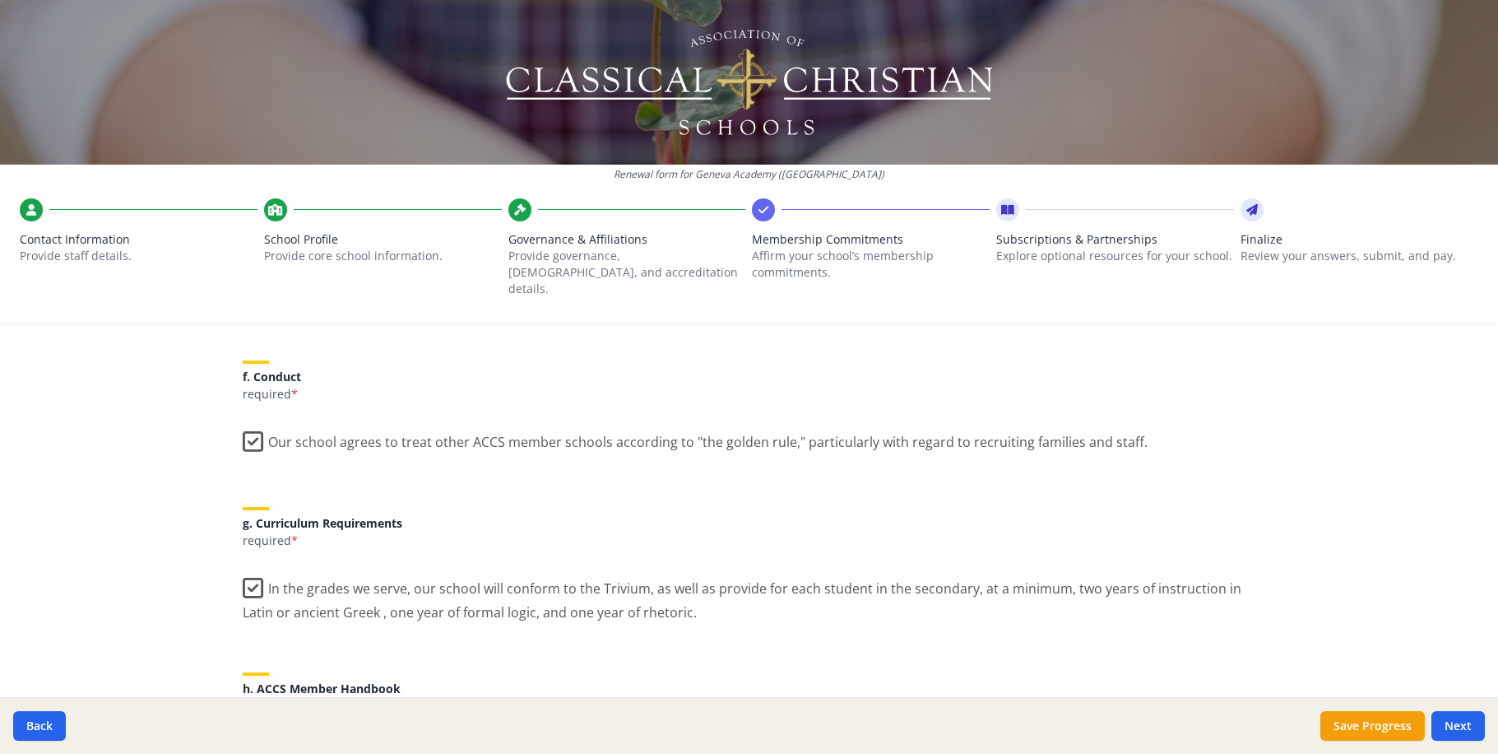
scroll to position [1277, 0]
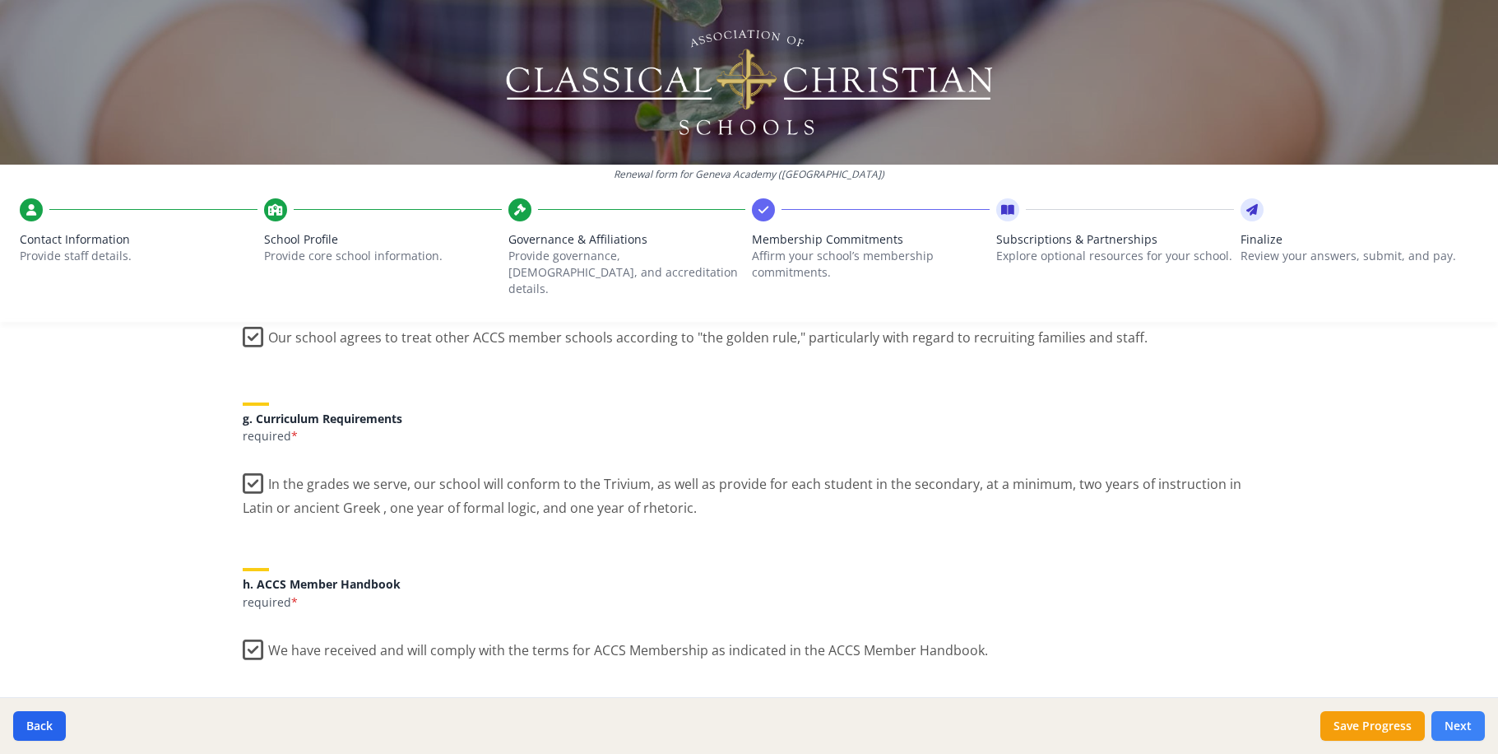
click at [1467, 731] on button "Next" at bounding box center [1458, 726] width 53 height 30
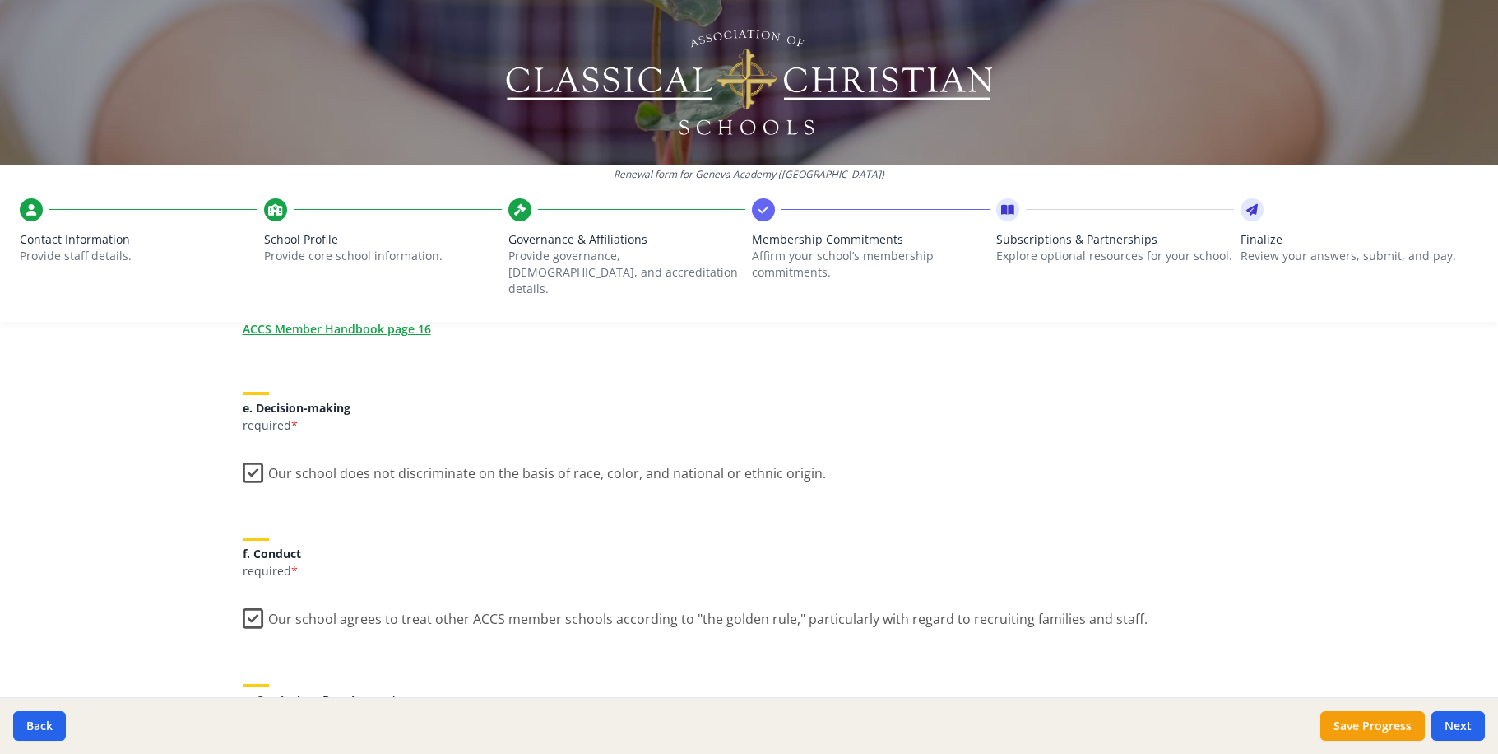
scroll to position [620, 0]
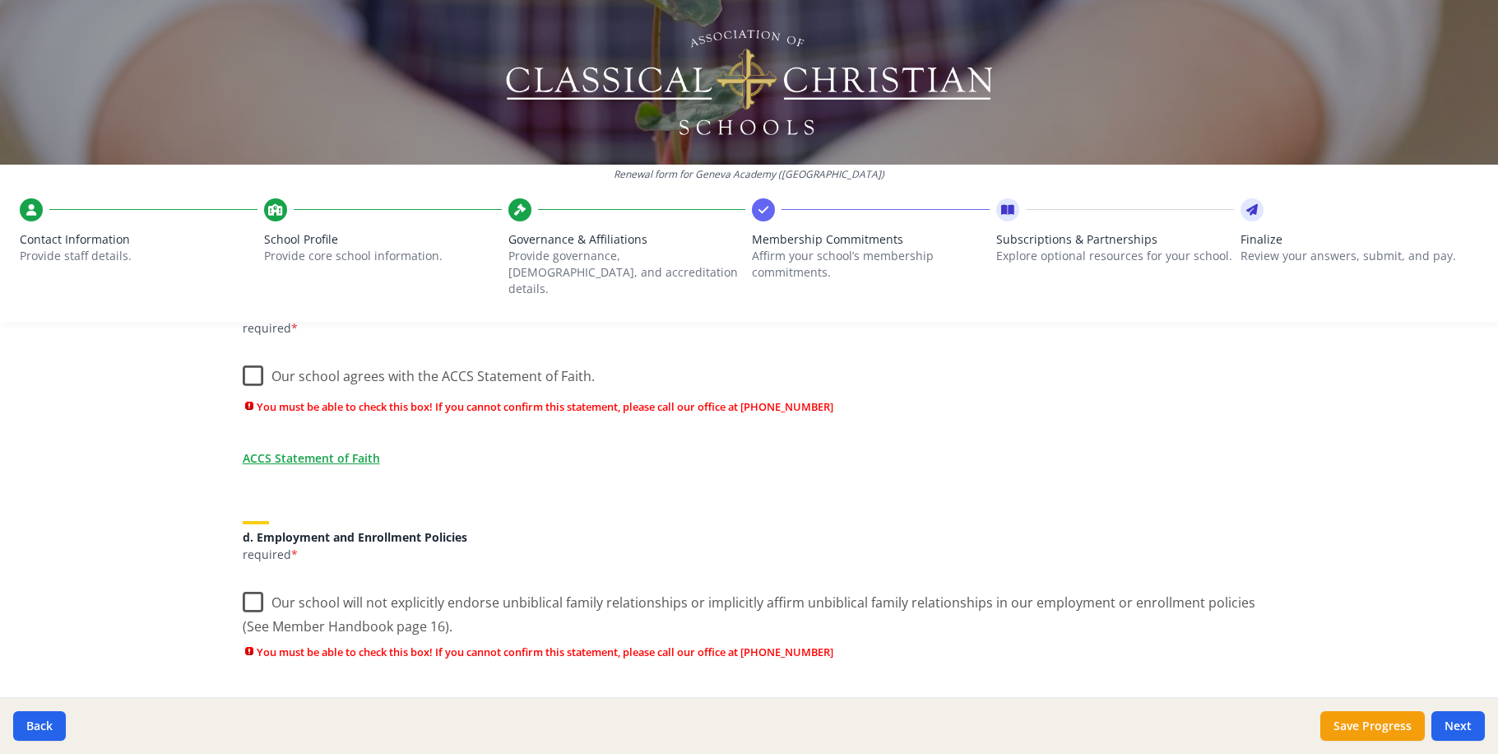
click at [243, 581] on label "Our school will not explicitly endorse unbiblical family relationships or impli…" at bounding box center [750, 608] width 1014 height 55
click at [0, 0] on input "Our school will not explicitly endorse unbiblical family relationships or impli…" at bounding box center [0, 0] width 0 height 0
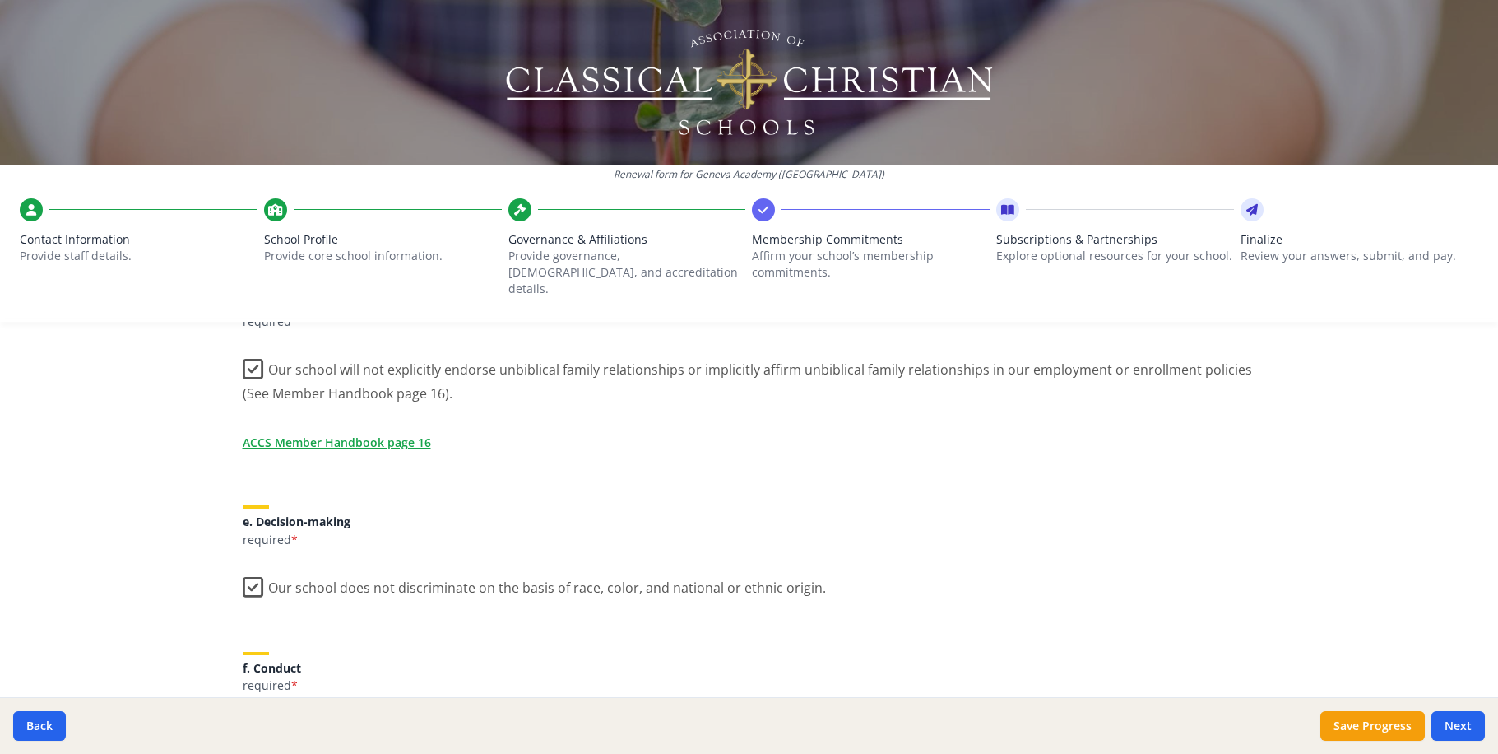
scroll to position [902, 0]
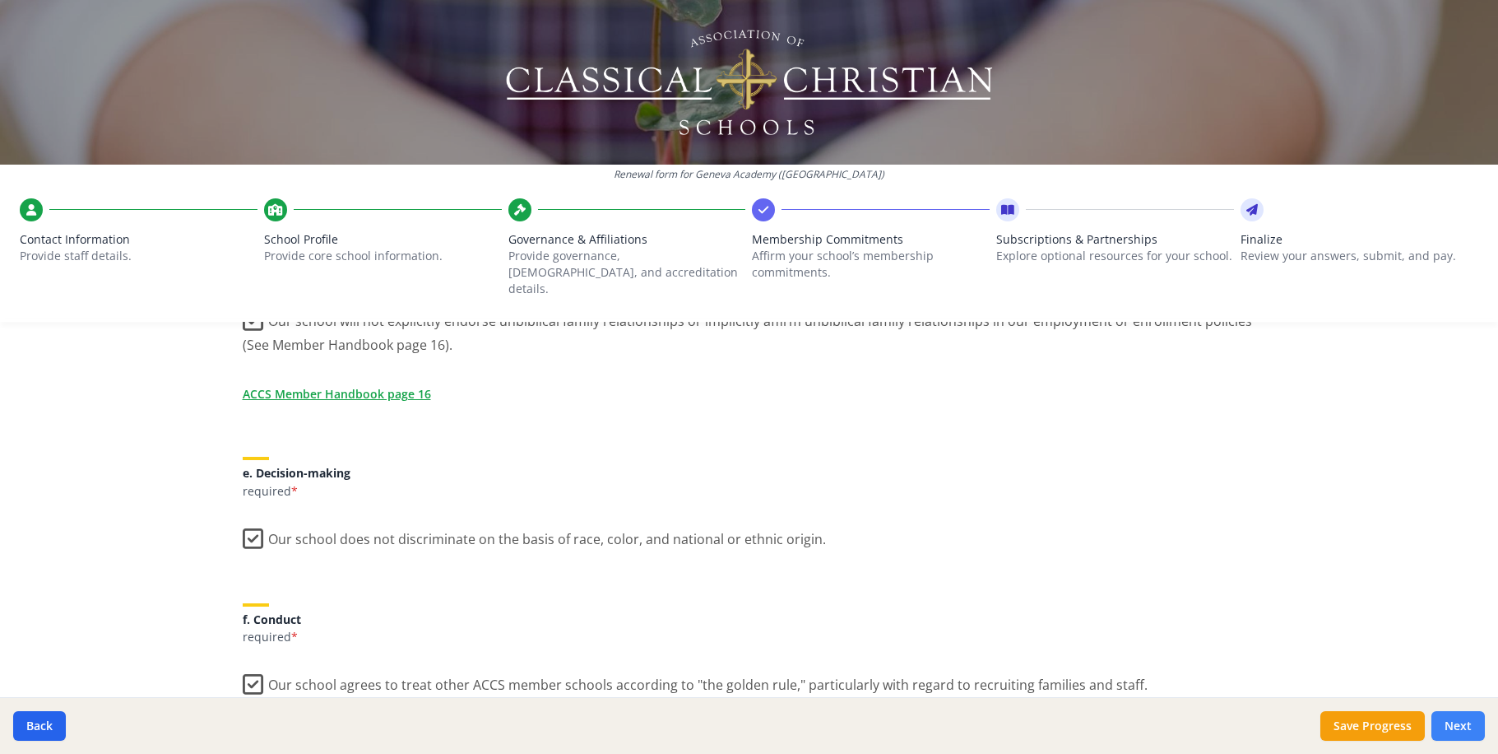
click at [1471, 734] on button "Next" at bounding box center [1458, 726] width 53 height 30
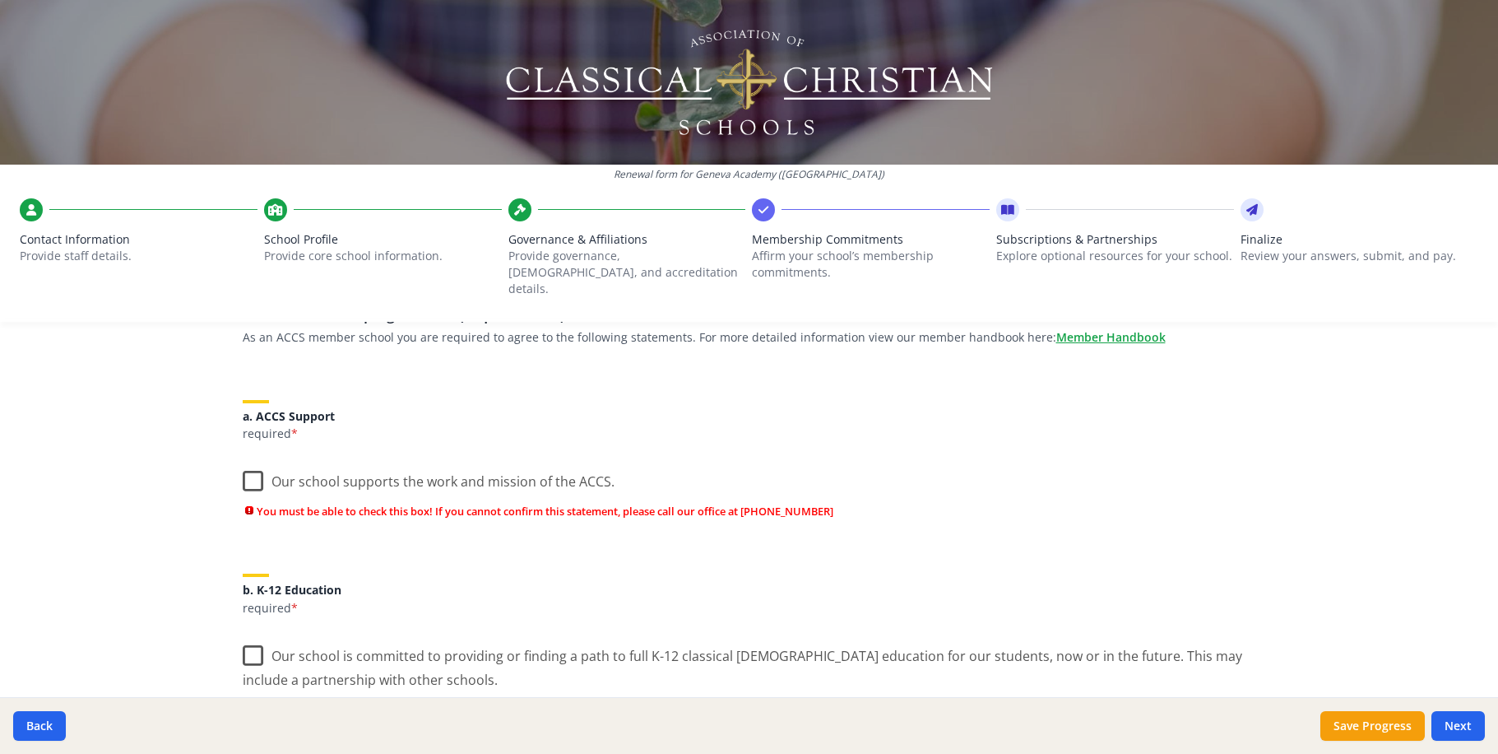
scroll to position [126, 0]
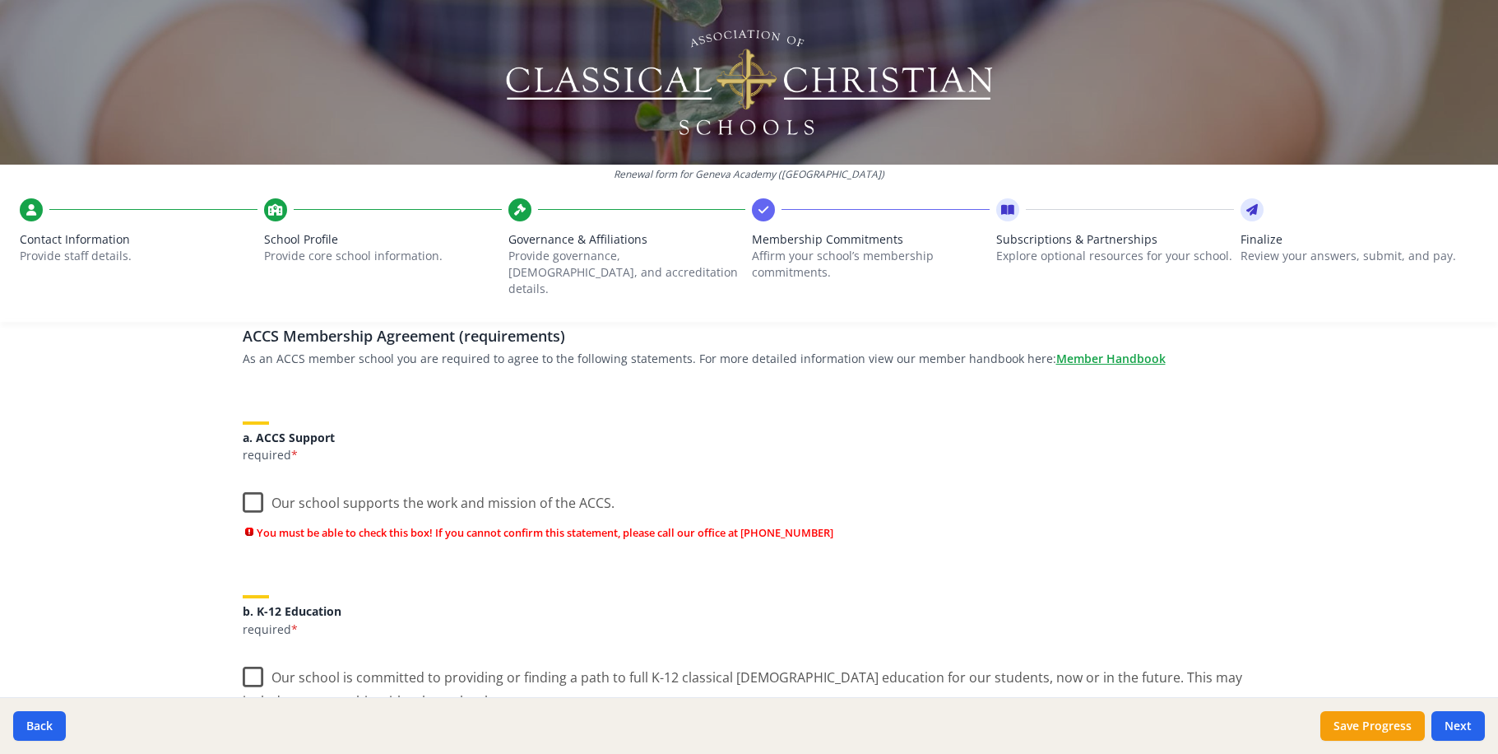
click at [243, 656] on label "Our school is committed to providing or finding a path to full K-12 classical […" at bounding box center [750, 683] width 1014 height 55
click at [0, 0] on input "Our school is committed to providing or finding a path to full K-12 classical […" at bounding box center [0, 0] width 0 height 0
click at [244, 481] on label "Our school supports the work and mission of the ACCS." at bounding box center [429, 498] width 372 height 35
click at [0, 0] on input "Our school supports the work and mission of the ACCS." at bounding box center [0, 0] width 0 height 0
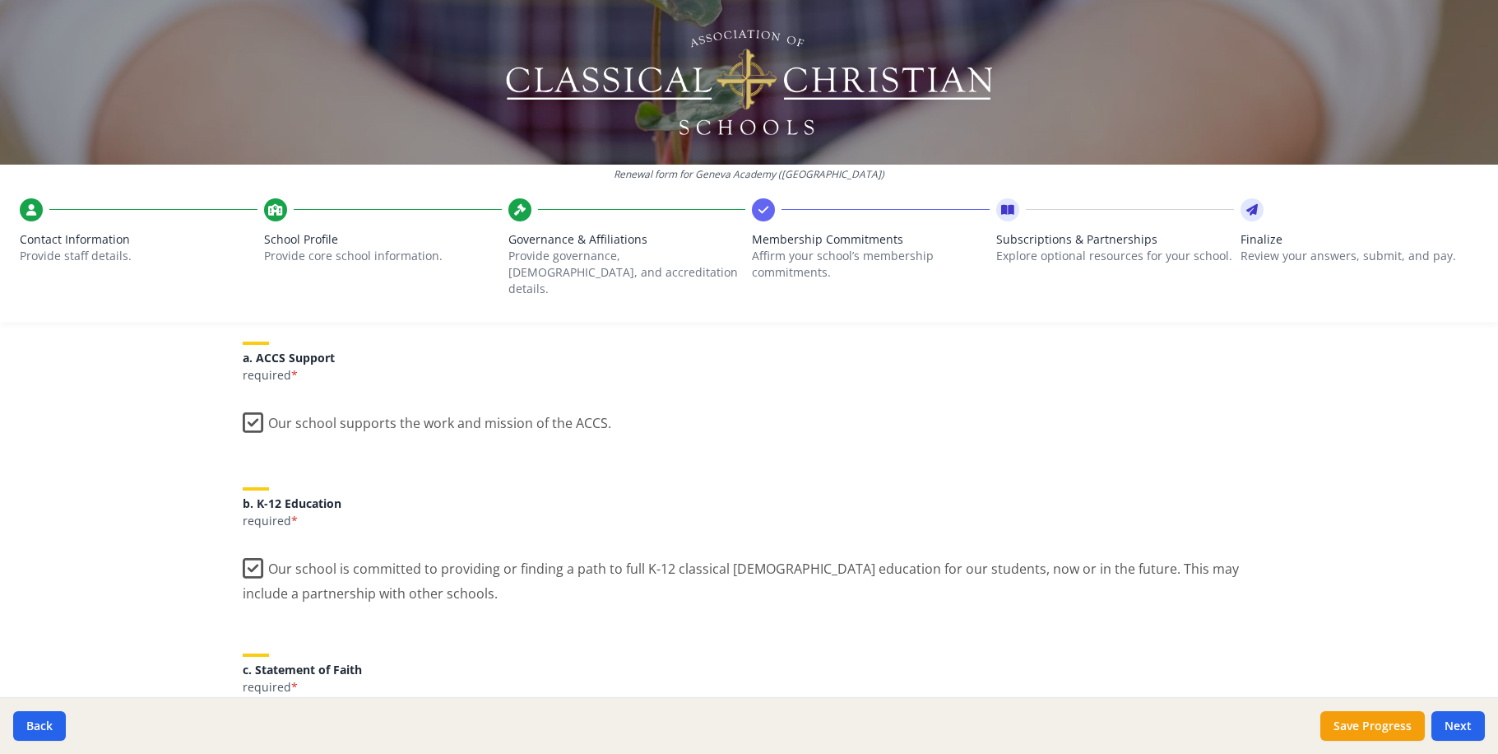
scroll to position [281, 0]
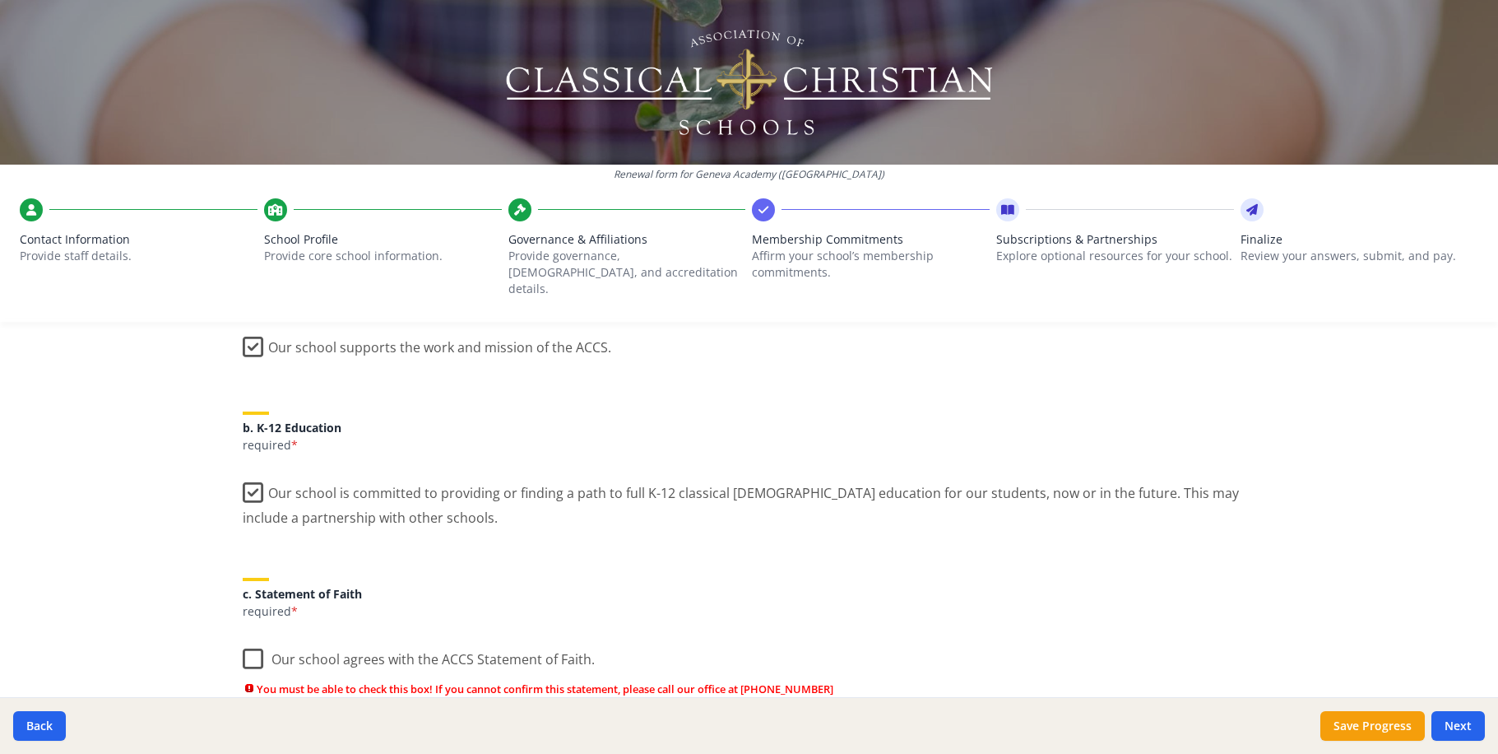
click at [243, 638] on label "Our school agrees with the ACCS Statement of Faith." at bounding box center [419, 655] width 352 height 35
click at [0, 0] on input "Our school agrees with the ACCS Statement of Faith." at bounding box center [0, 0] width 0 height 0
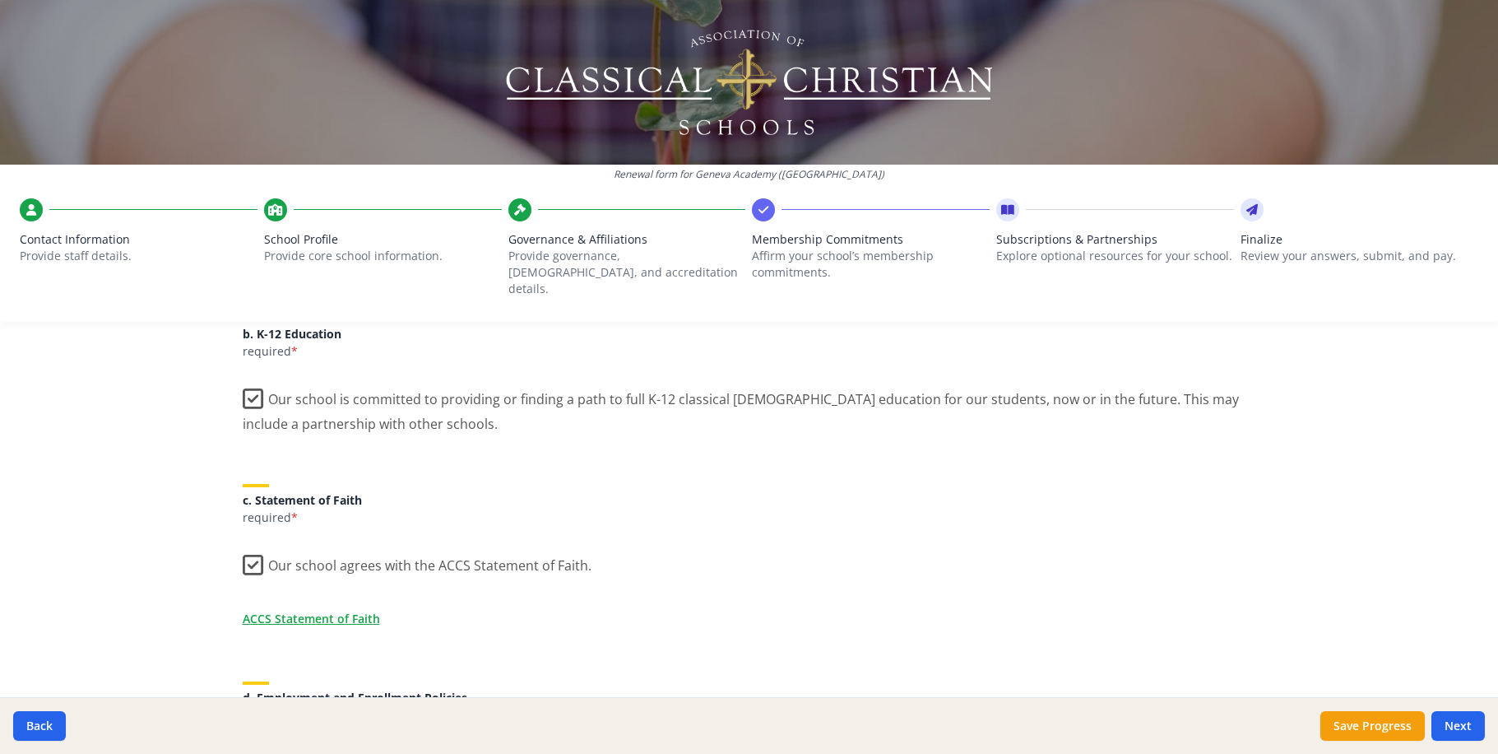
scroll to position [750, 0]
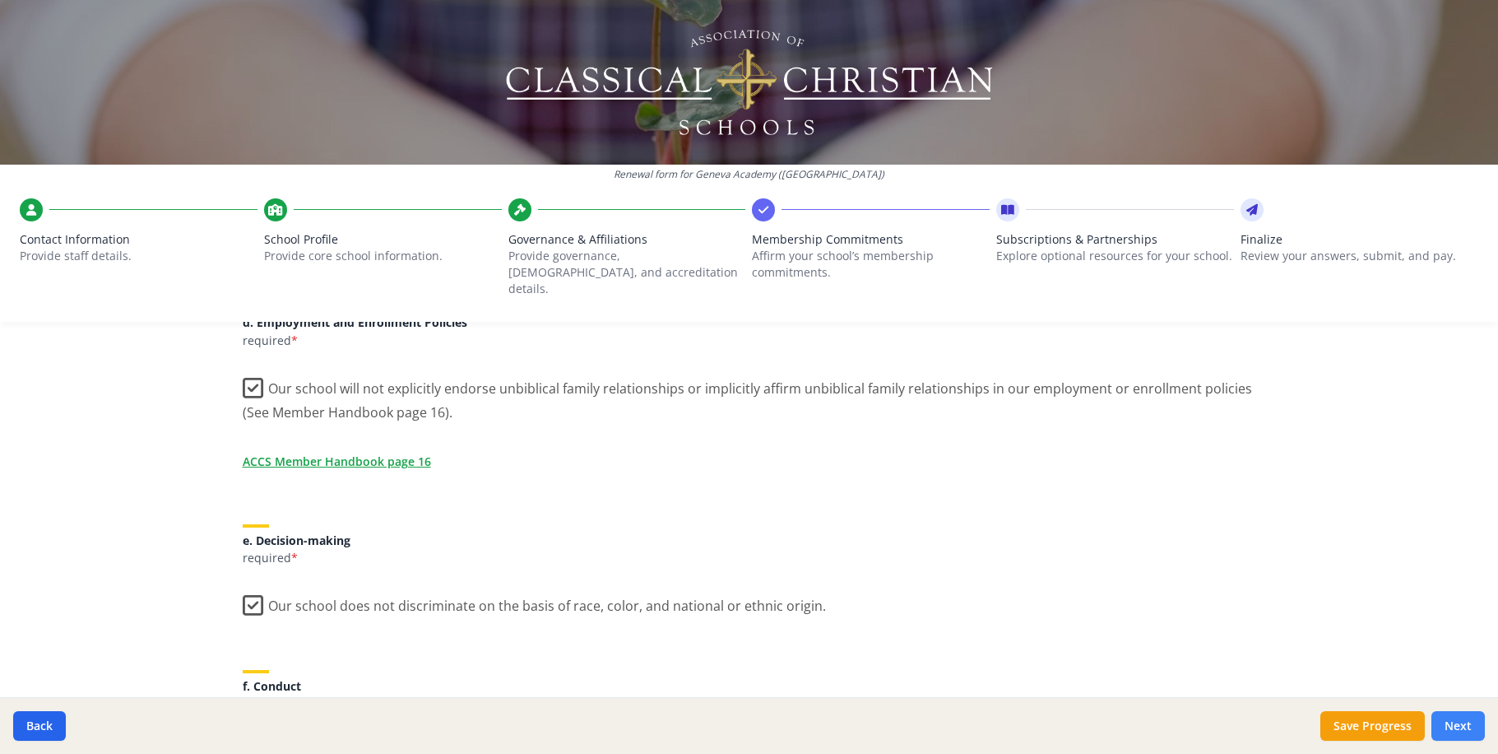
click at [1468, 729] on button "Next" at bounding box center [1458, 726] width 53 height 30
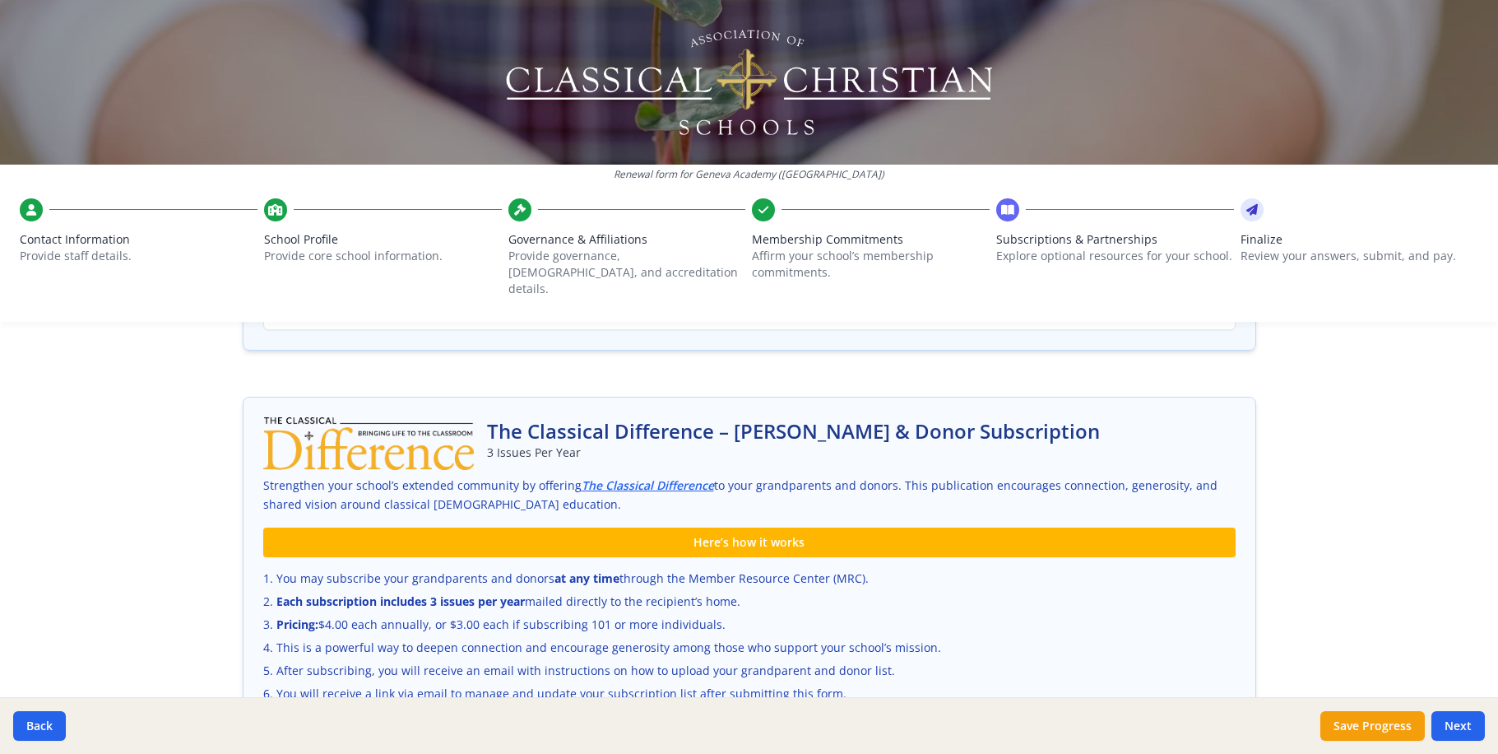
scroll to position [888, 0]
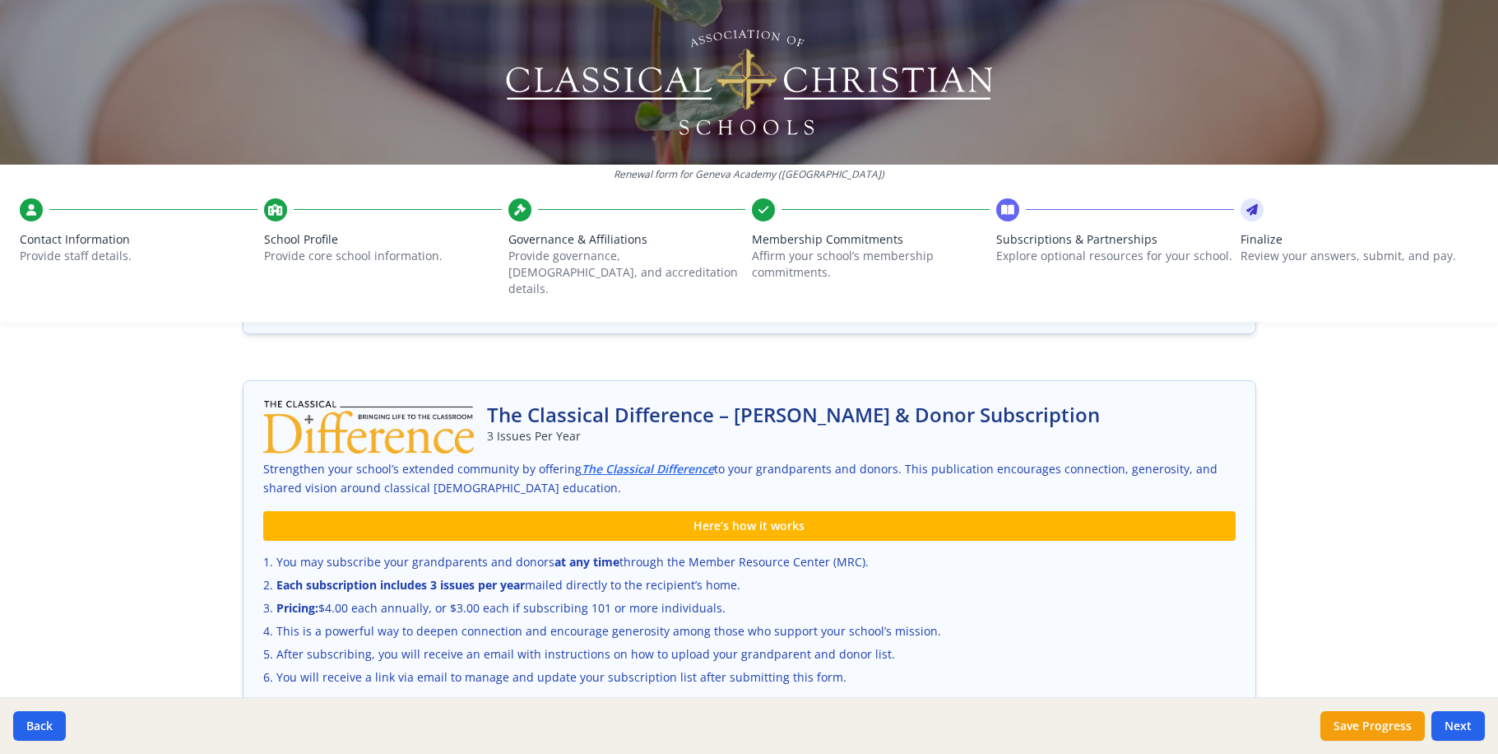
click at [277, 752] on input "No. I would not like to subscribe my grandparents and donors." at bounding box center [282, 757] width 11 height 11
radio input "true"
click at [1463, 734] on button "Next" at bounding box center [1458, 726] width 53 height 30
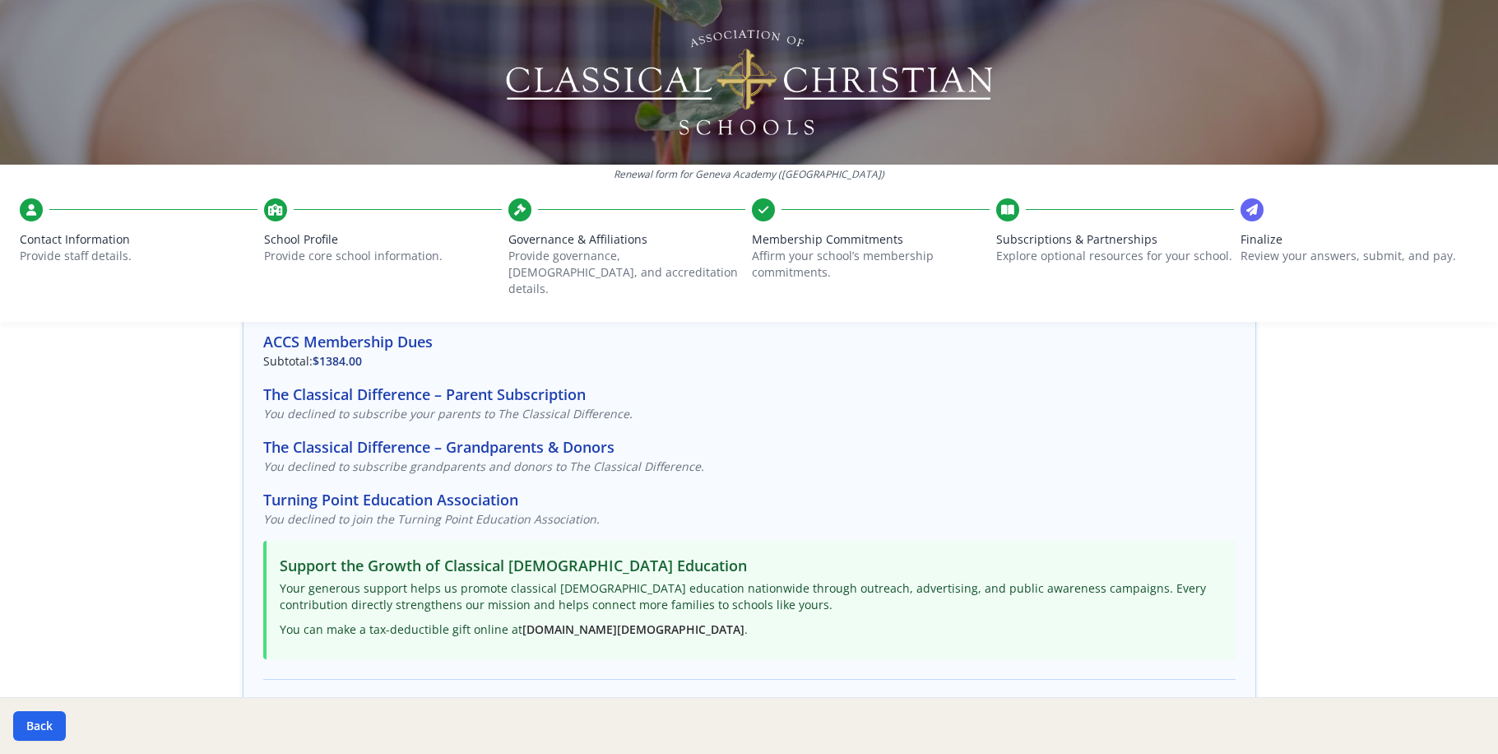
scroll to position [23, 0]
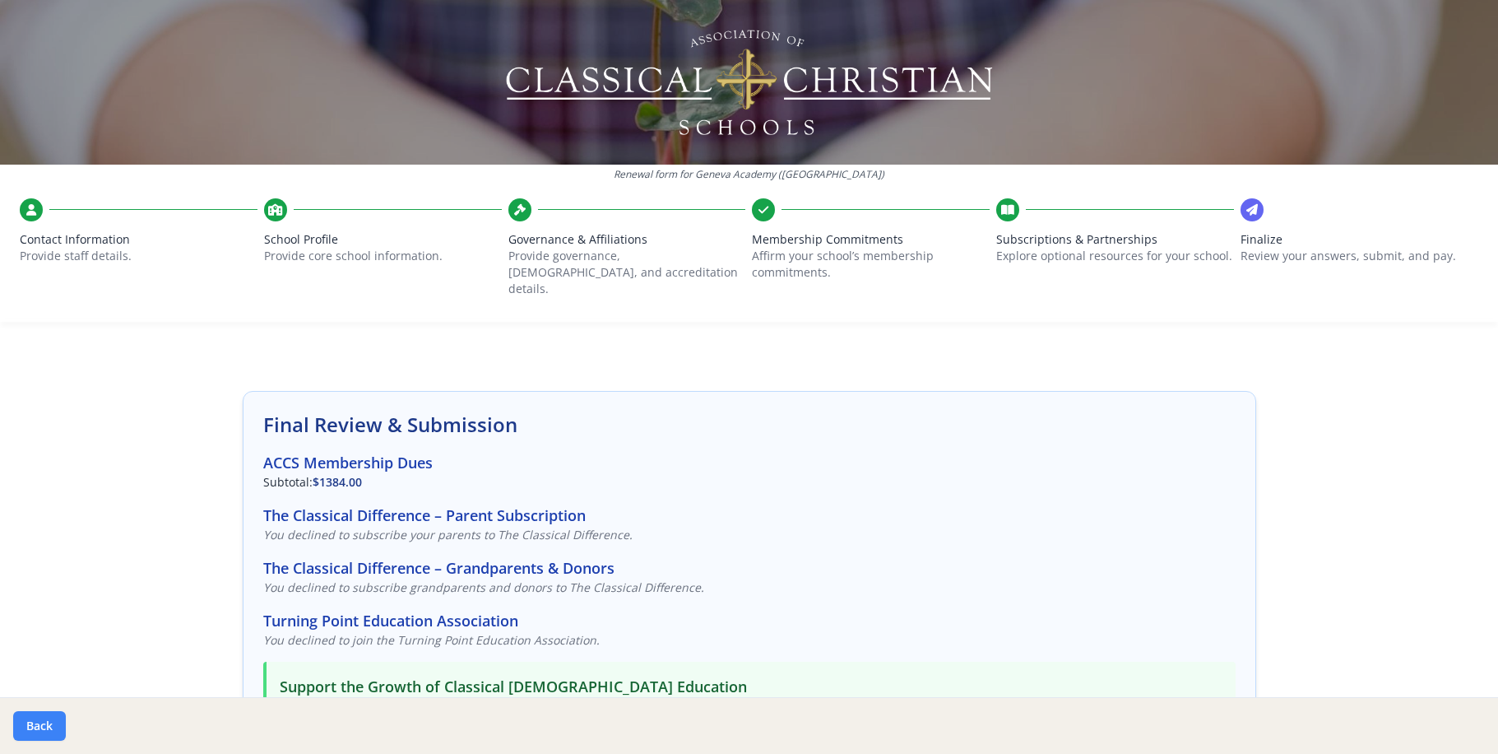
click at [23, 727] on button "Back" at bounding box center [39, 726] width 53 height 30
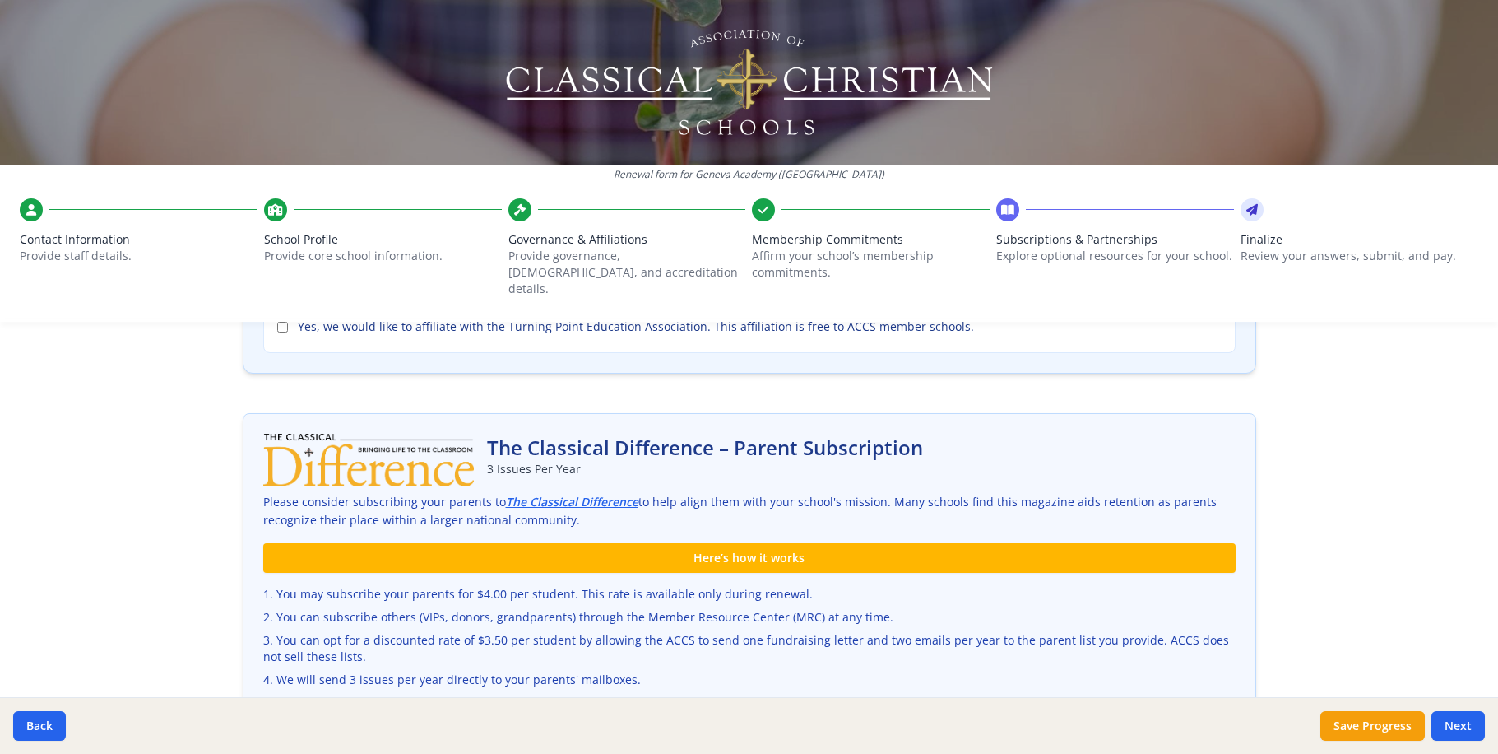
scroll to position [398, 0]
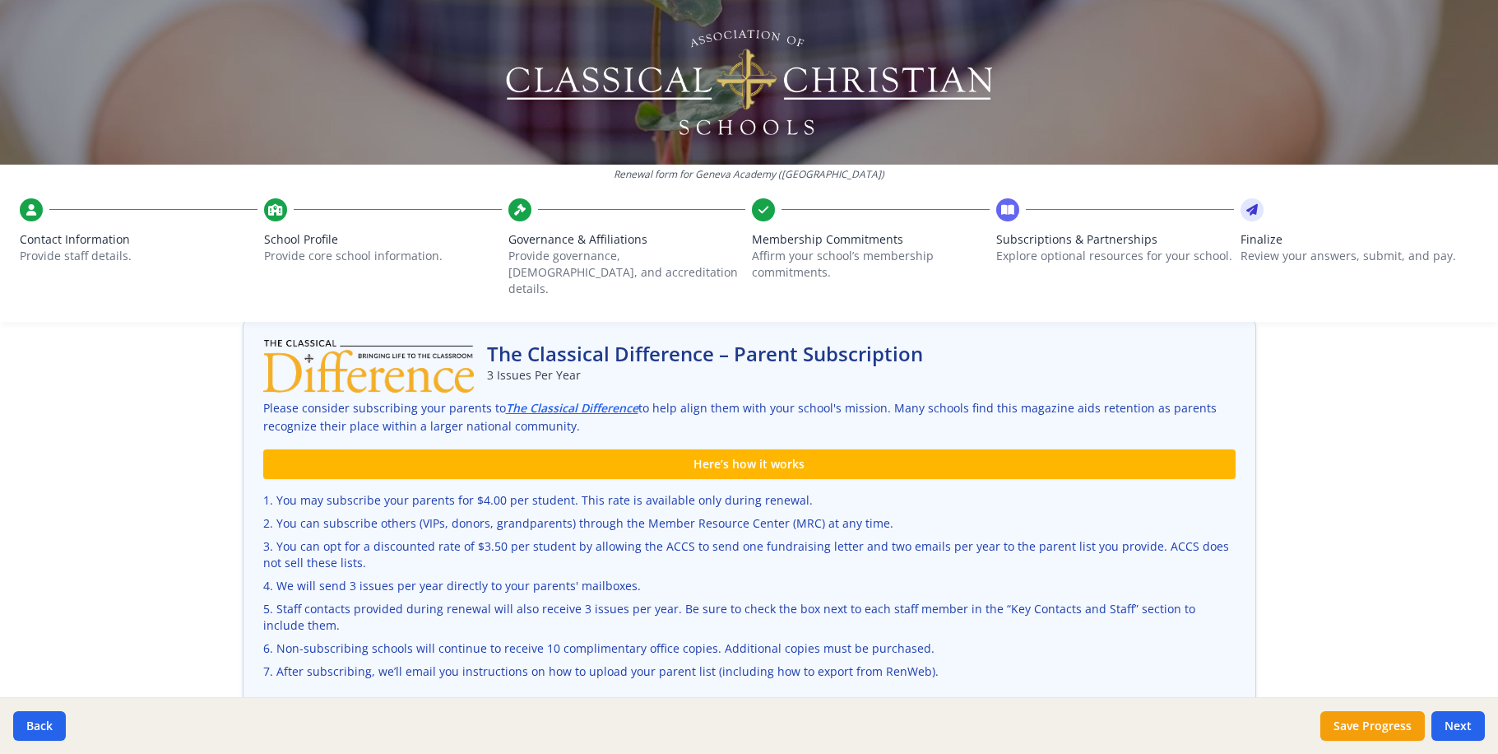
click at [277, 717] on input "Yes. I would like to subscribe my parents for $4.00 per student !" at bounding box center [282, 722] width 11 height 11
radio input "true"
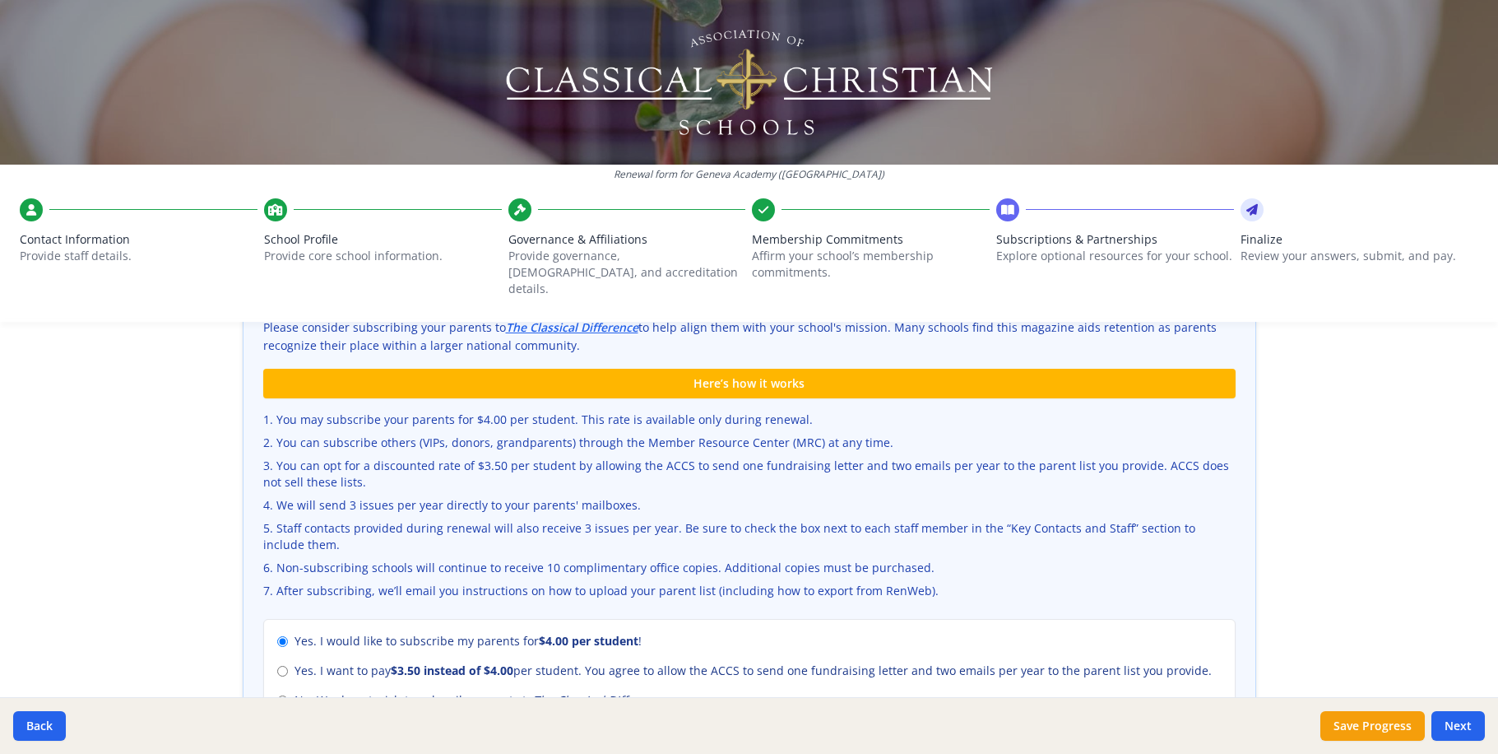
scroll to position [325, 0]
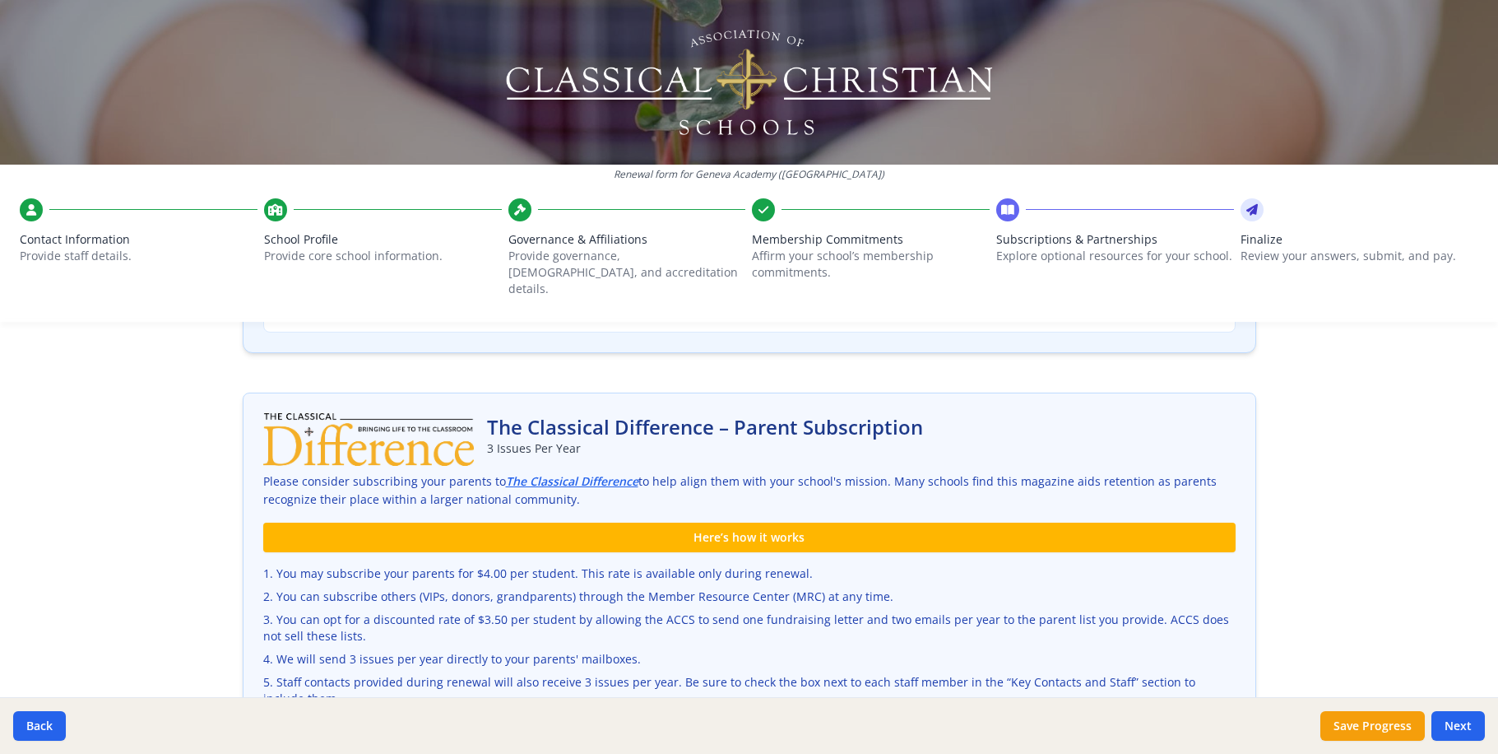
drag, startPoint x: 1476, startPoint y: 730, endPoint x: 1182, endPoint y: 626, distance: 312.3
click at [1471, 727] on button "Next" at bounding box center [1458, 726] width 53 height 30
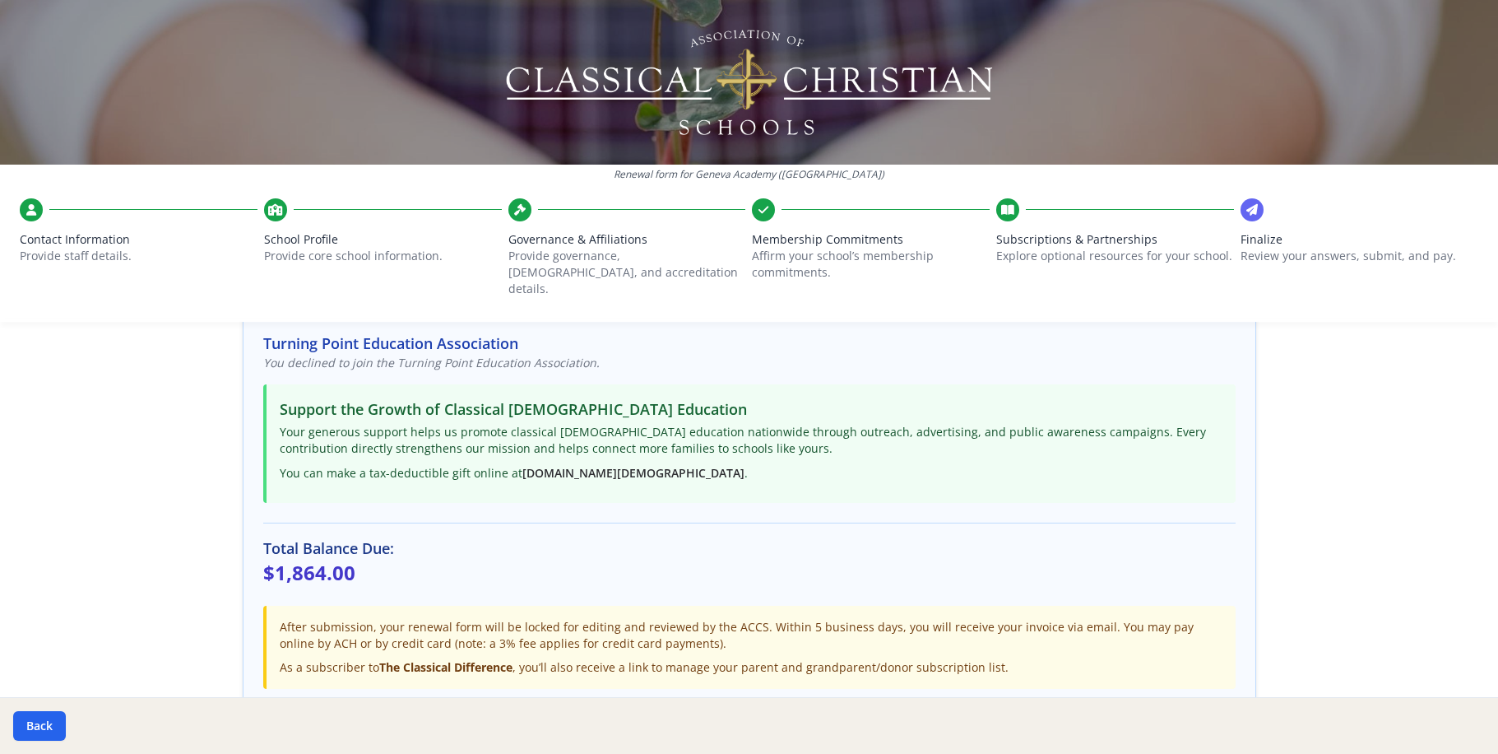
click at [746, 709] on button "Submit Renewal" at bounding box center [749, 730] width 154 height 43
